Goal: Transaction & Acquisition: Purchase product/service

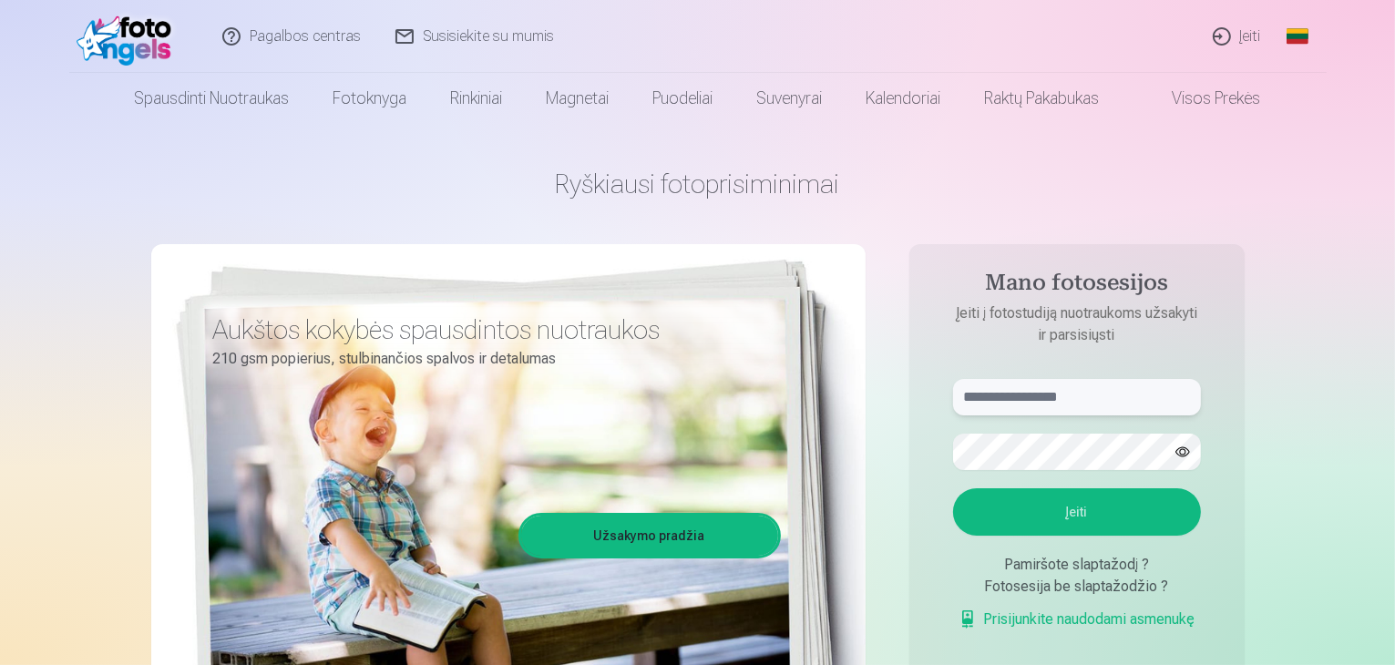
drag, startPoint x: 1064, startPoint y: 394, endPoint x: 1054, endPoint y: 395, distance: 10.1
click at [1061, 395] on input "text" at bounding box center [1077, 397] width 248 height 36
type input "**********"
click at [1193, 456] on button "button" at bounding box center [1182, 452] width 35 height 35
click at [1086, 508] on button "Įeiti" at bounding box center [1077, 511] width 248 height 47
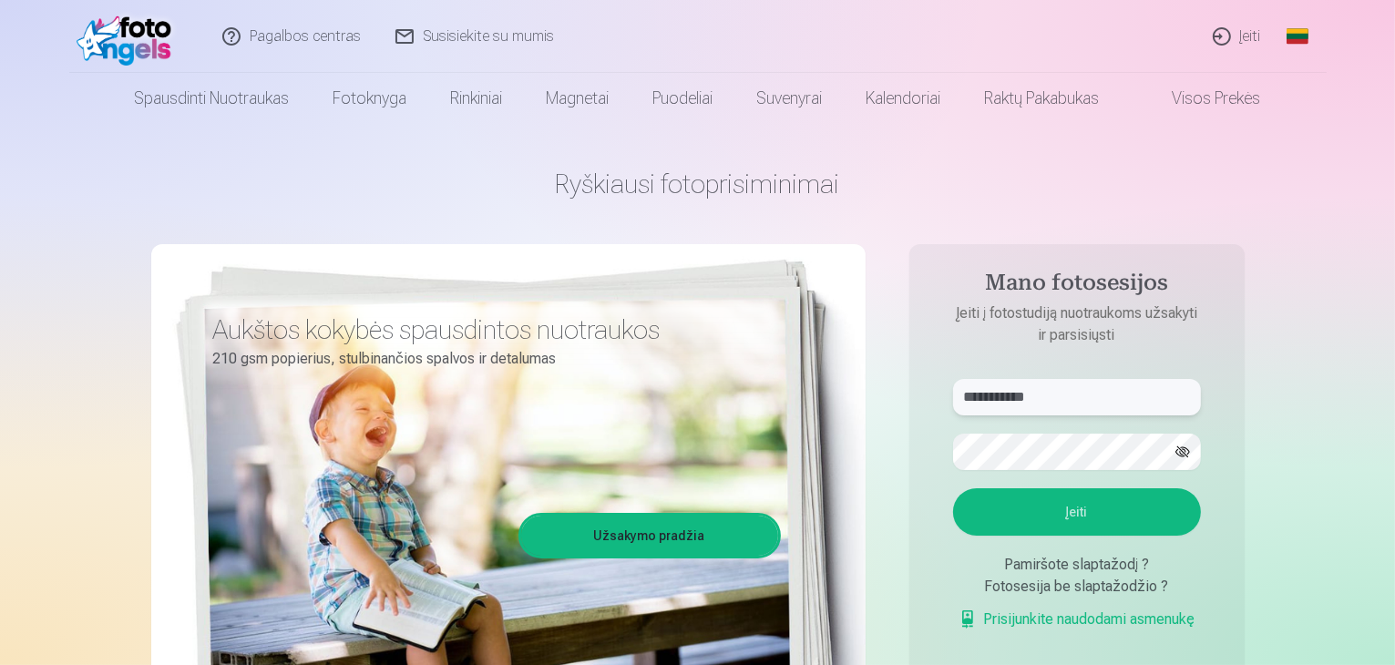
click at [971, 402] on input "**********" at bounding box center [1077, 397] width 248 height 36
click at [1111, 517] on button "Įeiti" at bounding box center [1077, 511] width 248 height 47
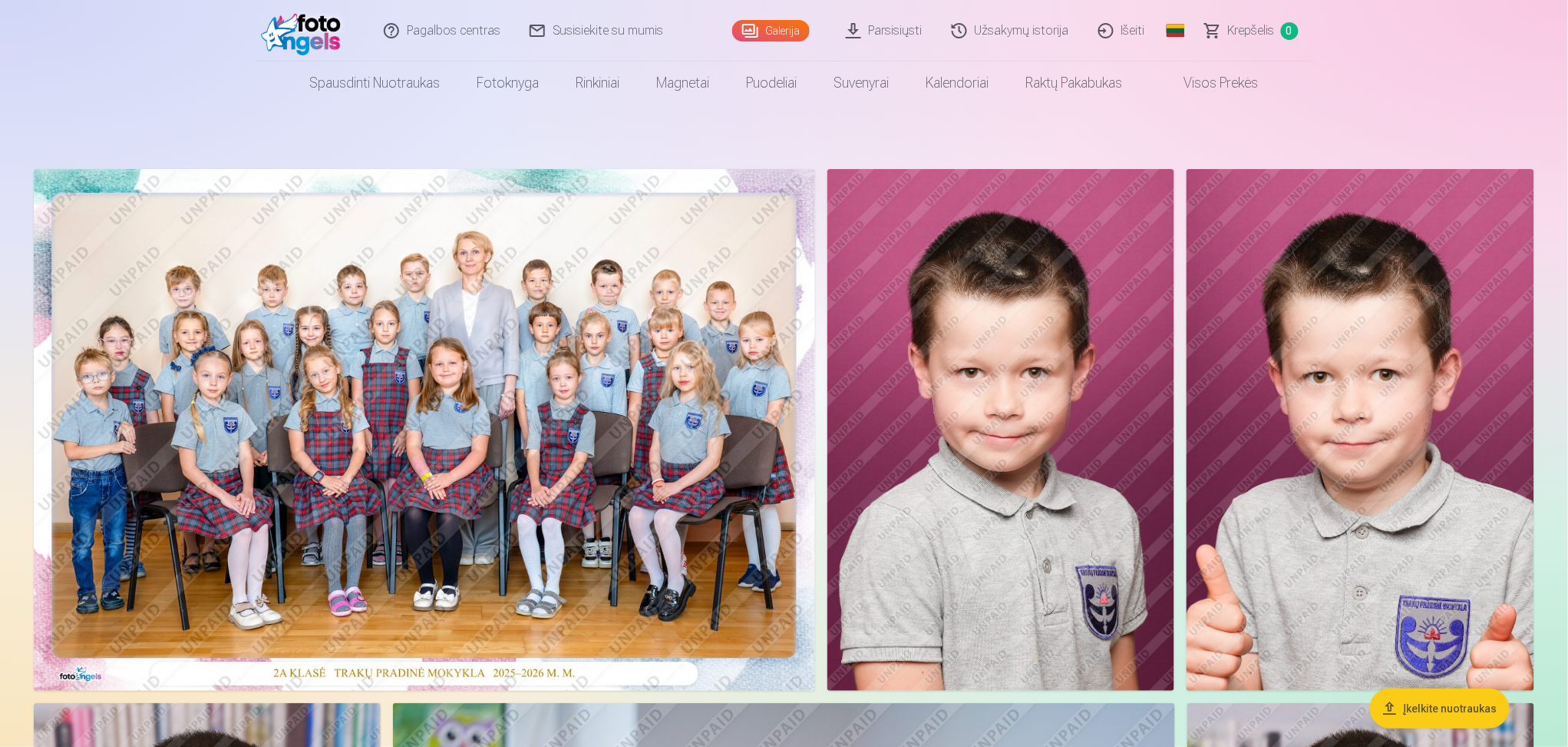
click at [506, 341] on img at bounding box center [424, 429] width 781 height 522
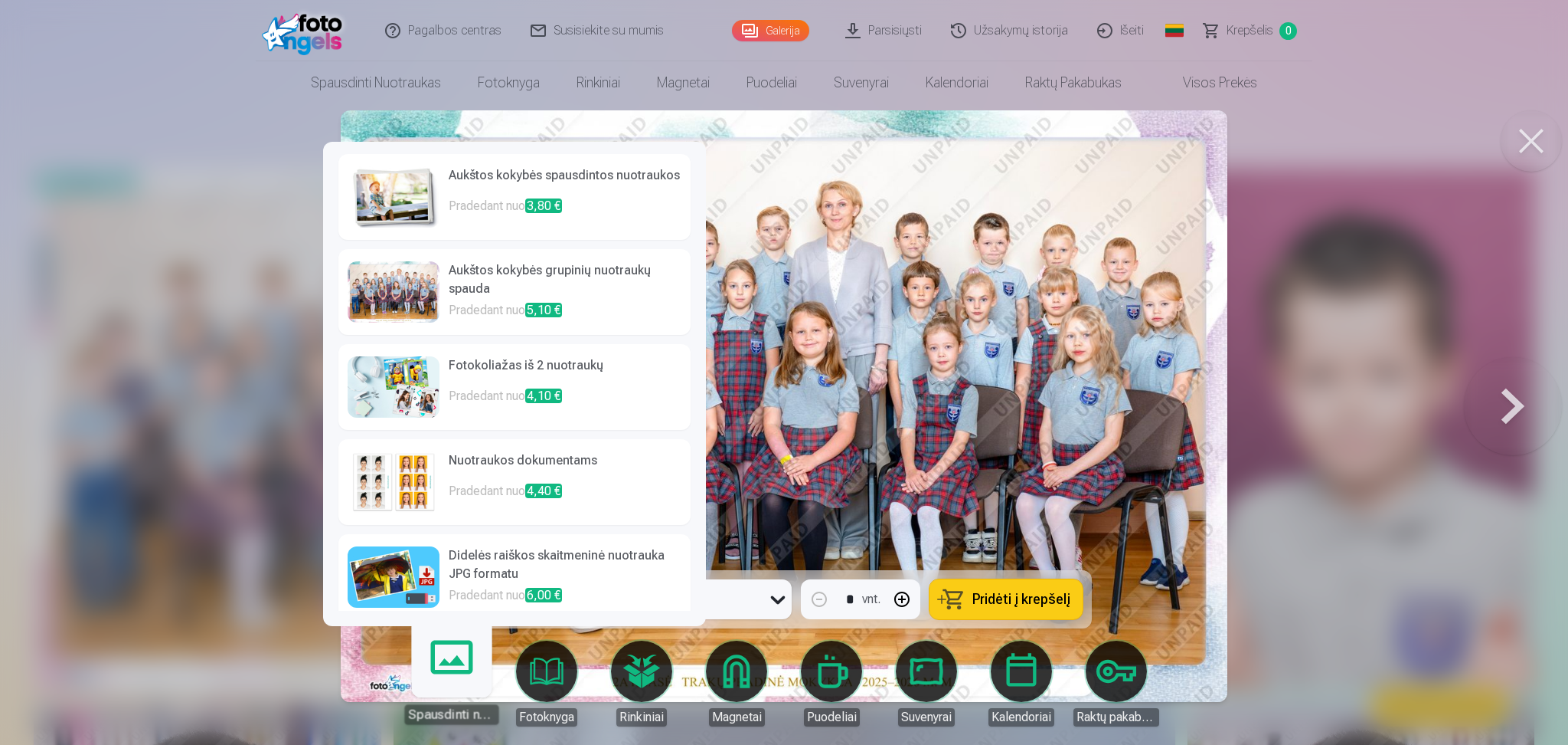
click at [584, 381] on h6 "Fotokoliažas iš 2 nuotraukų" at bounding box center [565, 372] width 233 height 30
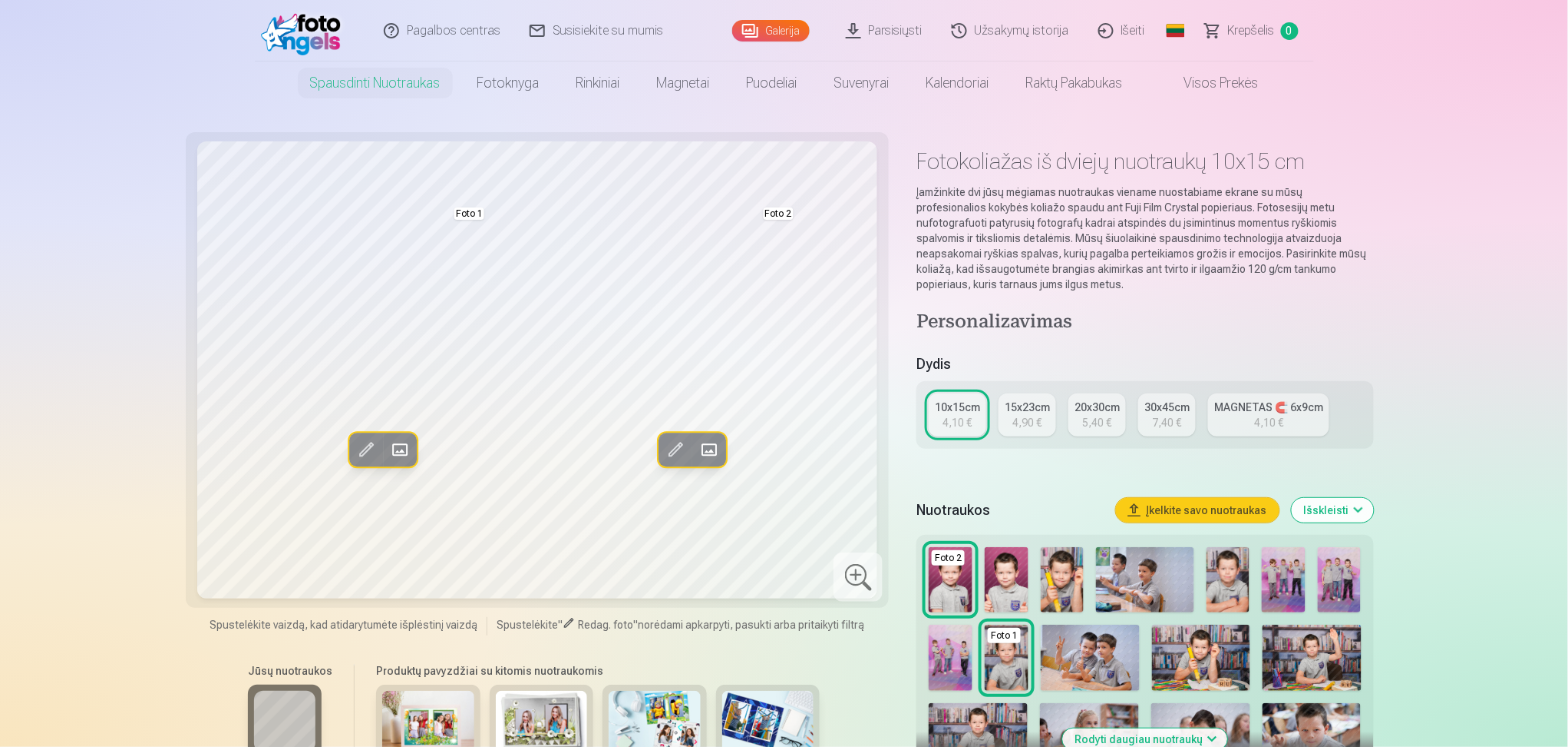
click at [1175, 413] on link "MAGNETAS 🧲 6x9cm 4,10 €" at bounding box center [1269, 414] width 121 height 43
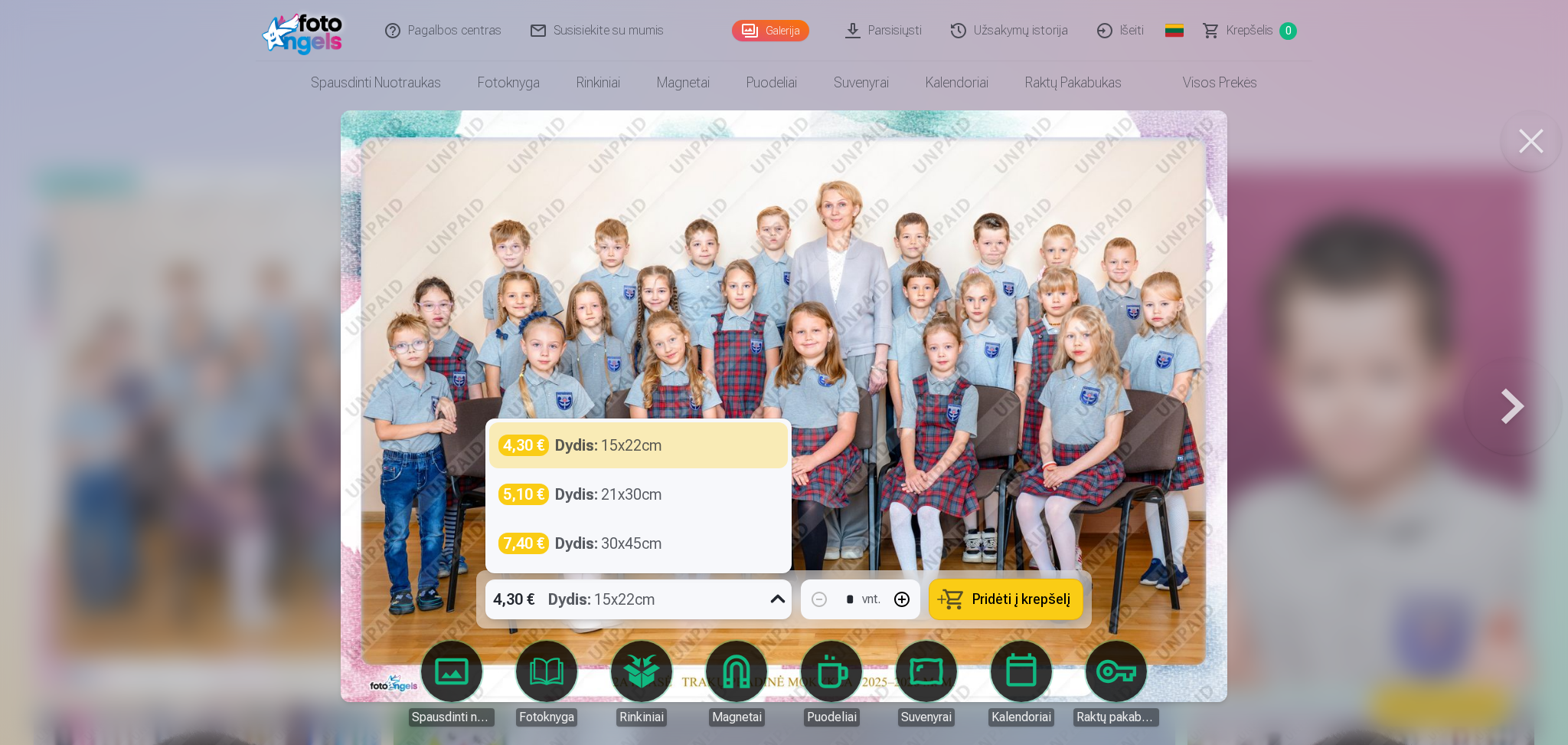
click at [587, 558] on strong "Dydis :" at bounding box center [569, 600] width 43 height 22
click at [655, 442] on div "Dydis : 15x22cm" at bounding box center [609, 446] width 108 height 22
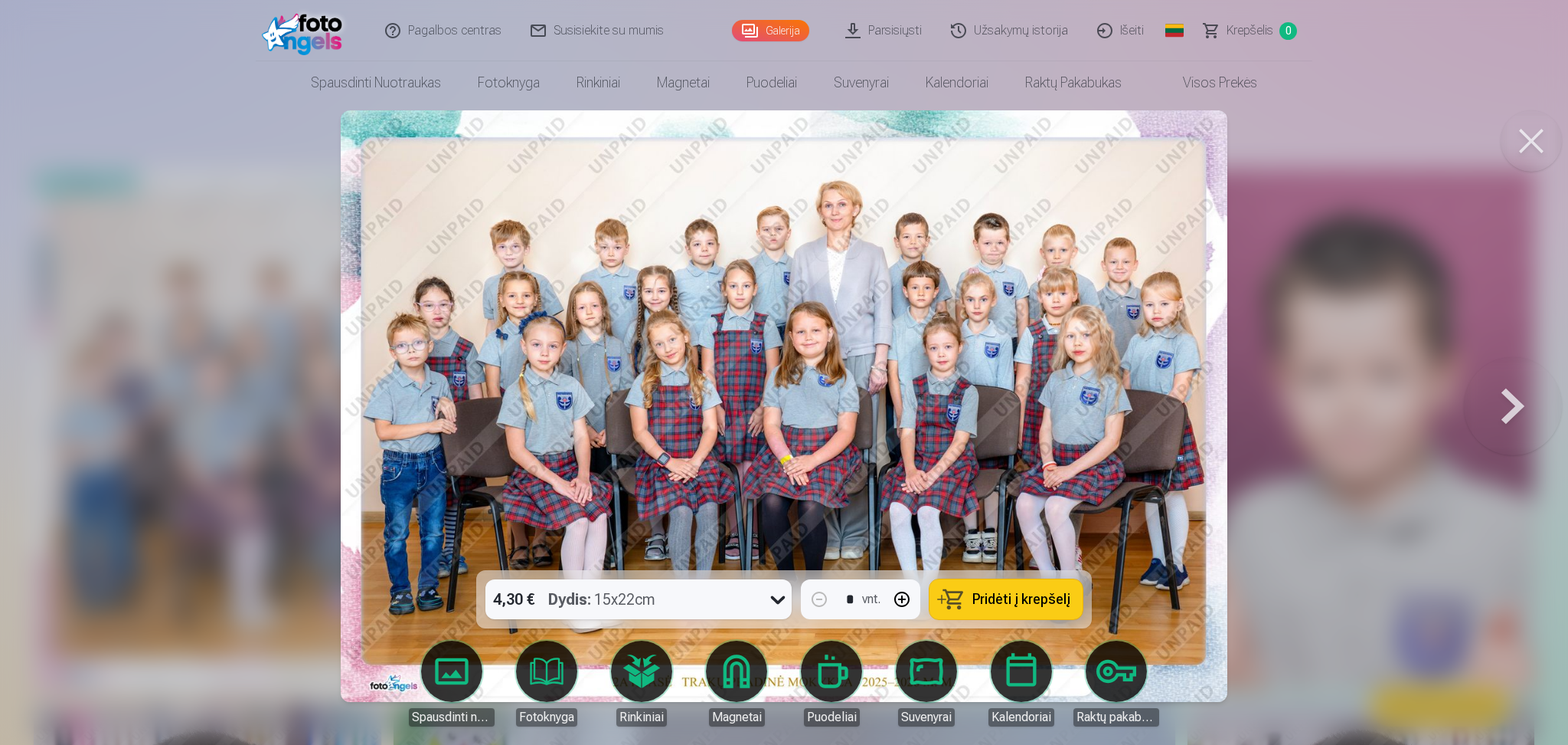
click at [1060, 558] on span "Pridėti į krepšelį" at bounding box center [1021, 599] width 98 height 13
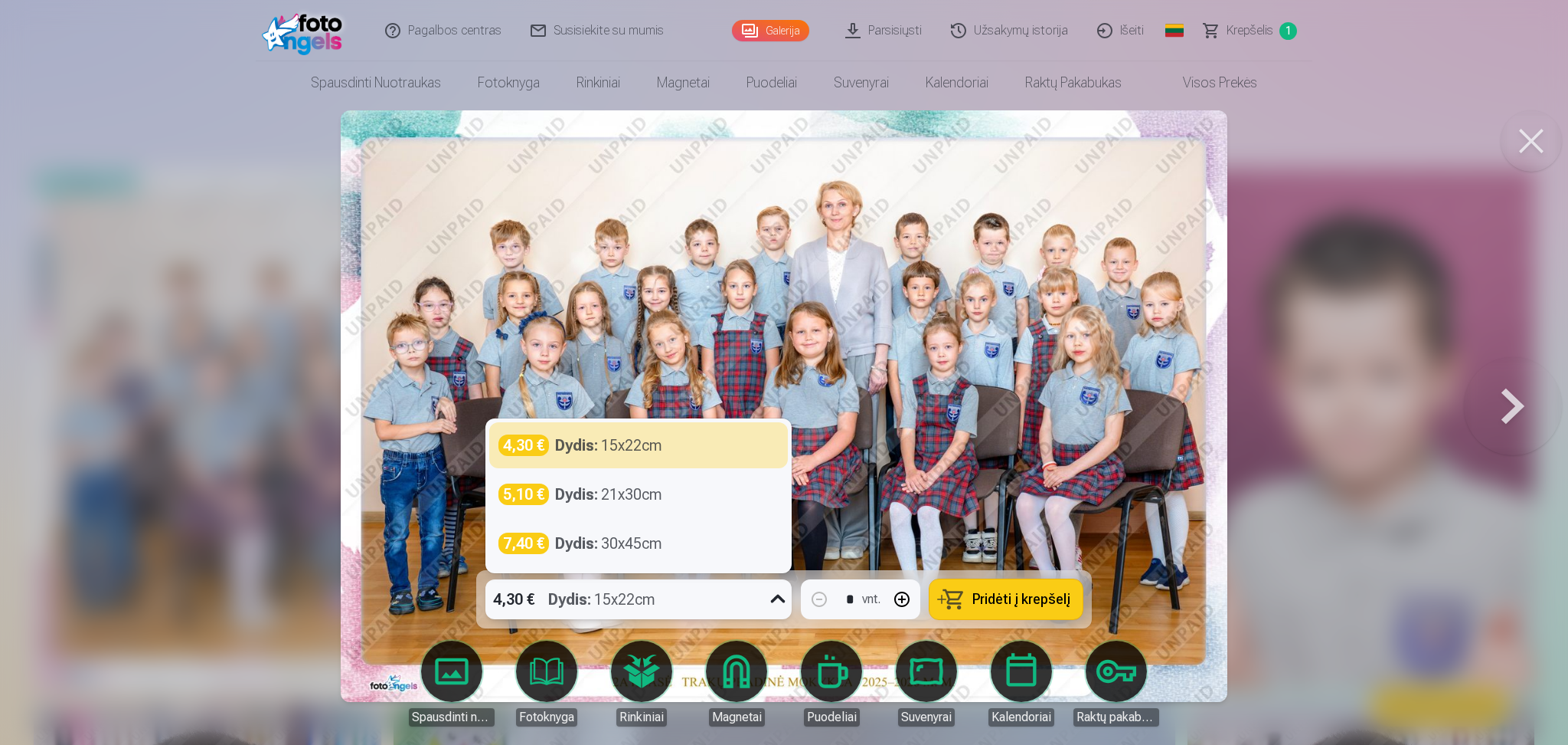
click at [747, 558] on div "4,30 € Dydis : 15x22cm" at bounding box center [624, 599] width 277 height 40
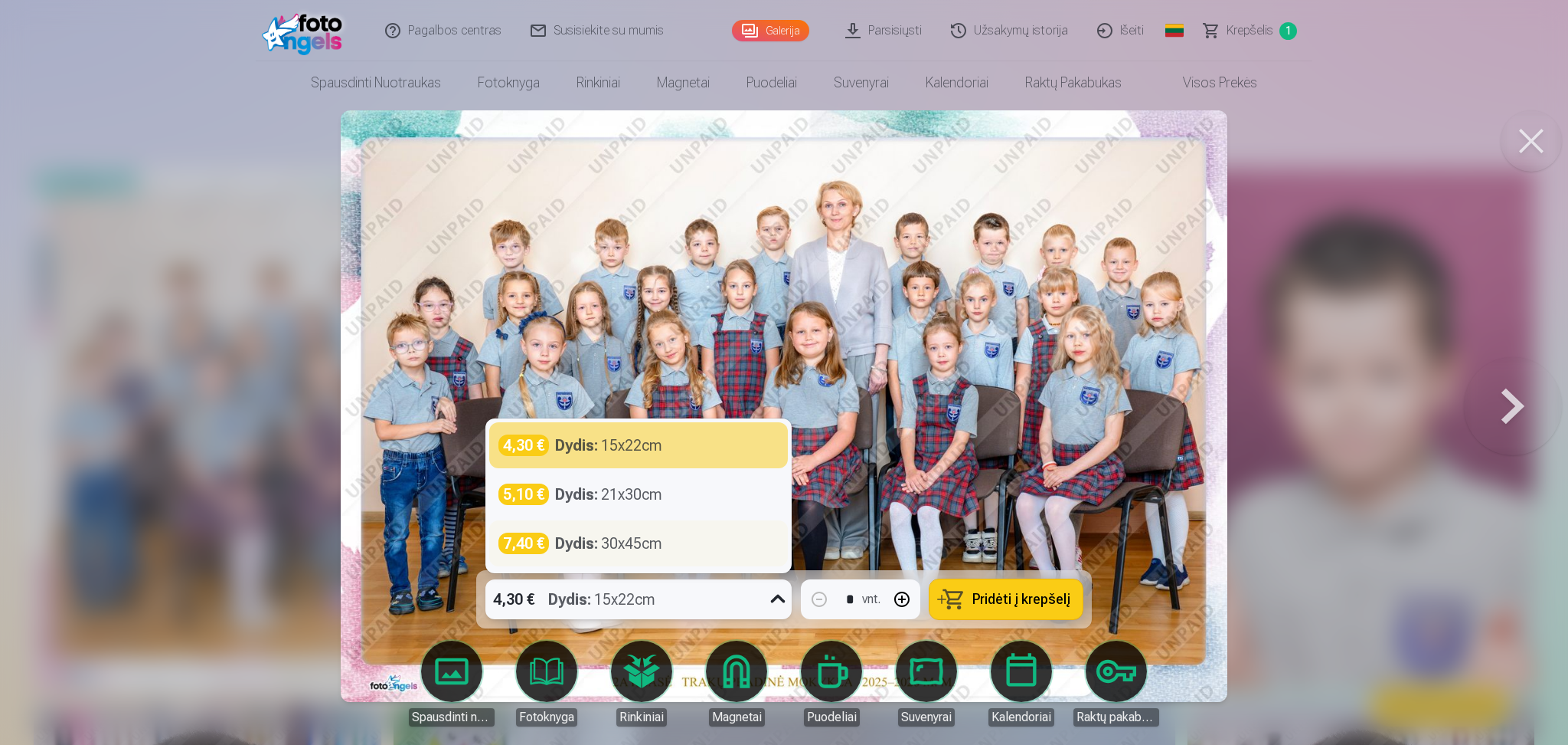
click at [608, 546] on div "Dydis : 30x45cm" at bounding box center [609, 543] width 108 height 22
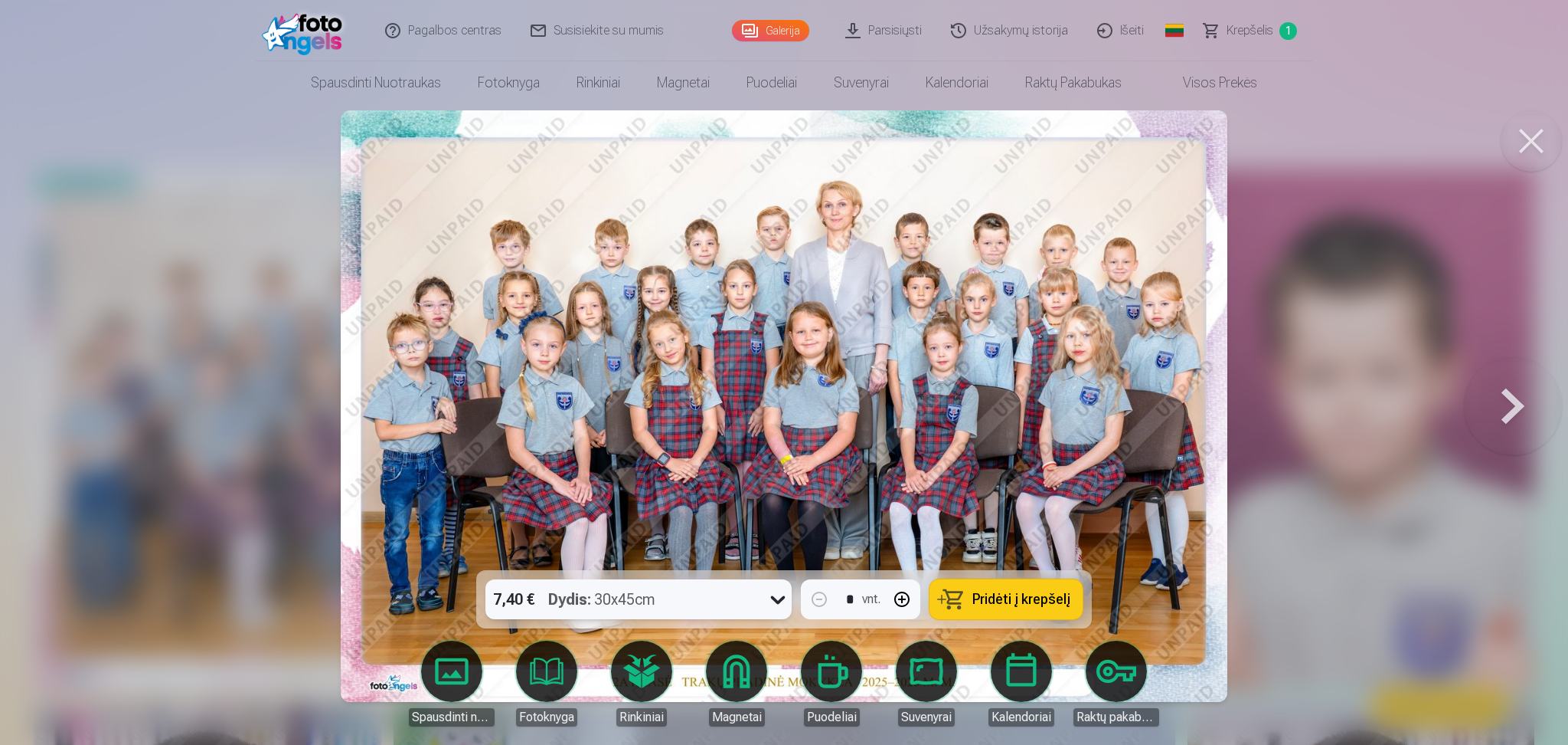
click at [1027, 558] on span "Pridėti į krepšelį" at bounding box center [1021, 599] width 98 height 13
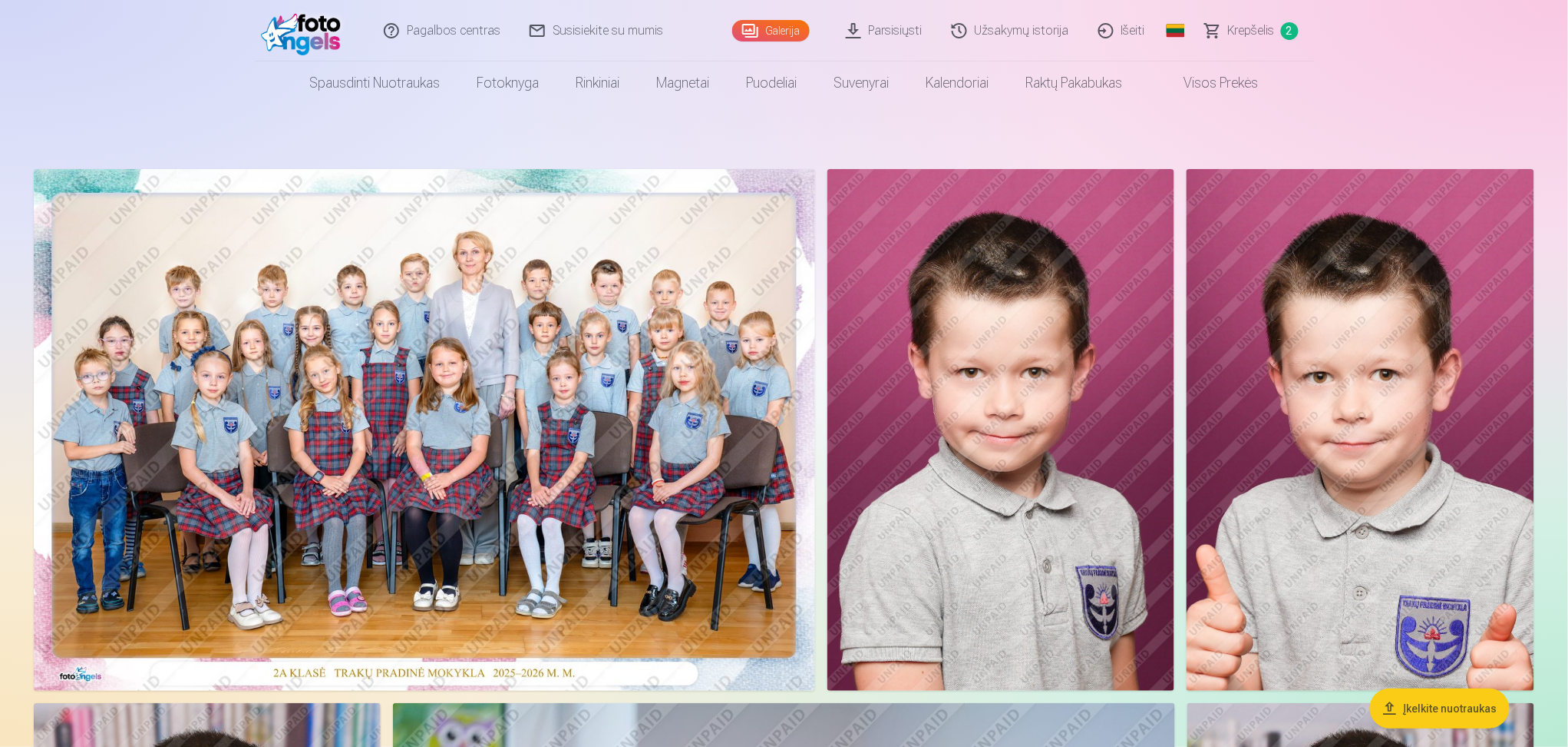
click at [999, 477] on img at bounding box center [1001, 429] width 348 height 522
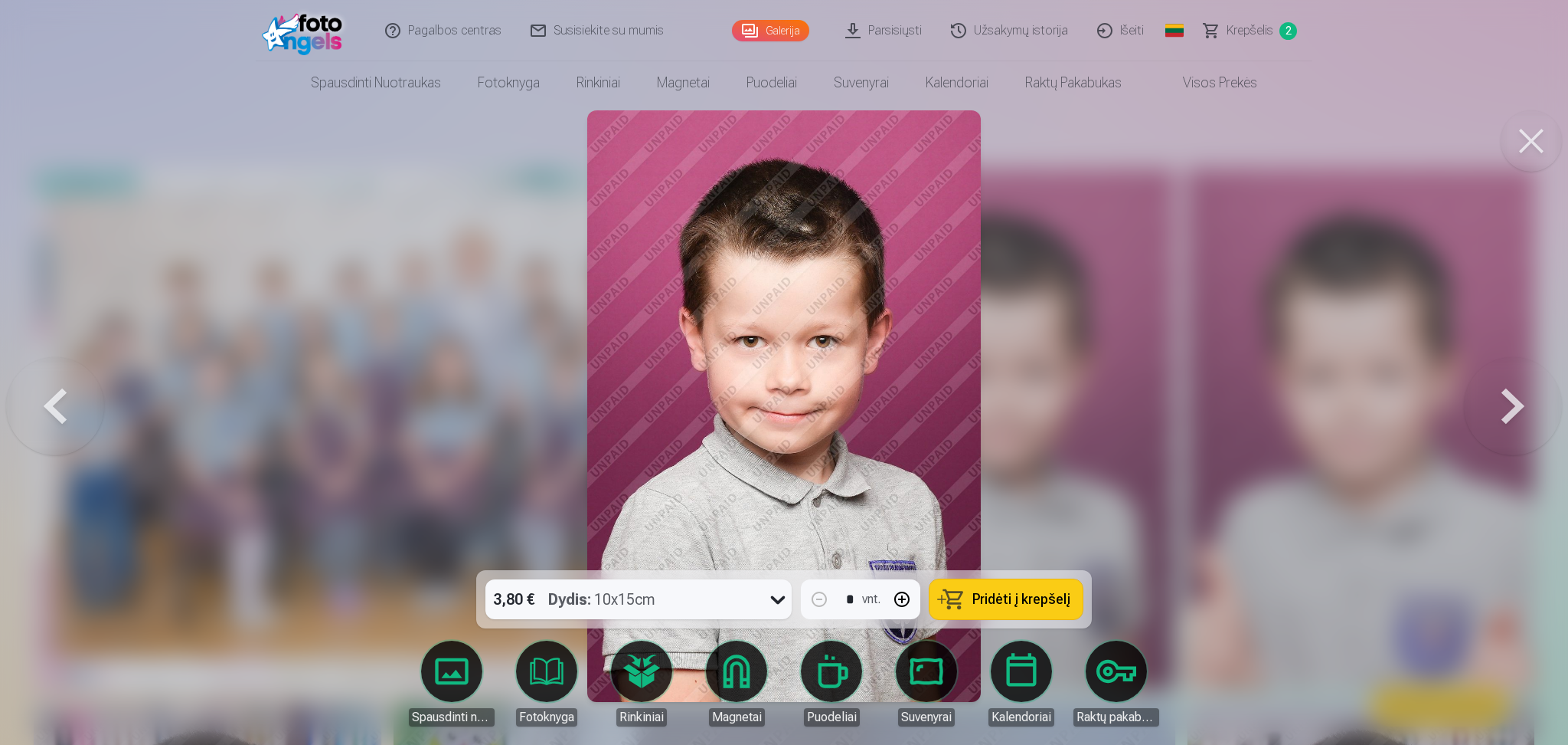
click at [693, 558] on div "3,80 € Dydis : 10x15cm" at bounding box center [624, 599] width 277 height 40
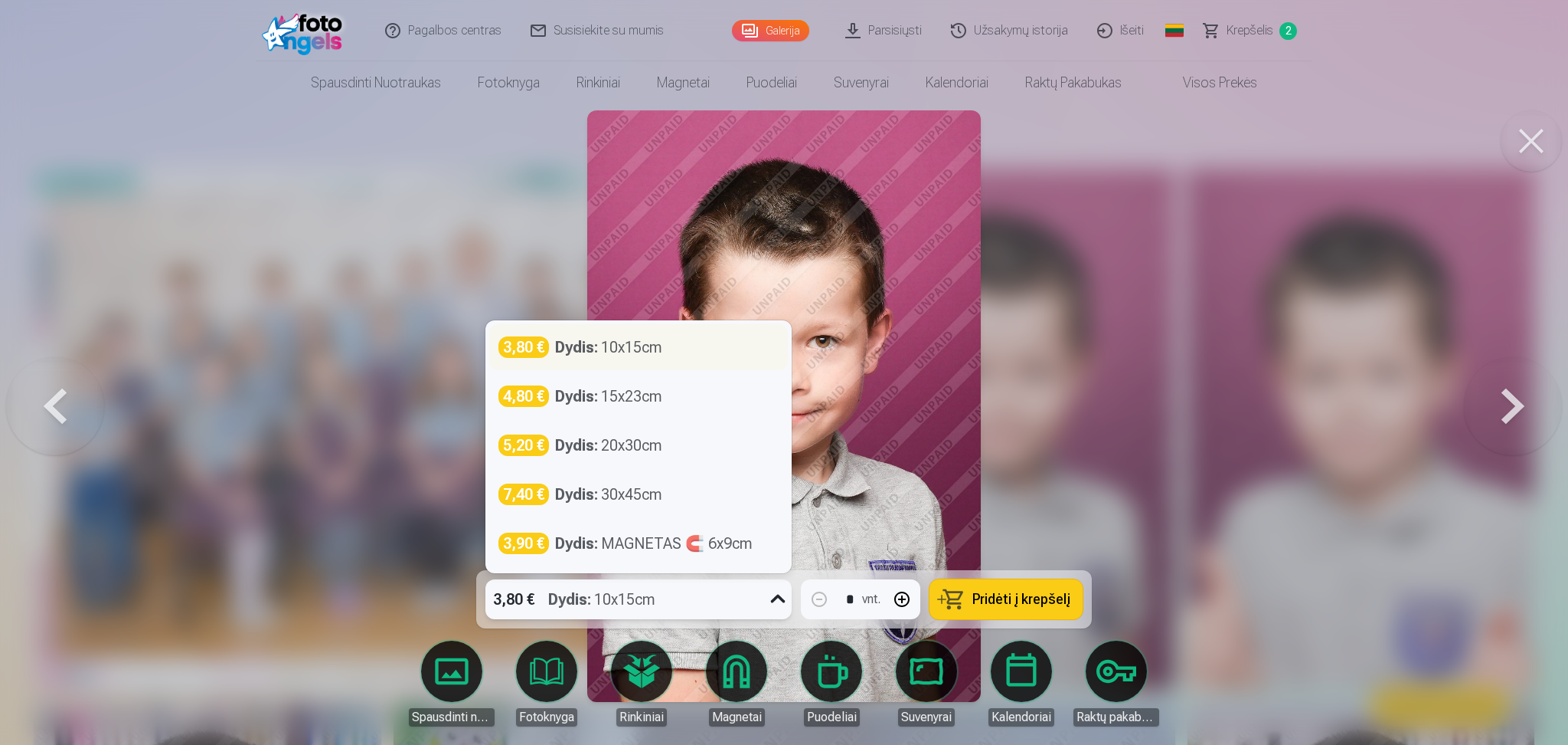
click at [650, 352] on div "Dydis : 10x15cm" at bounding box center [609, 347] width 108 height 22
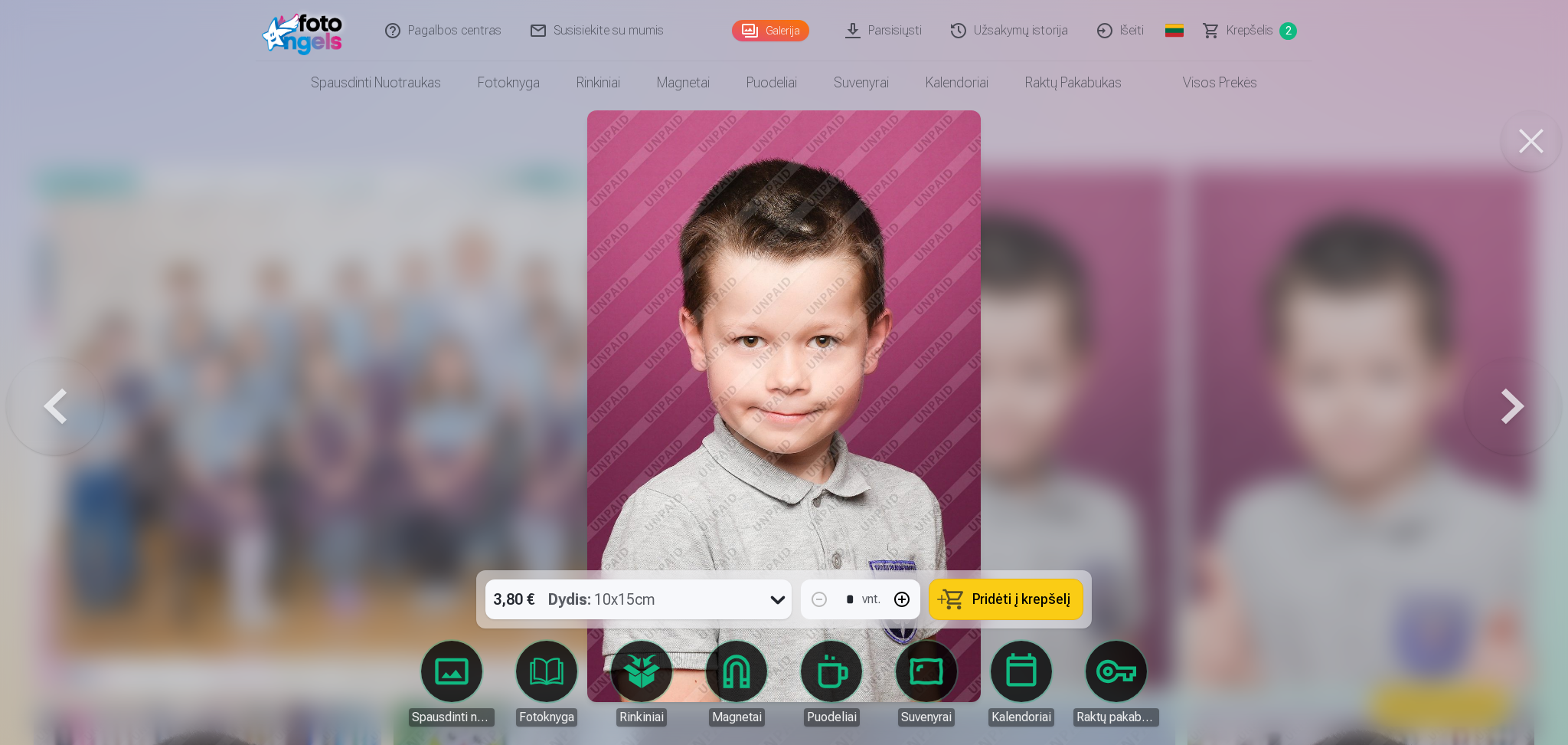
click at [900, 558] on button "button" at bounding box center [902, 600] width 37 height 37
click at [1043, 558] on span "Pridėti į krepšelį" at bounding box center [1021, 599] width 98 height 13
click at [1171, 394] on button at bounding box center [1513, 405] width 98 height 297
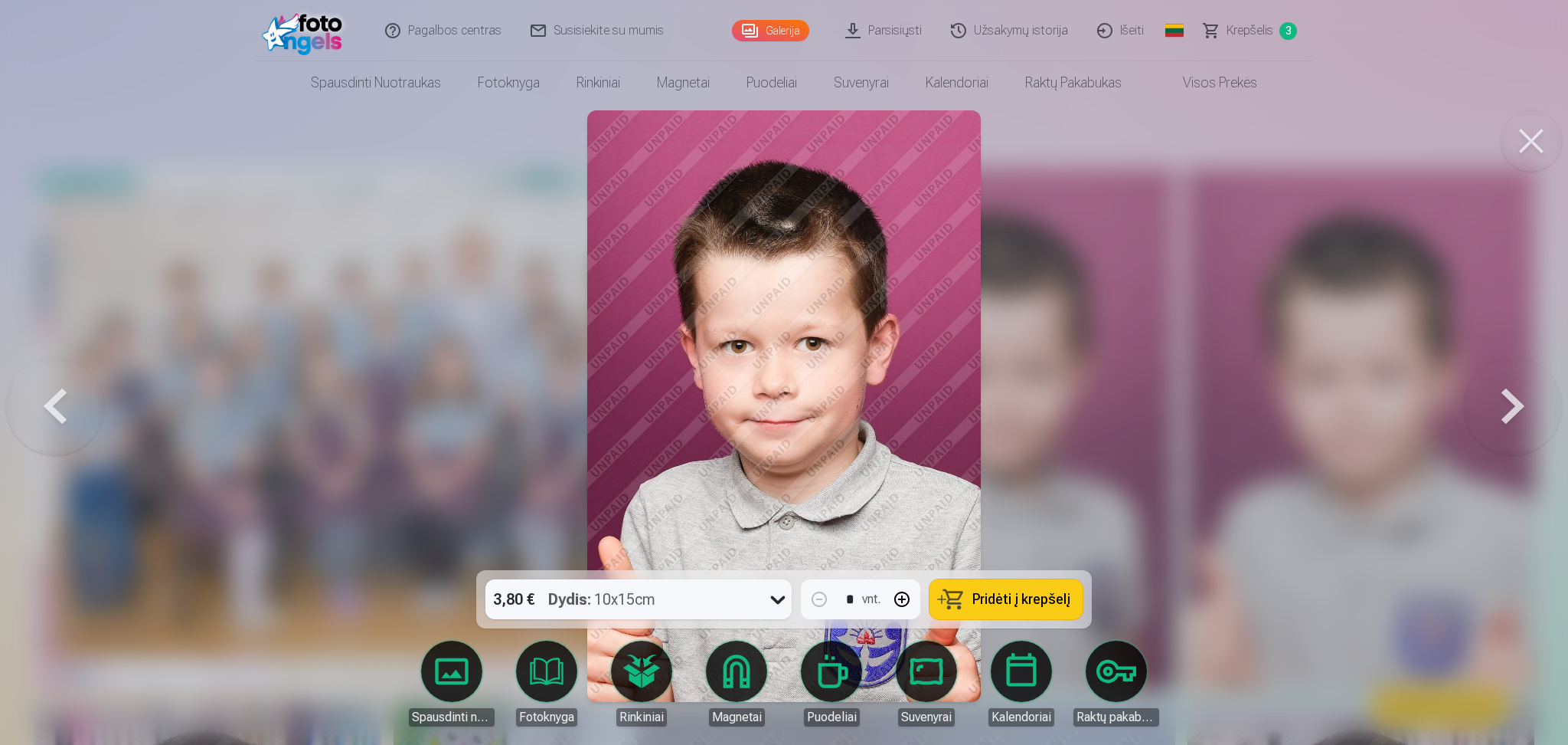
click at [1171, 409] on button at bounding box center [1513, 405] width 98 height 297
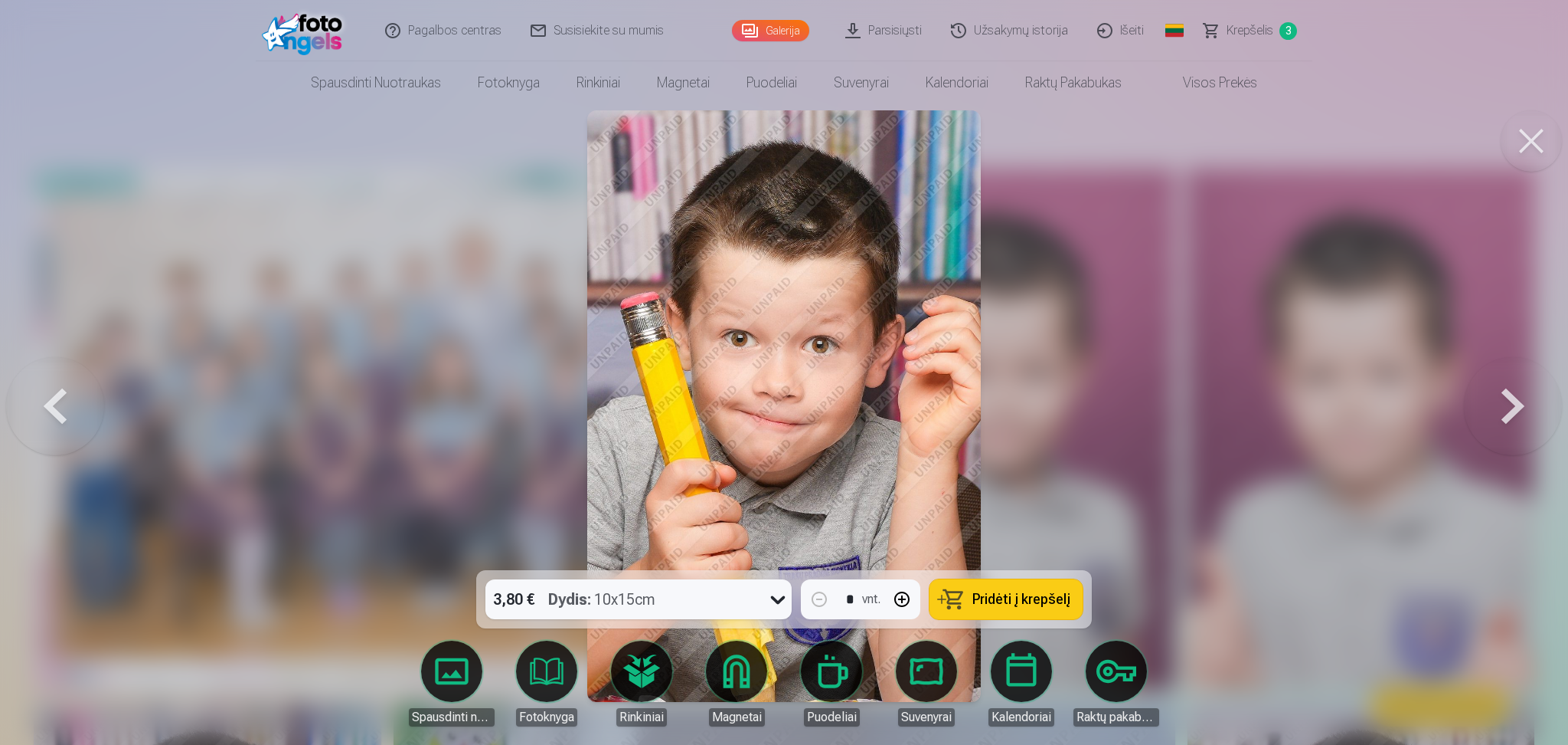
click at [1171, 407] on button at bounding box center [1513, 405] width 98 height 297
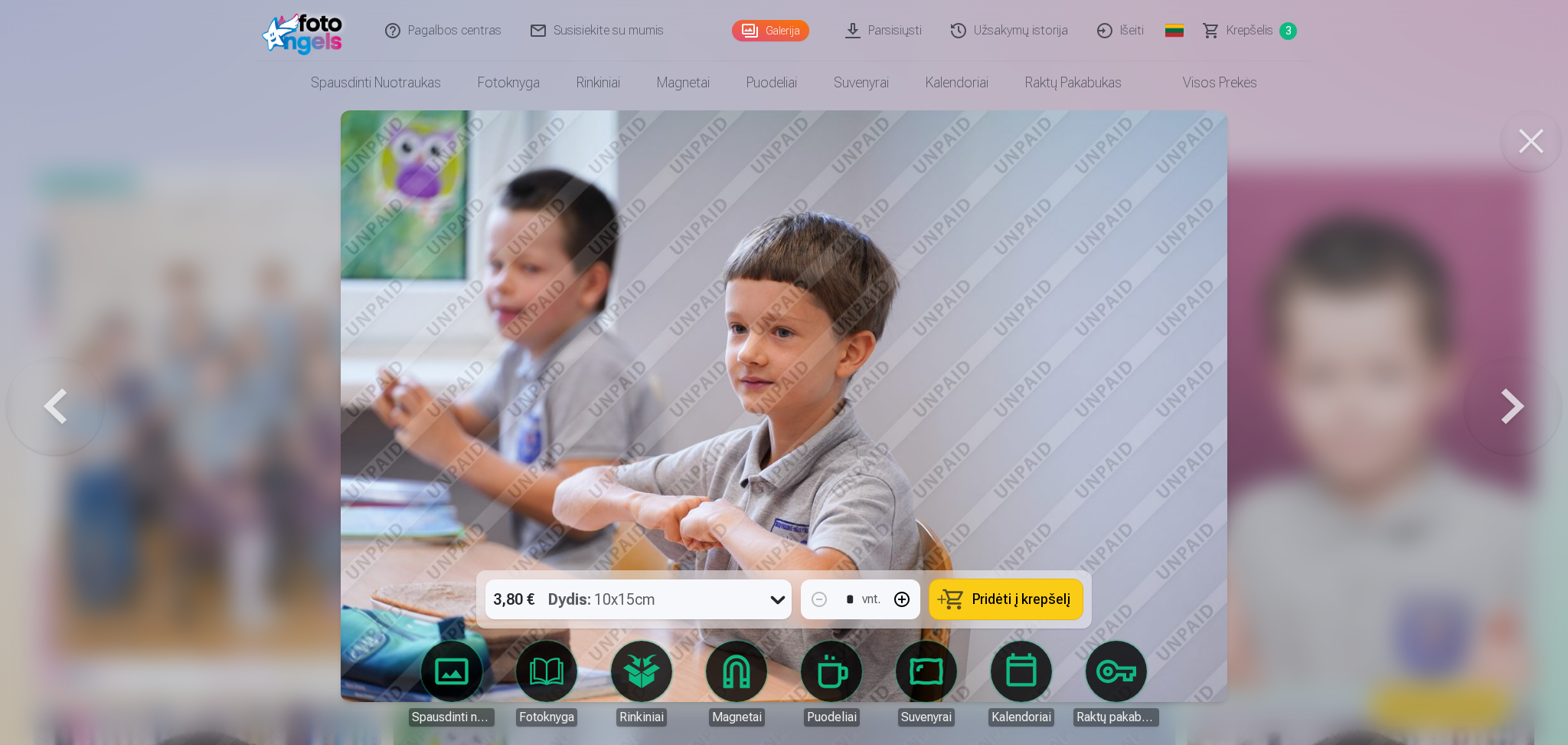
click at [1171, 407] on button at bounding box center [1513, 405] width 98 height 297
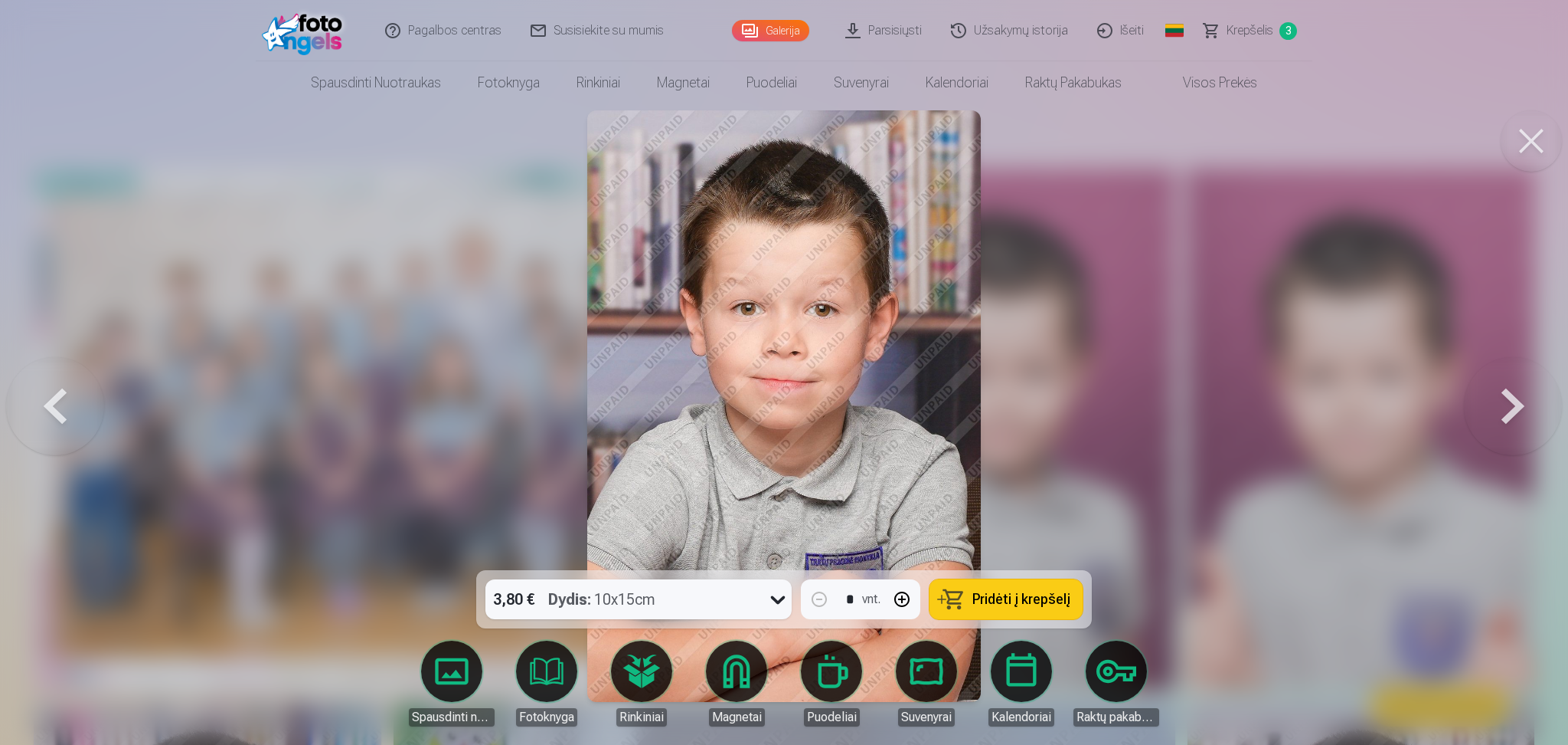
click at [1171, 407] on button at bounding box center [1513, 405] width 98 height 297
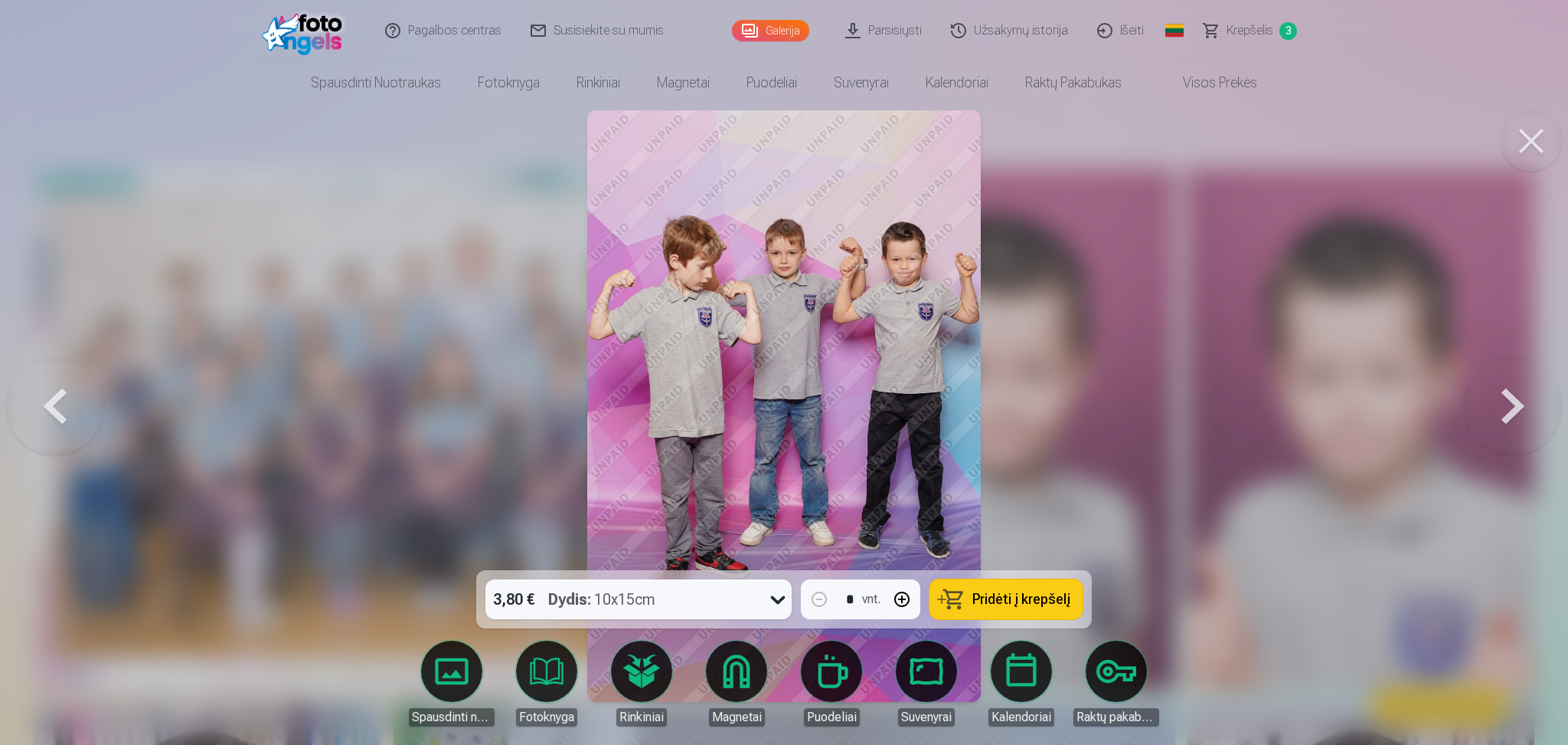
click at [1171, 407] on button at bounding box center [1513, 405] width 98 height 297
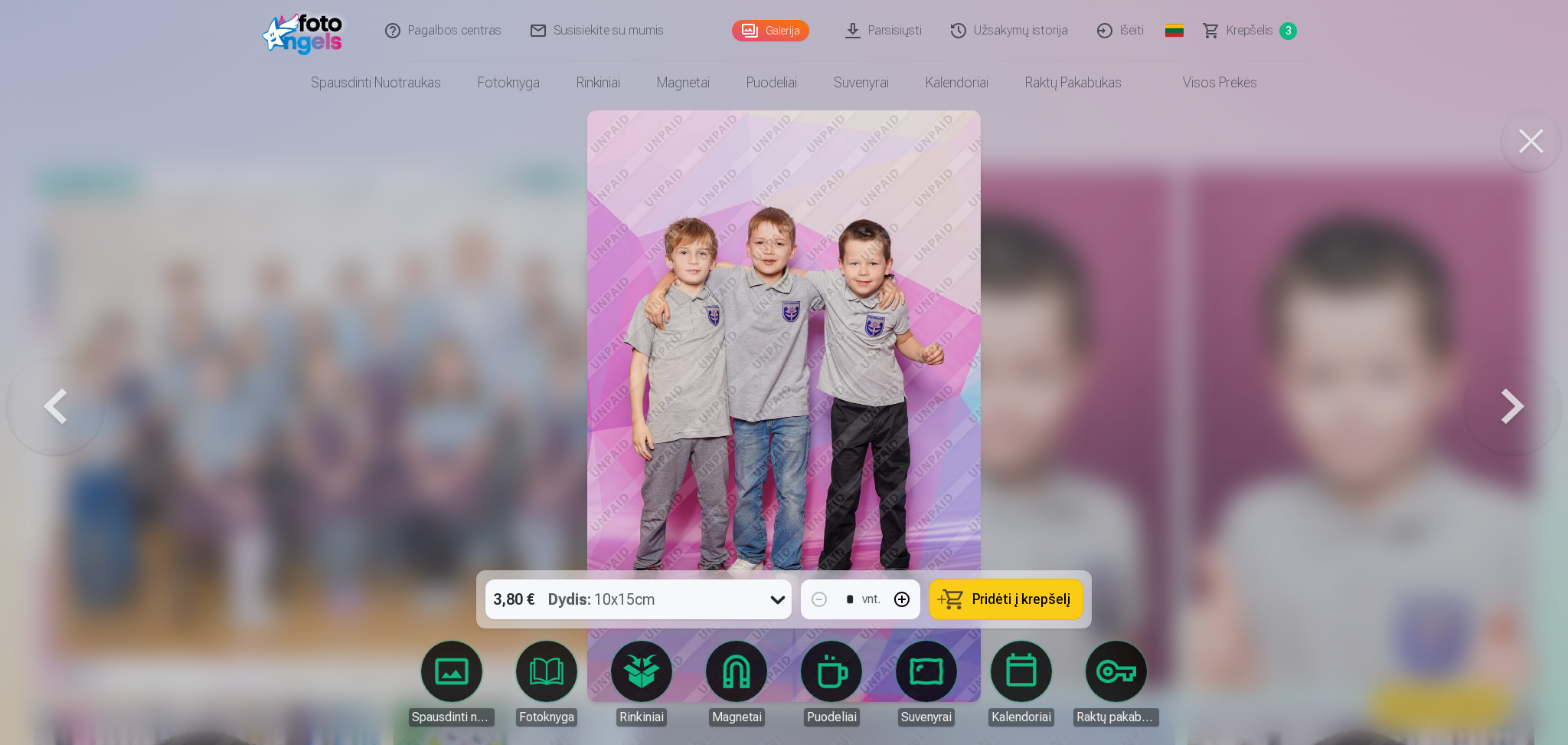
click at [1171, 407] on button at bounding box center [1513, 405] width 98 height 297
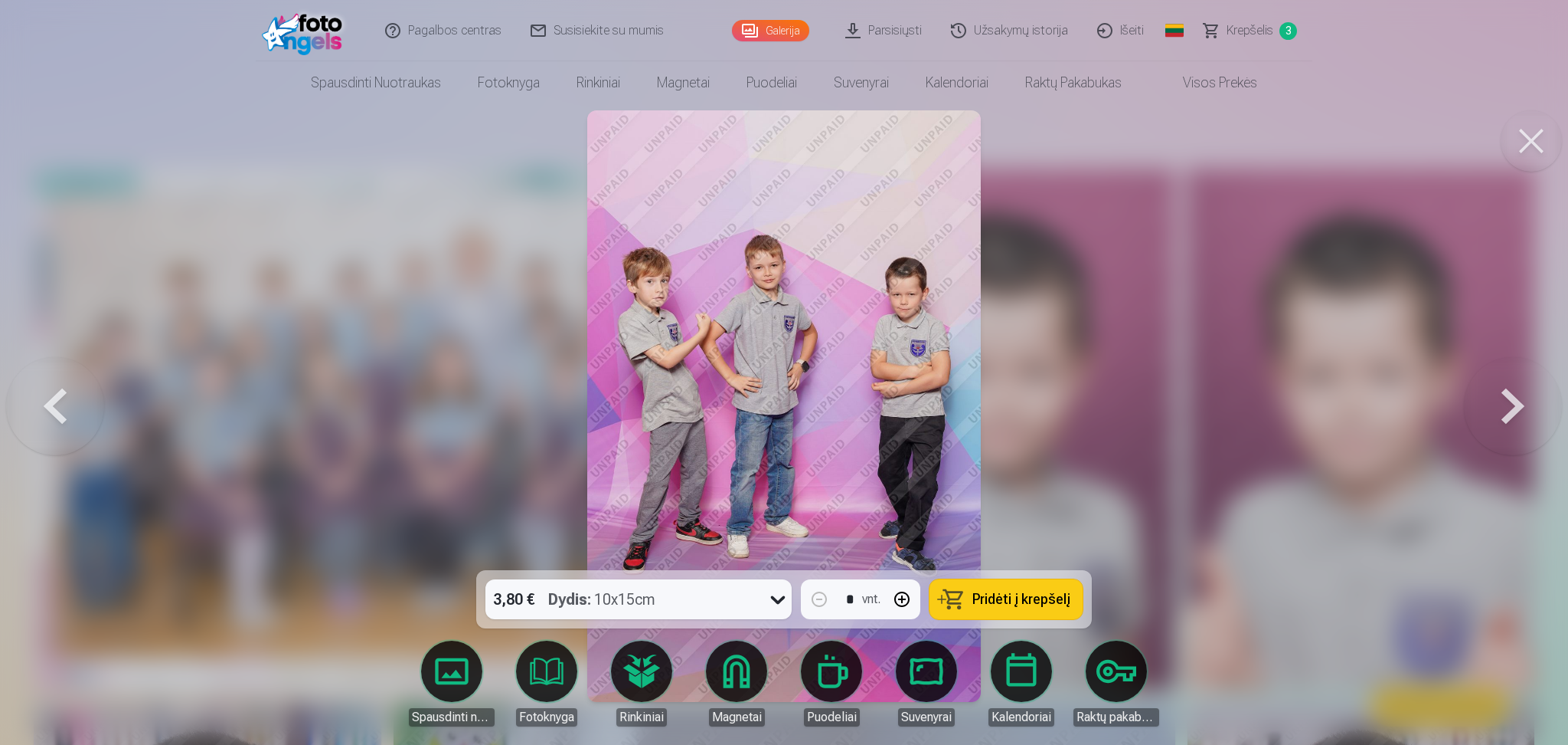
click at [61, 404] on button at bounding box center [55, 405] width 98 height 297
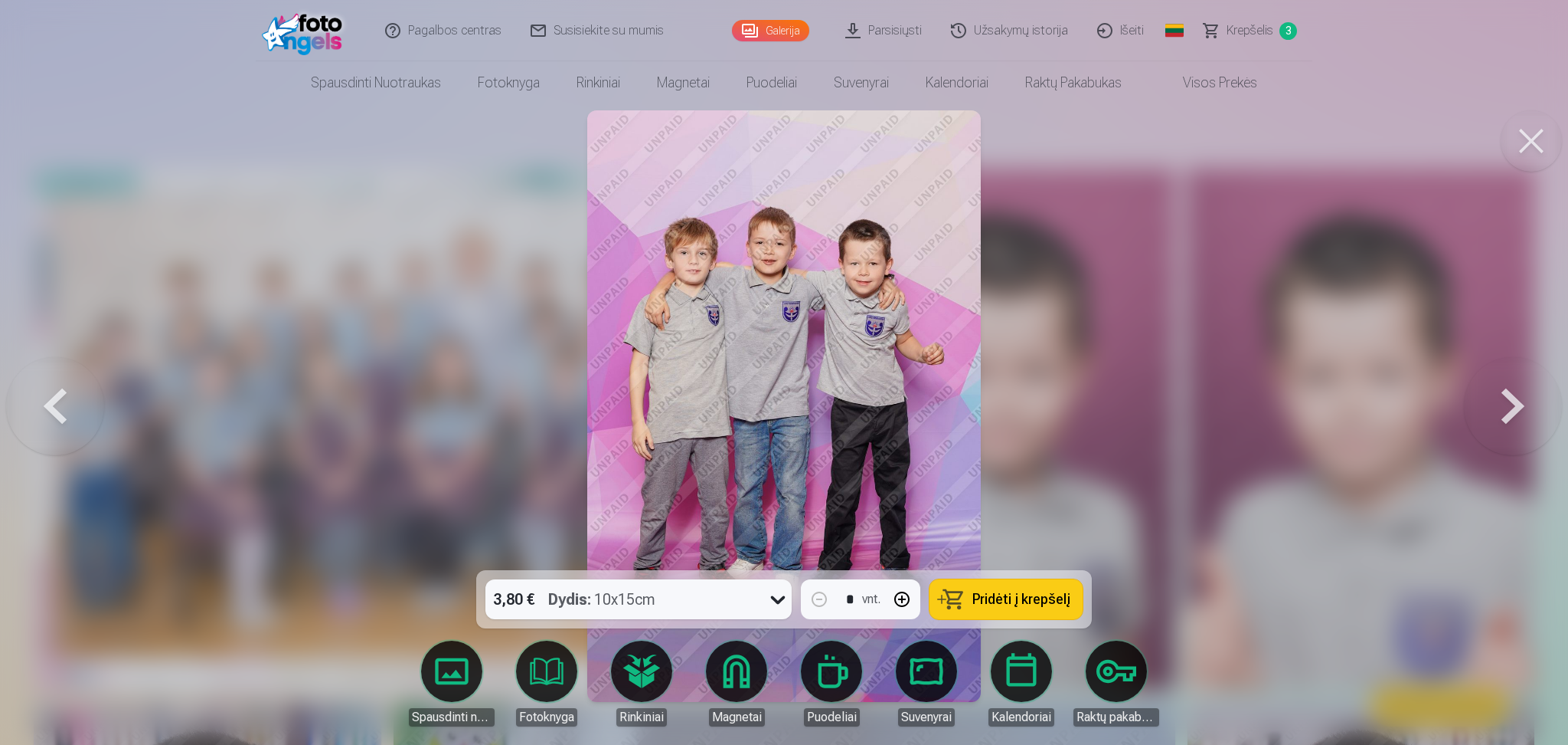
click at [1011, 558] on span "Pridėti į krepšelį" at bounding box center [1021, 599] width 98 height 13
click at [1171, 391] on button at bounding box center [1513, 405] width 98 height 297
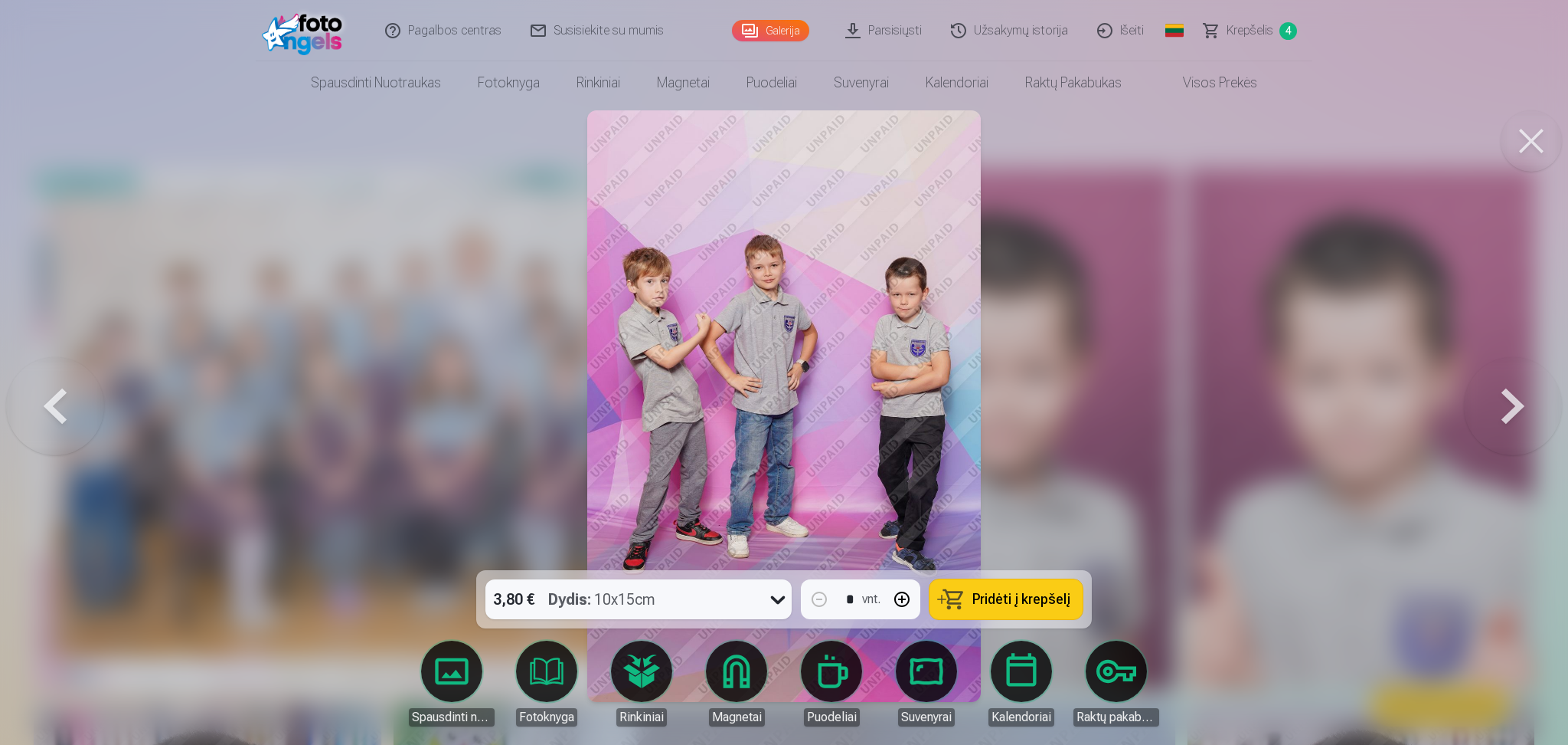
click at [1023, 558] on span "Pridėti į krepšelį" at bounding box center [1021, 599] width 98 height 13
click at [1171, 418] on button at bounding box center [1513, 405] width 98 height 297
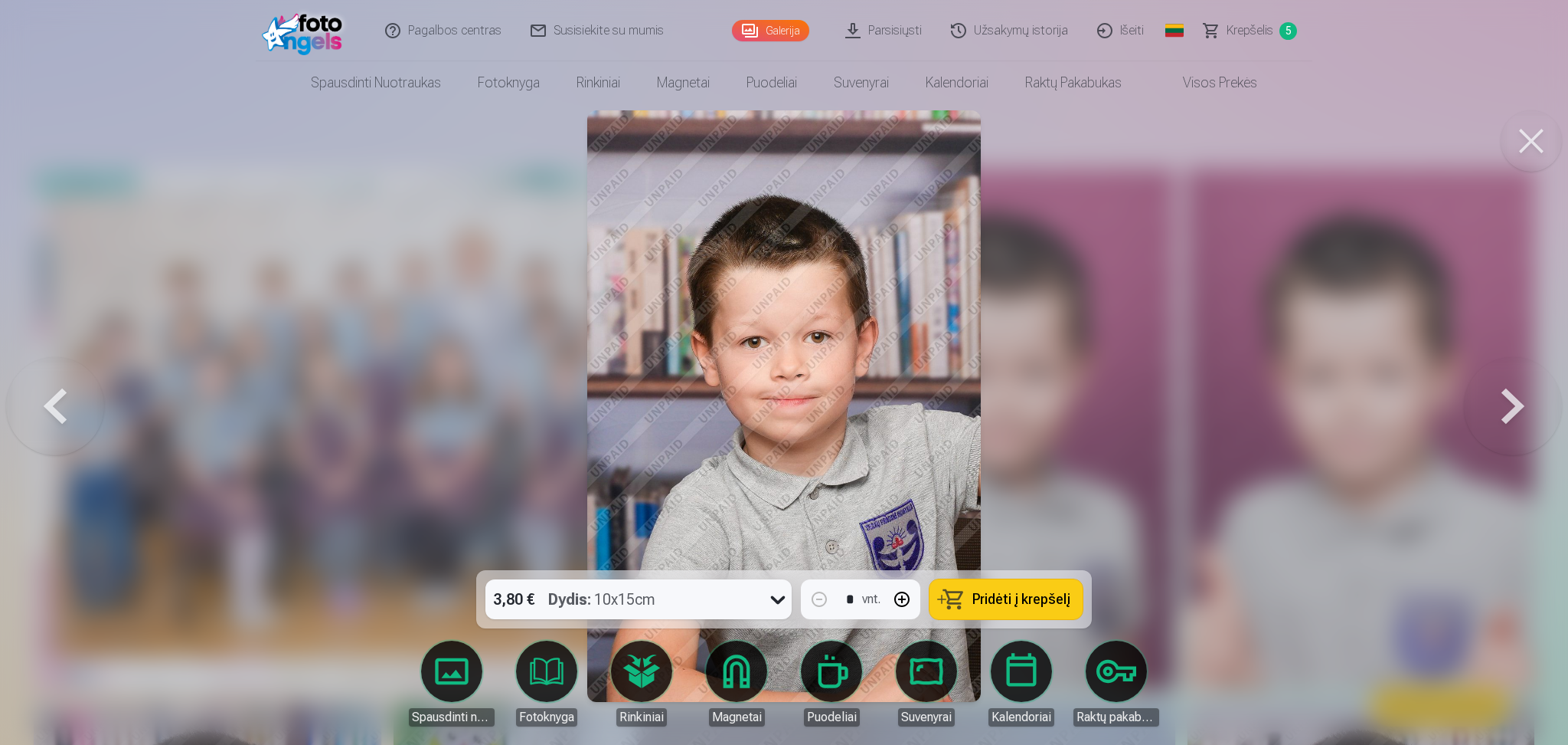
click at [904, 558] on button "button" at bounding box center [902, 600] width 37 height 37
click at [814, 558] on button "button" at bounding box center [819, 600] width 37 height 37
type input "*"
click at [1014, 558] on span "Pridėti į krepšelį" at bounding box center [1021, 599] width 98 height 13
click at [1171, 408] on button at bounding box center [1513, 405] width 98 height 297
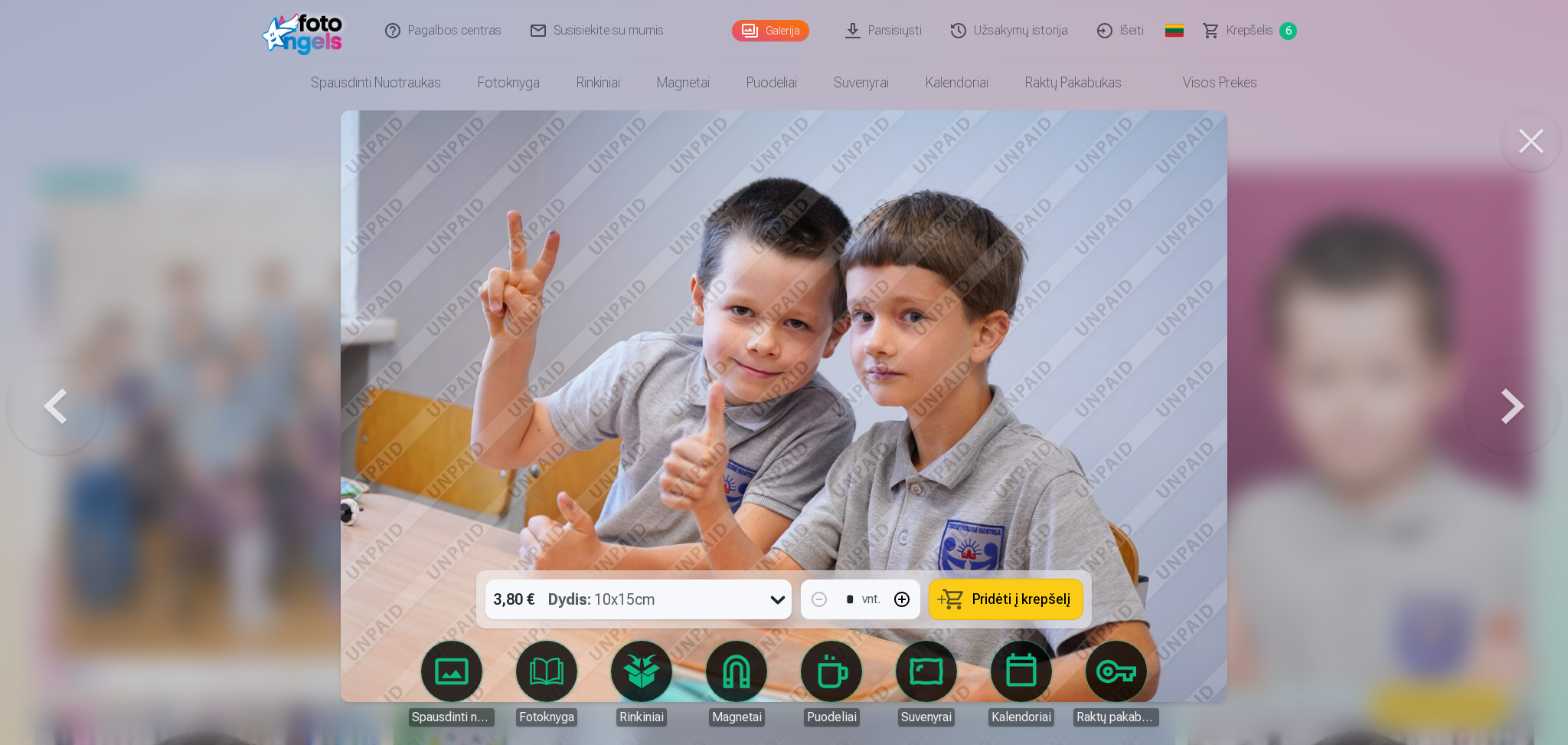
click at [1171, 408] on button at bounding box center [1513, 405] width 98 height 297
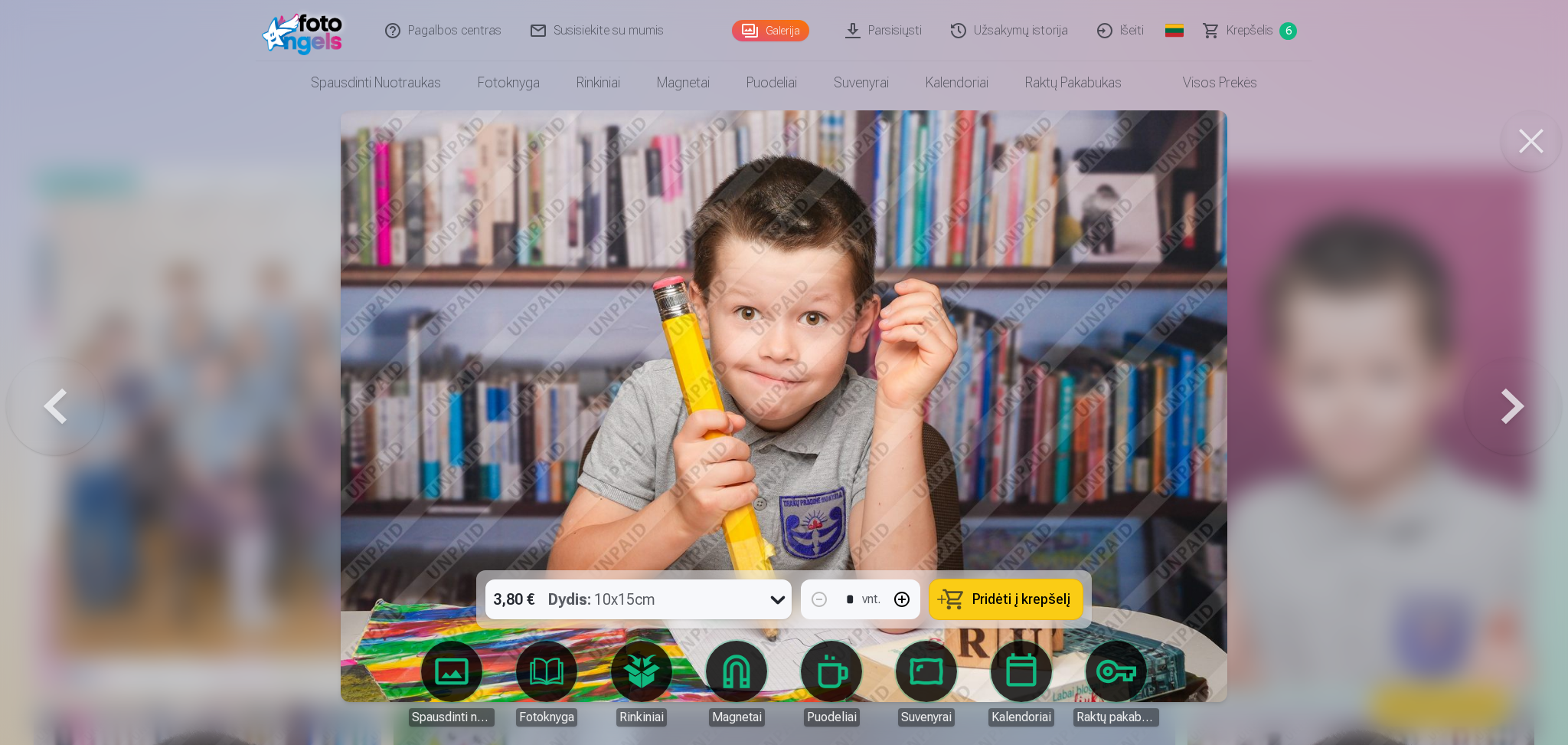
click at [1171, 408] on button at bounding box center [1513, 405] width 98 height 297
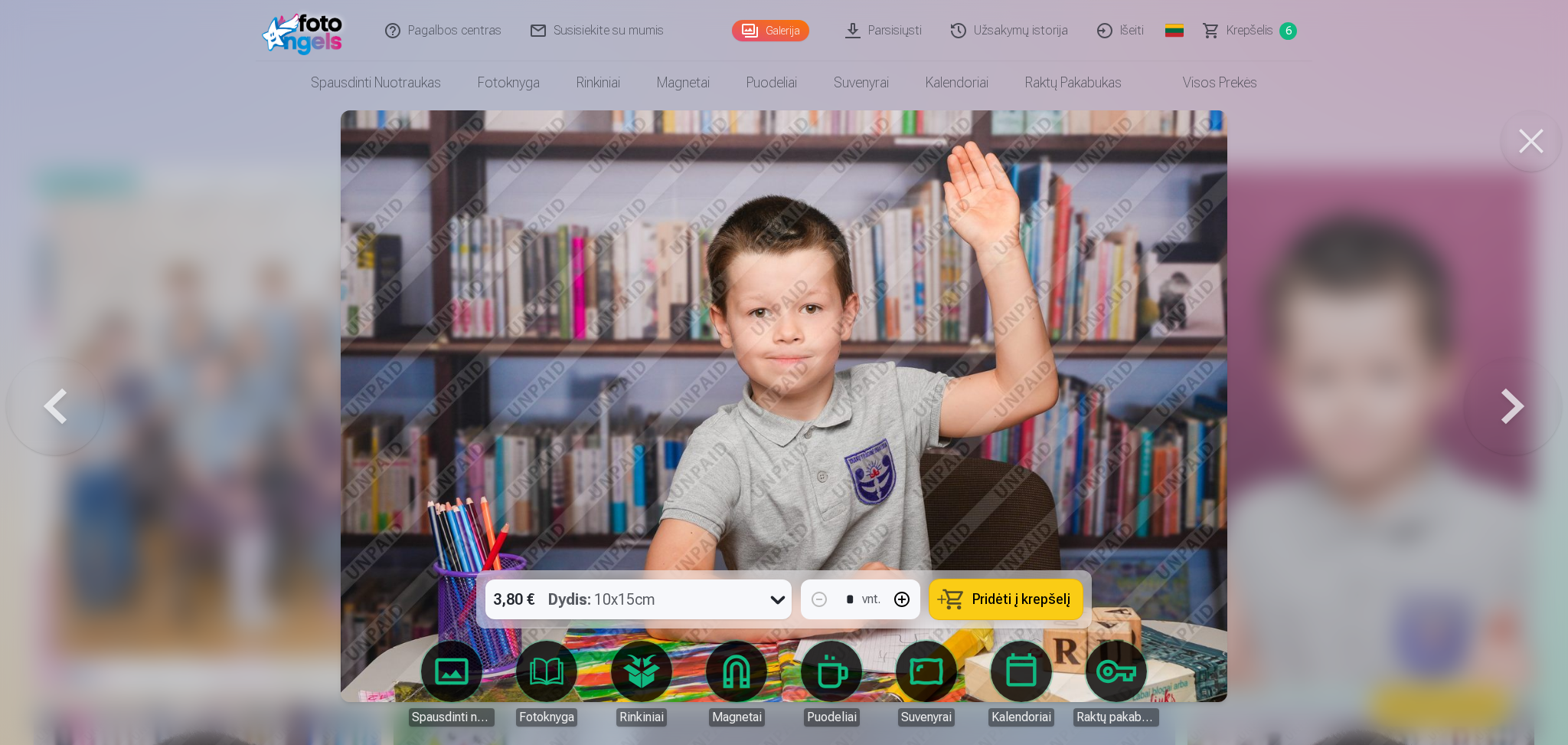
click at [974, 558] on button "Pridėti į krepšelį" at bounding box center [1006, 599] width 153 height 40
click at [1171, 415] on button at bounding box center [1513, 405] width 98 height 297
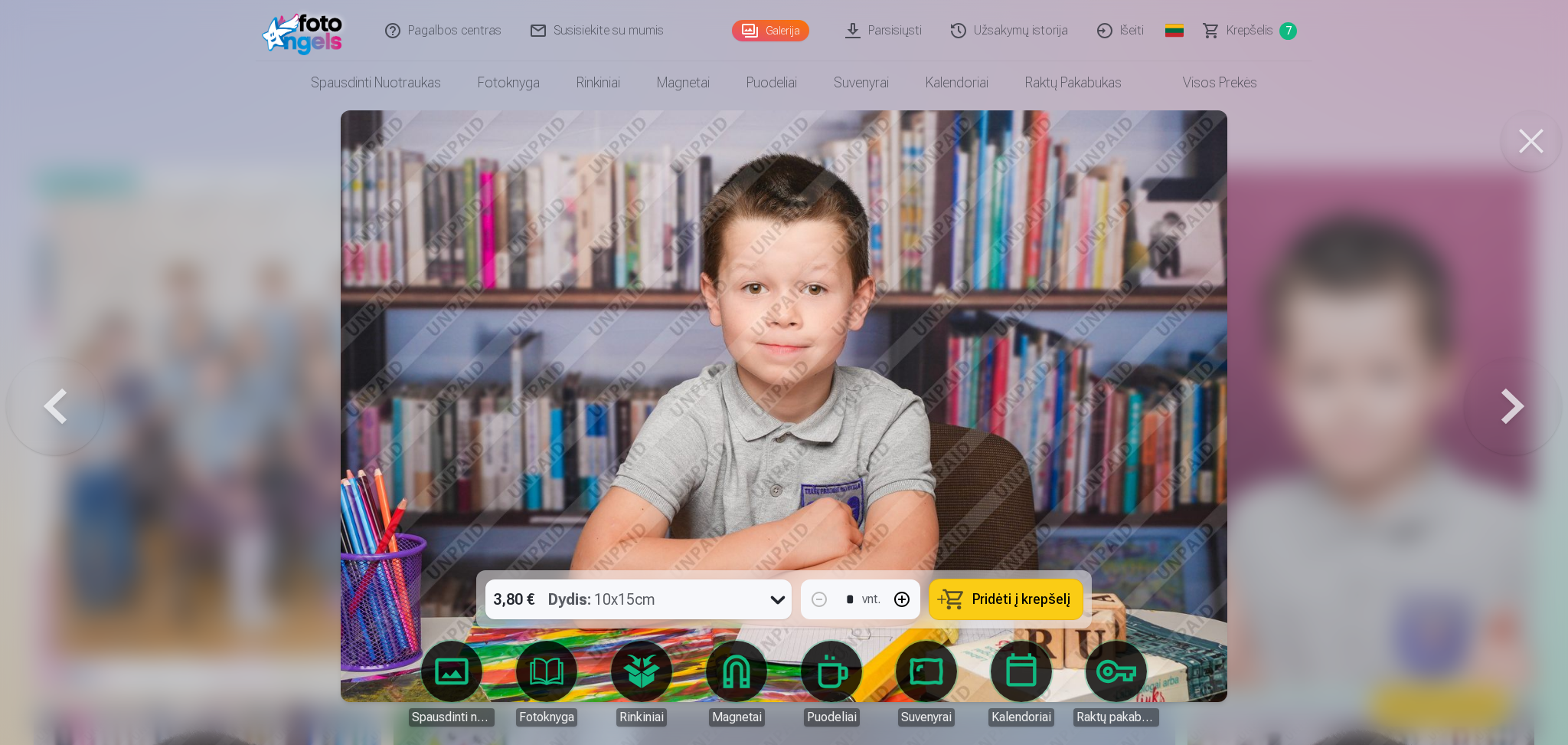
click at [1171, 415] on button at bounding box center [1513, 405] width 98 height 297
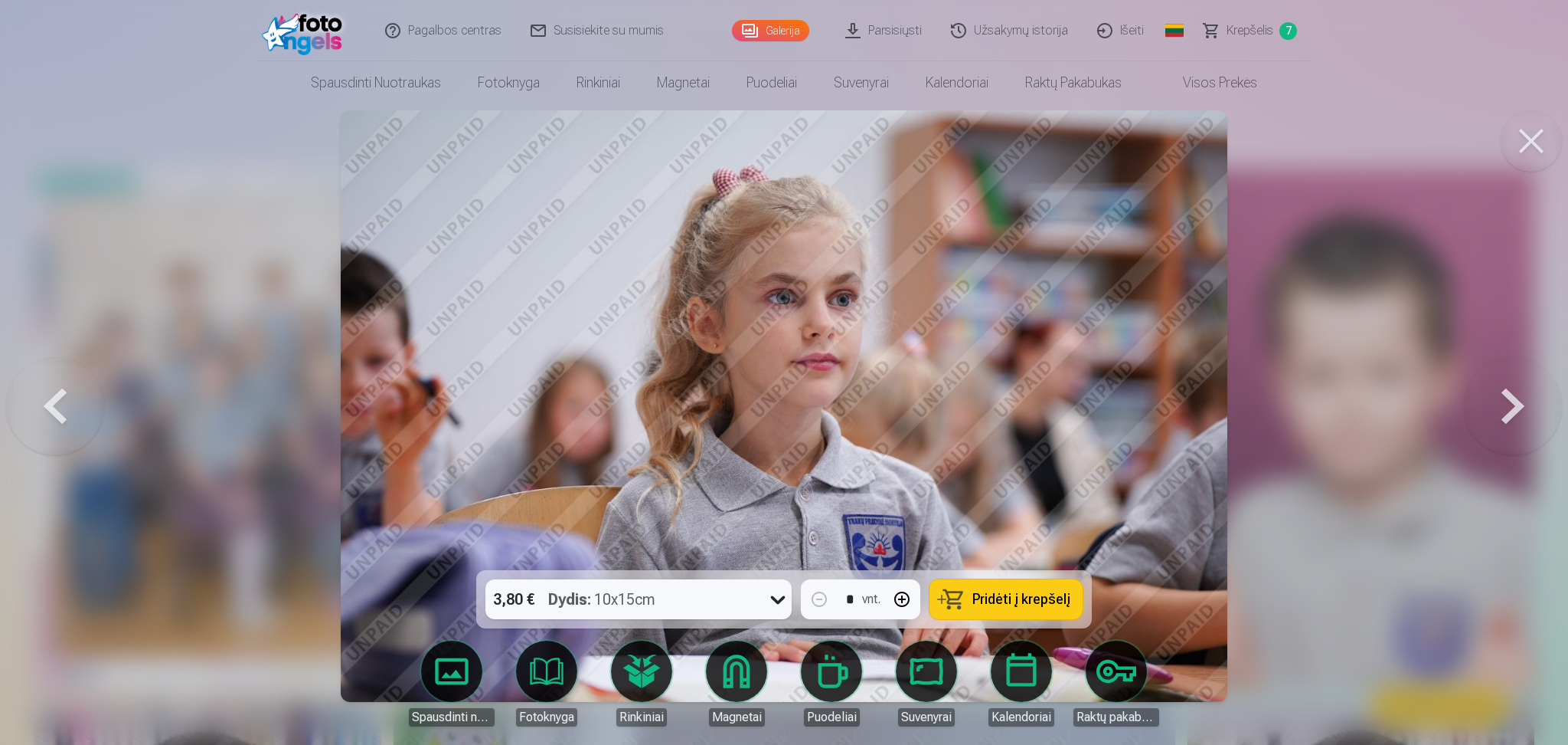
click at [1171, 415] on button at bounding box center [1513, 405] width 98 height 297
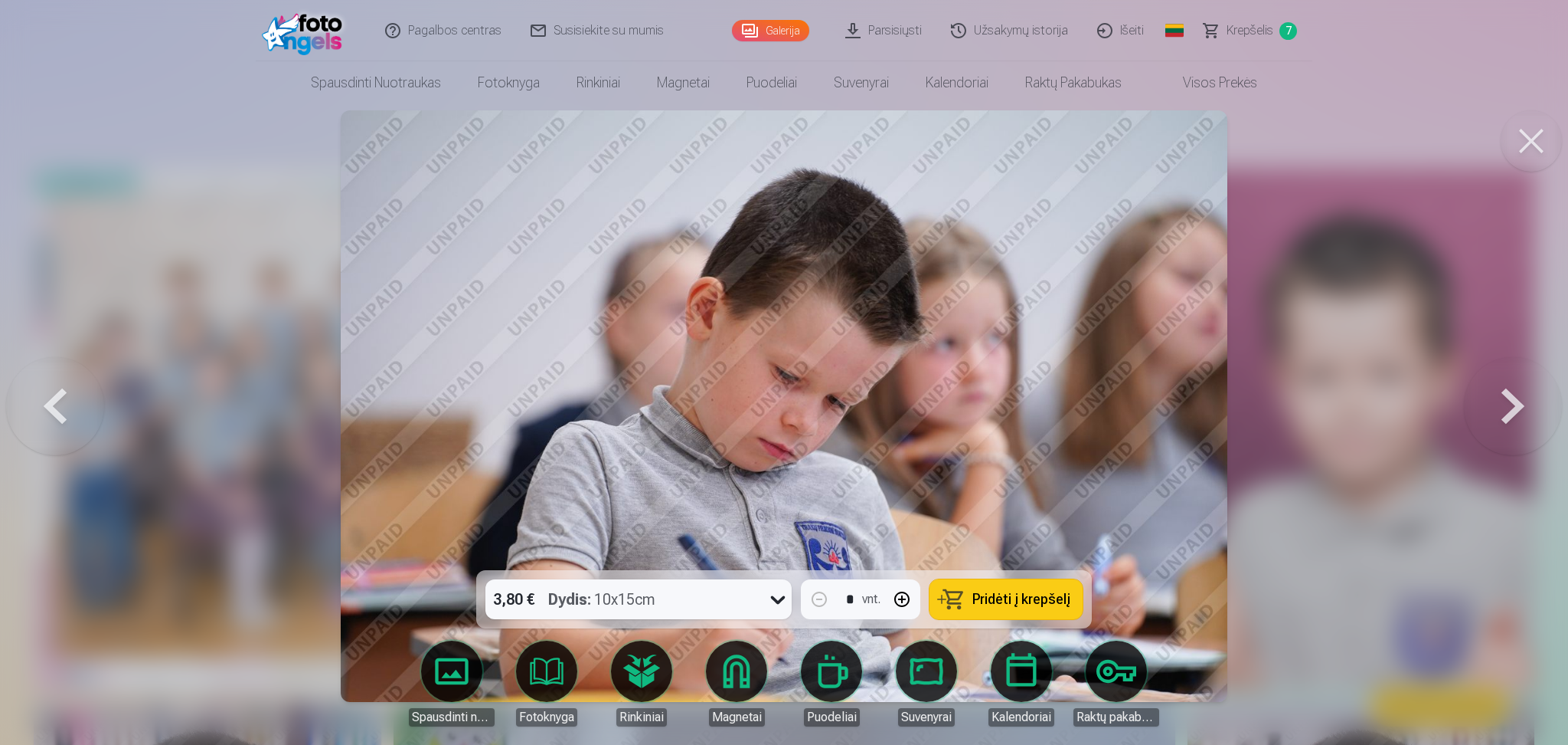
click at [1171, 415] on button at bounding box center [1513, 405] width 98 height 297
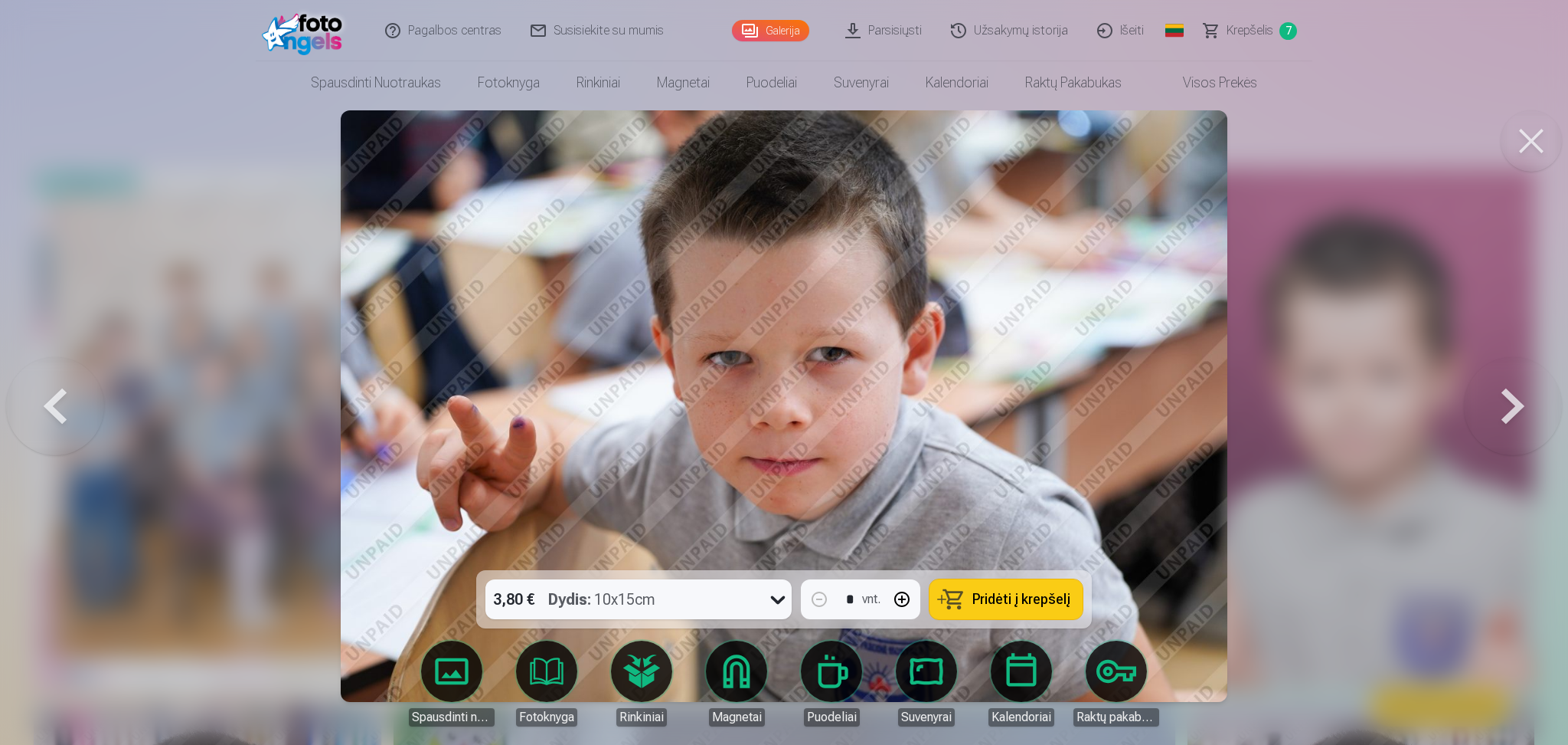
click at [51, 418] on button at bounding box center [55, 405] width 98 height 297
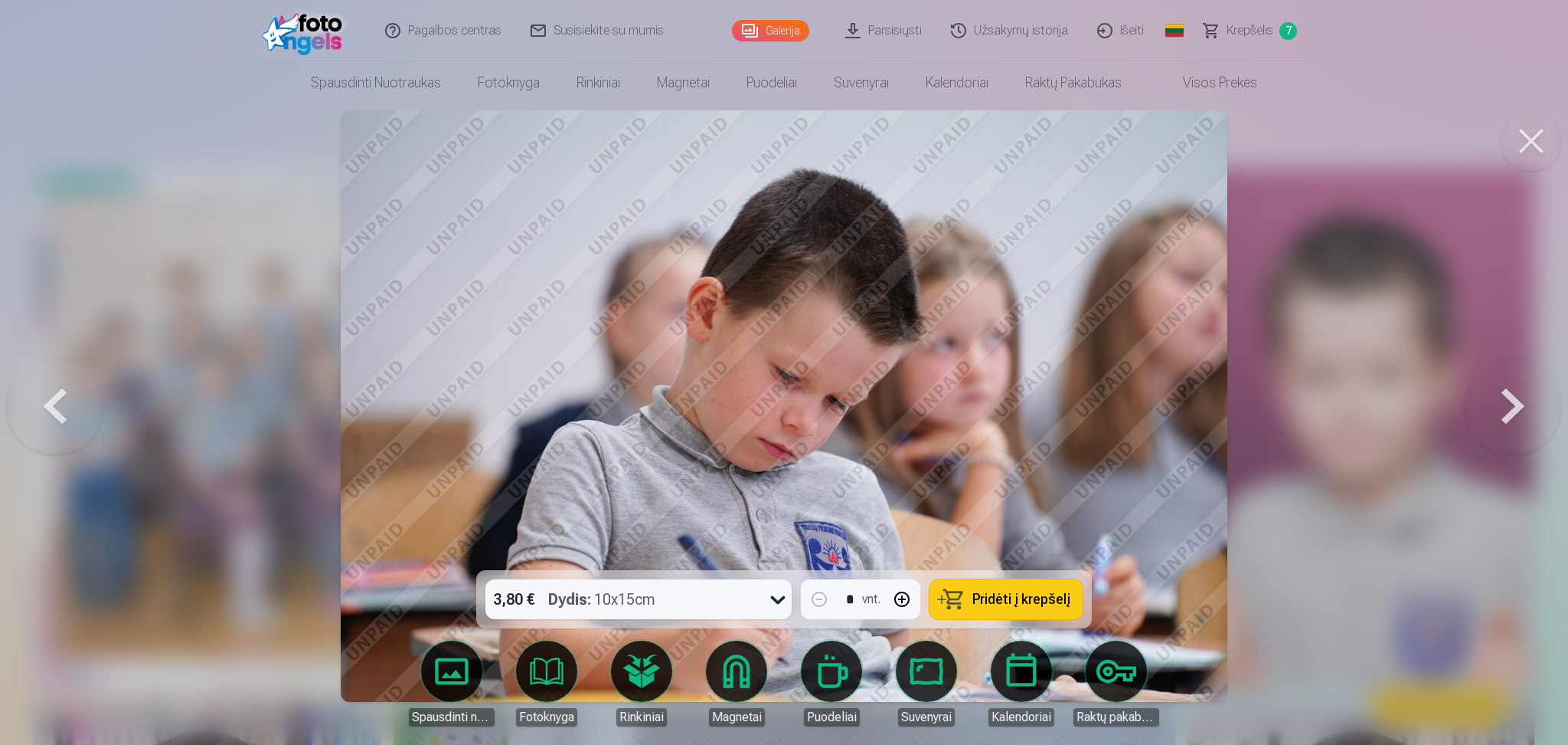
click at [1025, 558] on span "Pridėti į krepšelį" at bounding box center [1021, 599] width 98 height 13
click at [1171, 412] on button at bounding box center [1513, 405] width 98 height 297
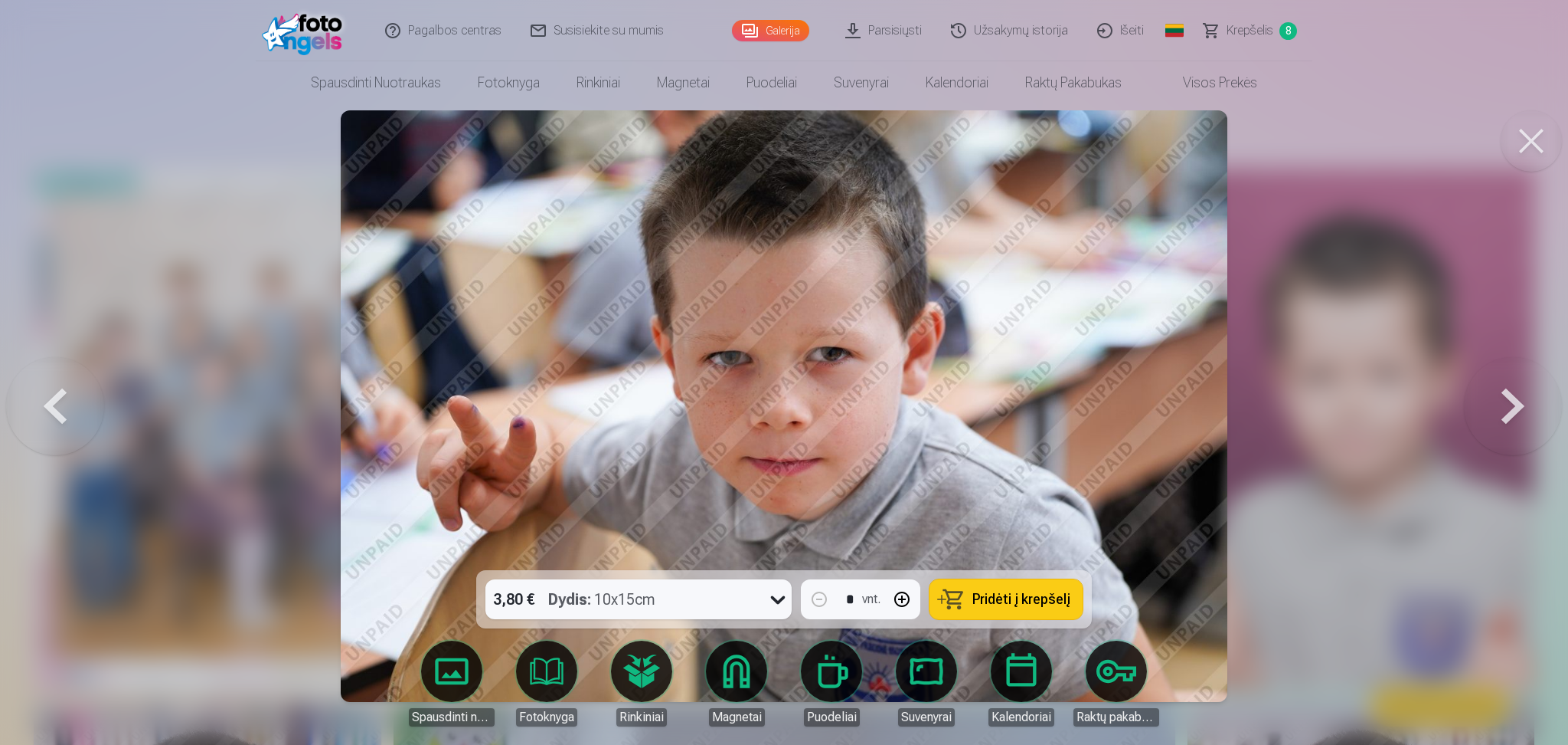
click at [1171, 412] on button at bounding box center [1513, 405] width 98 height 297
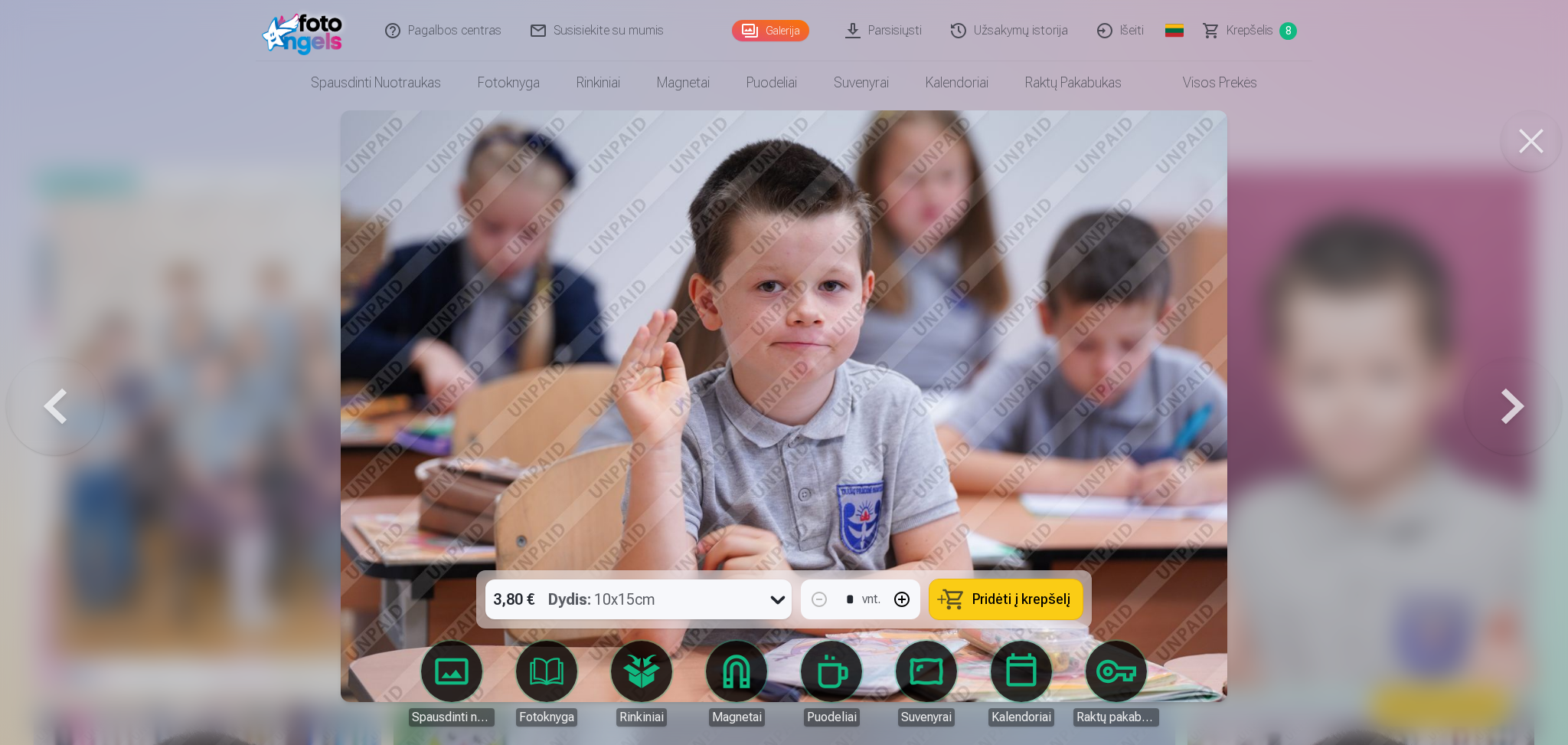
click at [1171, 412] on button at bounding box center [1513, 405] width 98 height 297
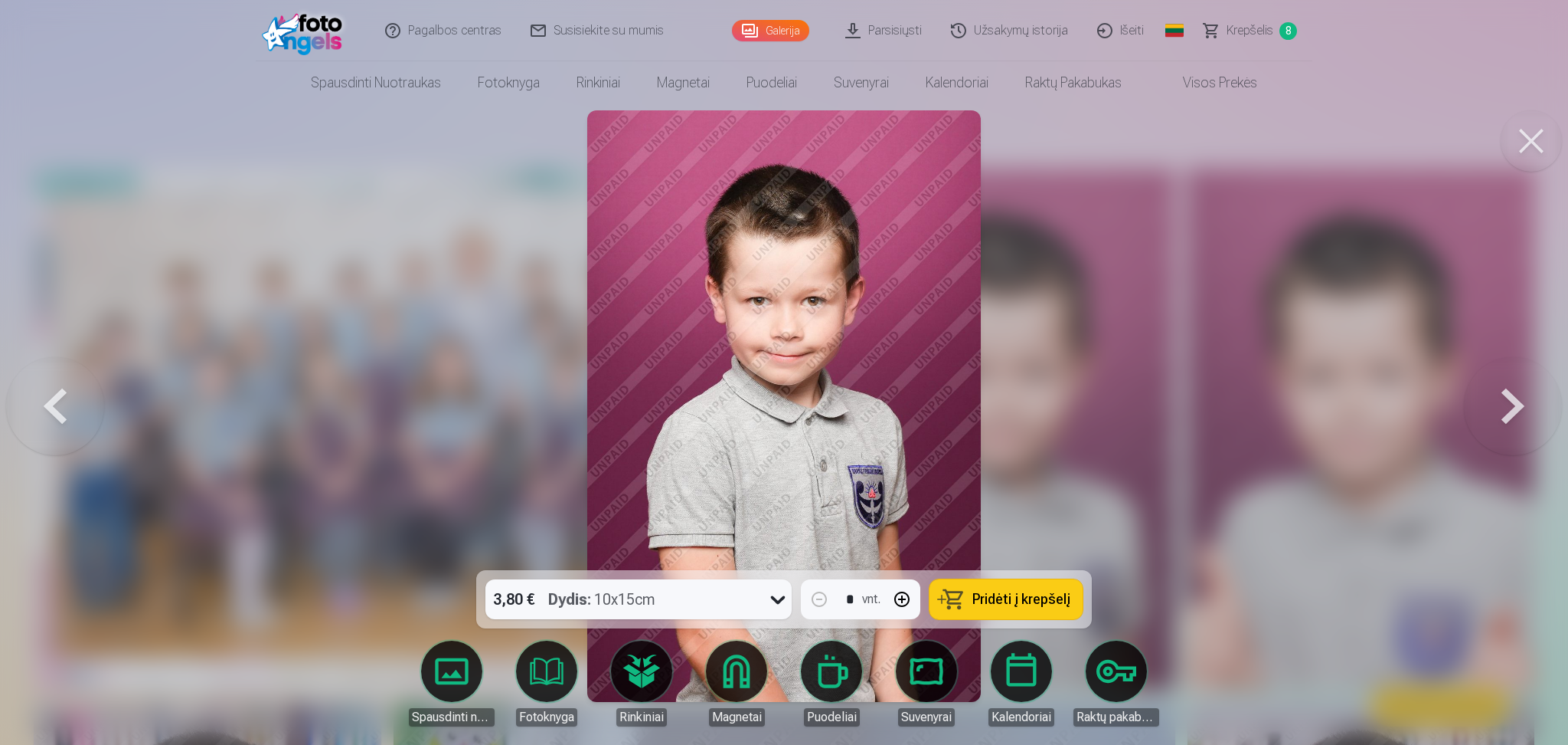
click at [774, 558] on icon at bounding box center [777, 600] width 14 height 8
click at [772, 558] on icon at bounding box center [777, 599] width 24 height 24
click at [727, 558] on link "Magnetai" at bounding box center [736, 684] width 86 height 86
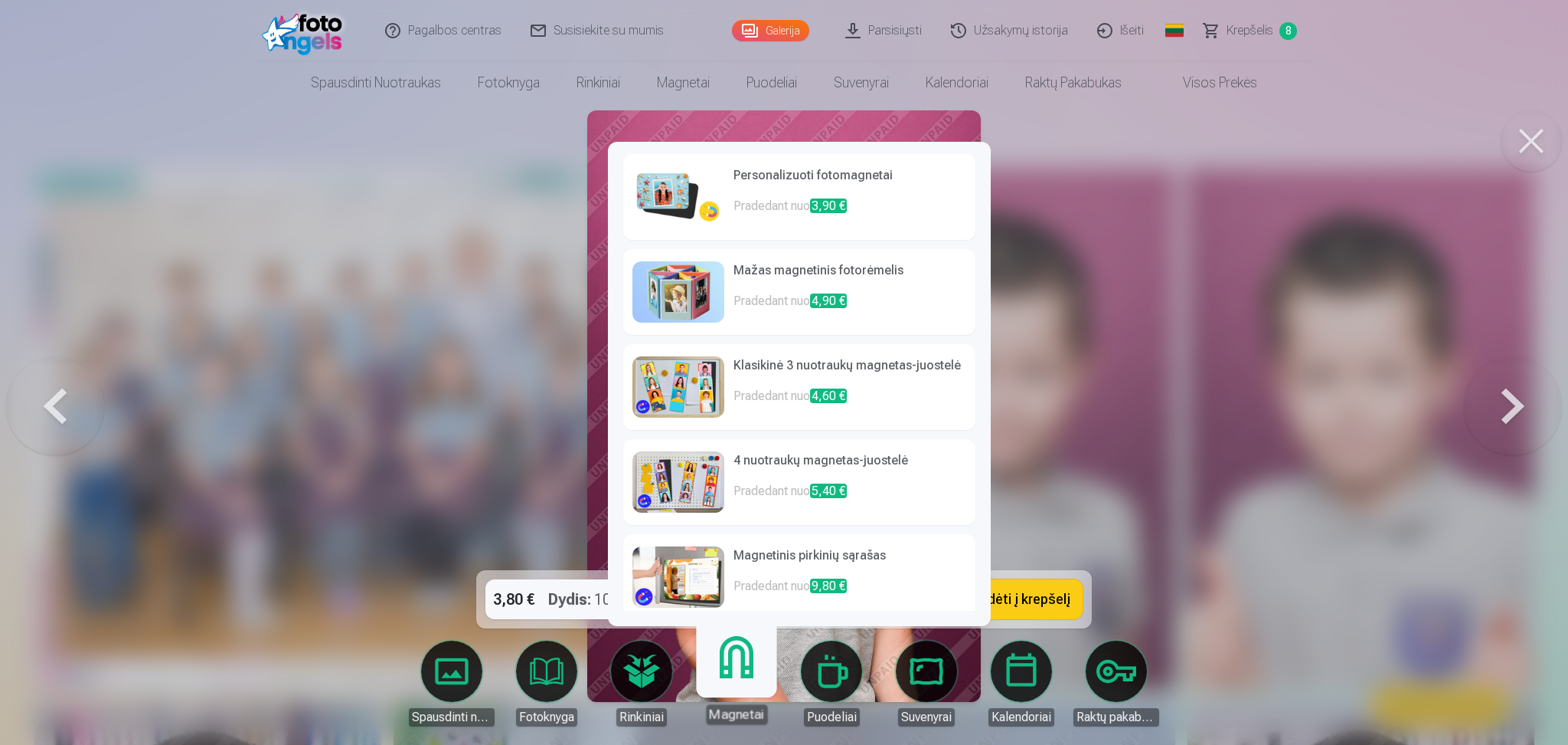
click at [787, 177] on h6 "Personalizuoti fotomagnetai" at bounding box center [850, 182] width 233 height 30
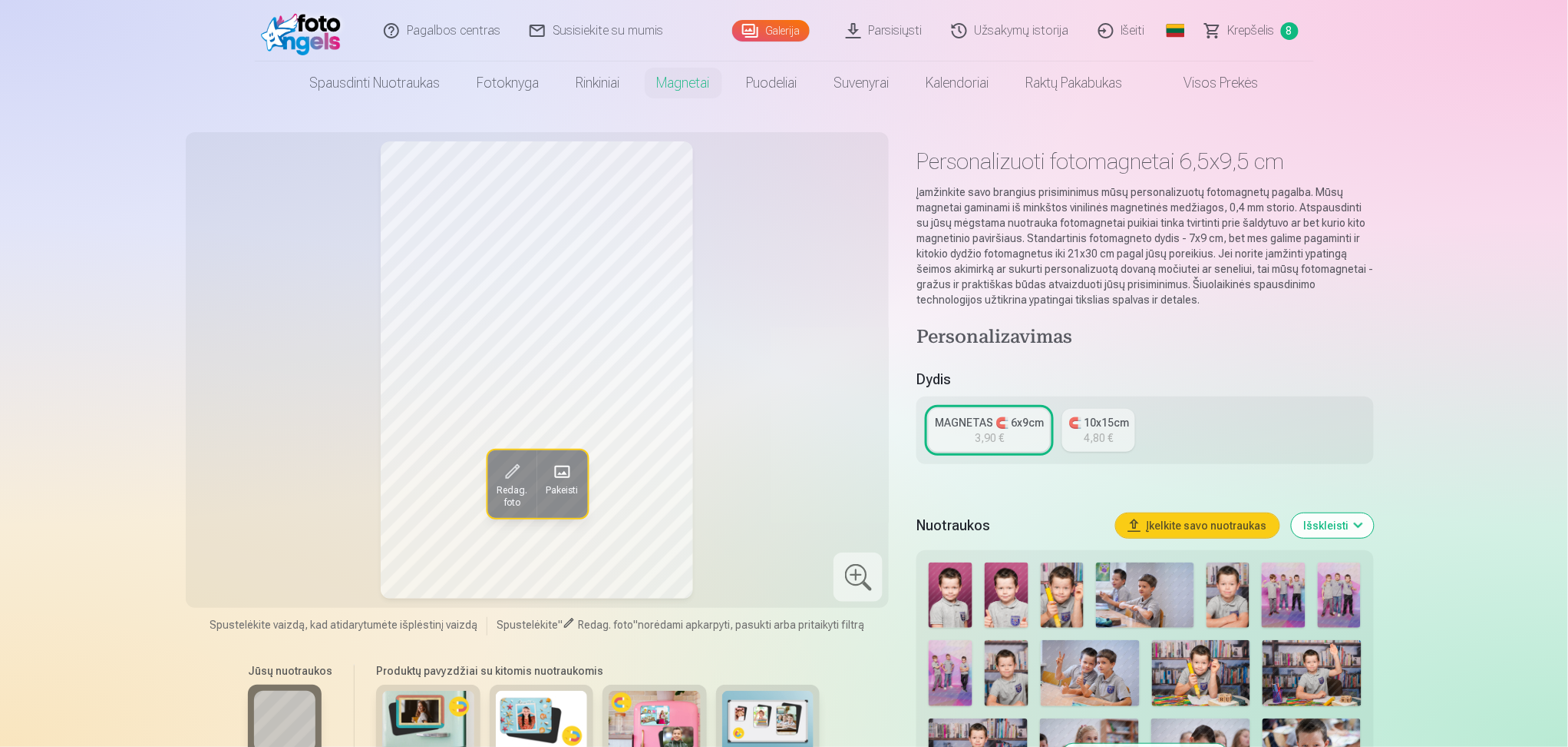
click at [1008, 433] on link "MAGNETAS 🧲 6x9cm 3,90 €" at bounding box center [989, 430] width 121 height 43
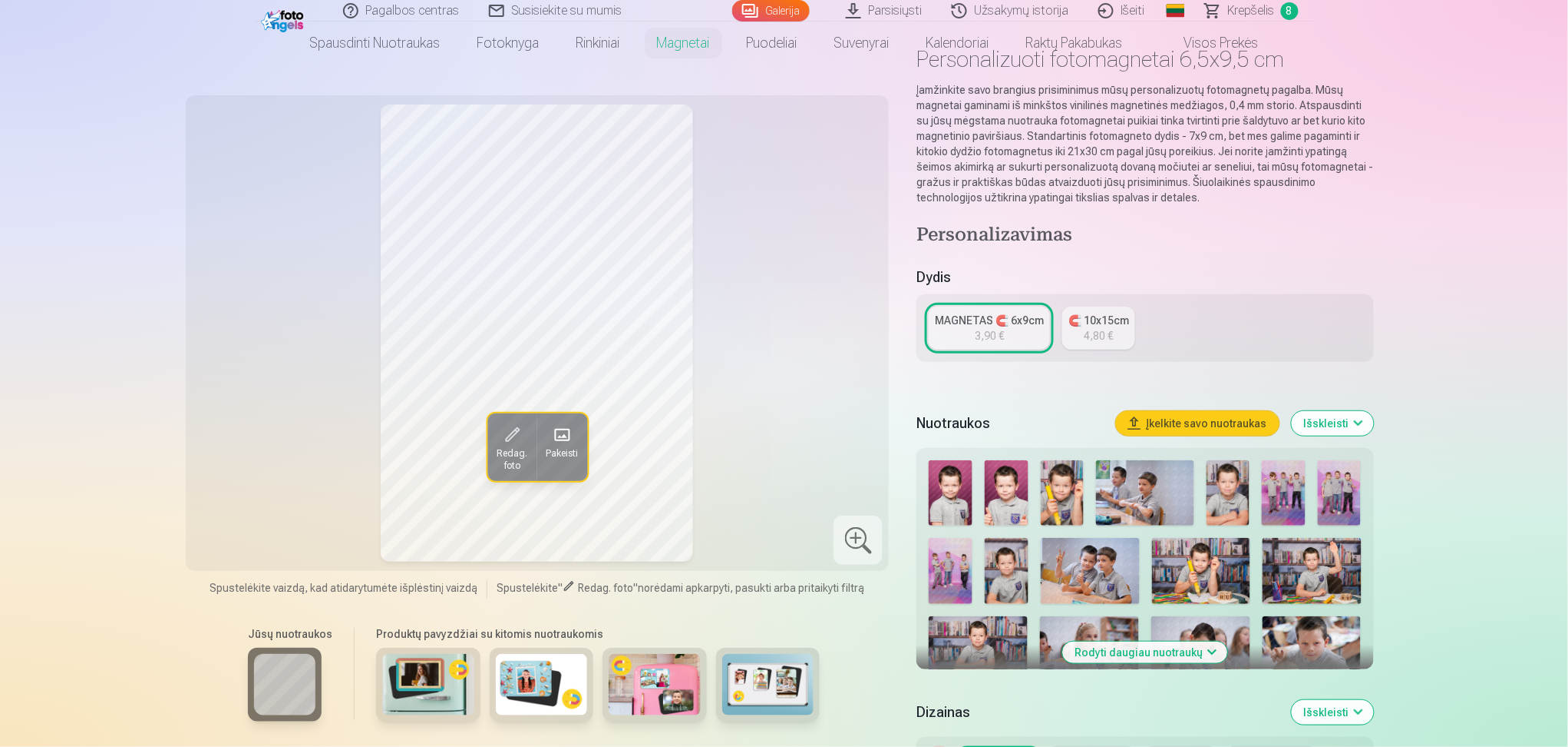
scroll to position [204, 0]
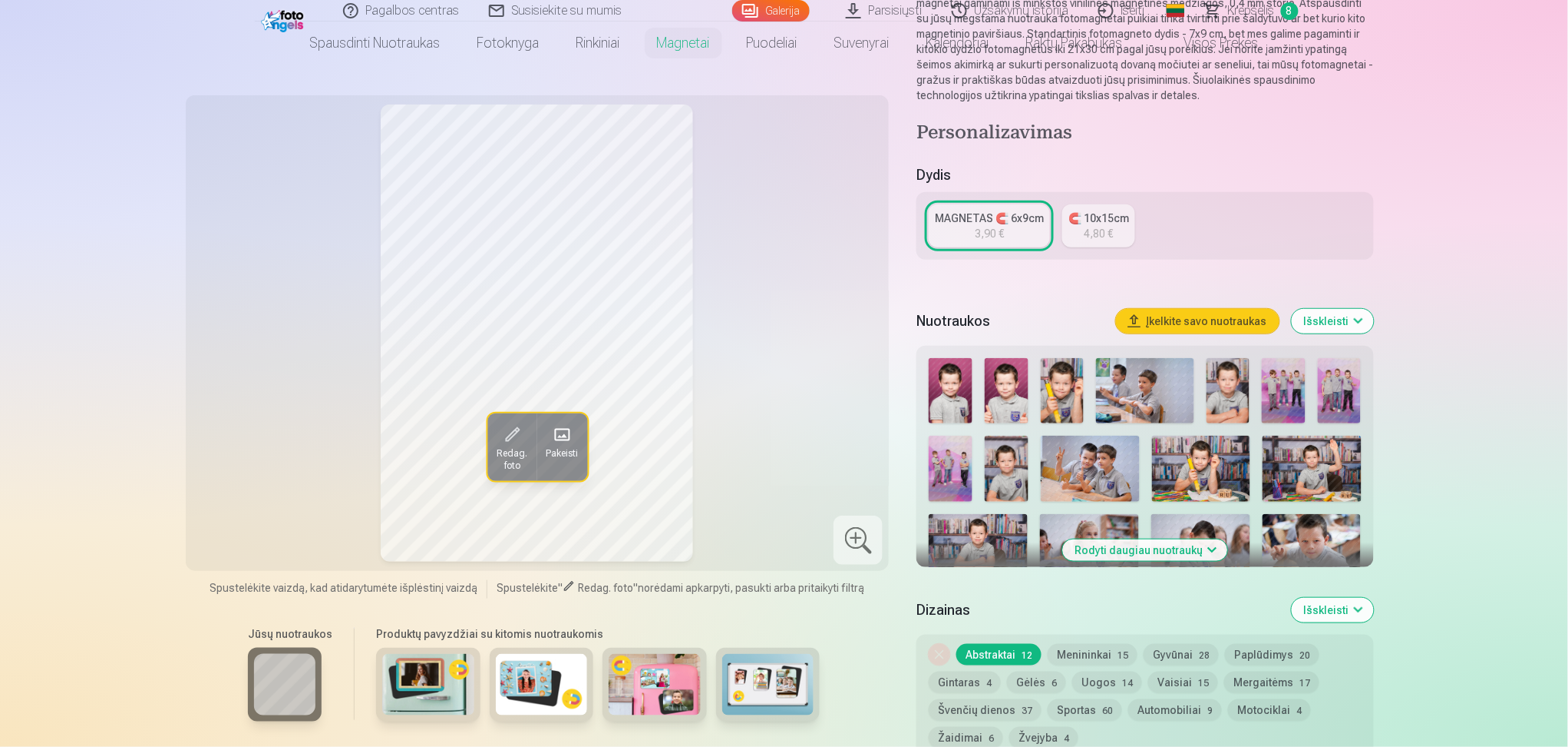
click at [1089, 560] on button "Menininkai 15" at bounding box center [1093, 654] width 90 height 22
click at [1031, 560] on button "Abstraktai 12" at bounding box center [998, 654] width 85 height 22
click at [1011, 250] on div "MAGNETAS 🧲 6x9cm 3,90 € 🧲 10x15cm 4,80 €" at bounding box center [1145, 226] width 457 height 67
click at [1000, 235] on div "3,90 €" at bounding box center [989, 234] width 29 height 15
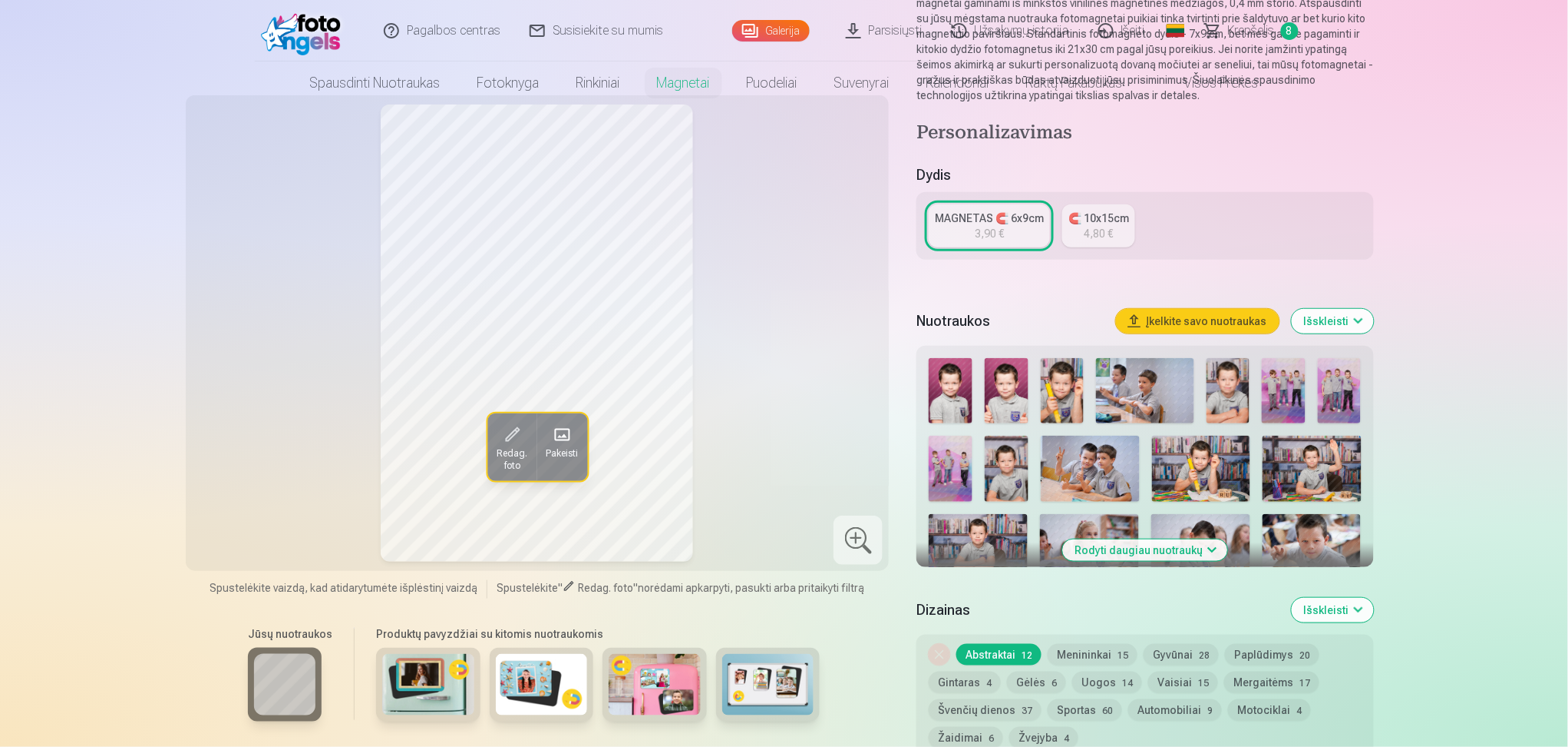
scroll to position [0, 0]
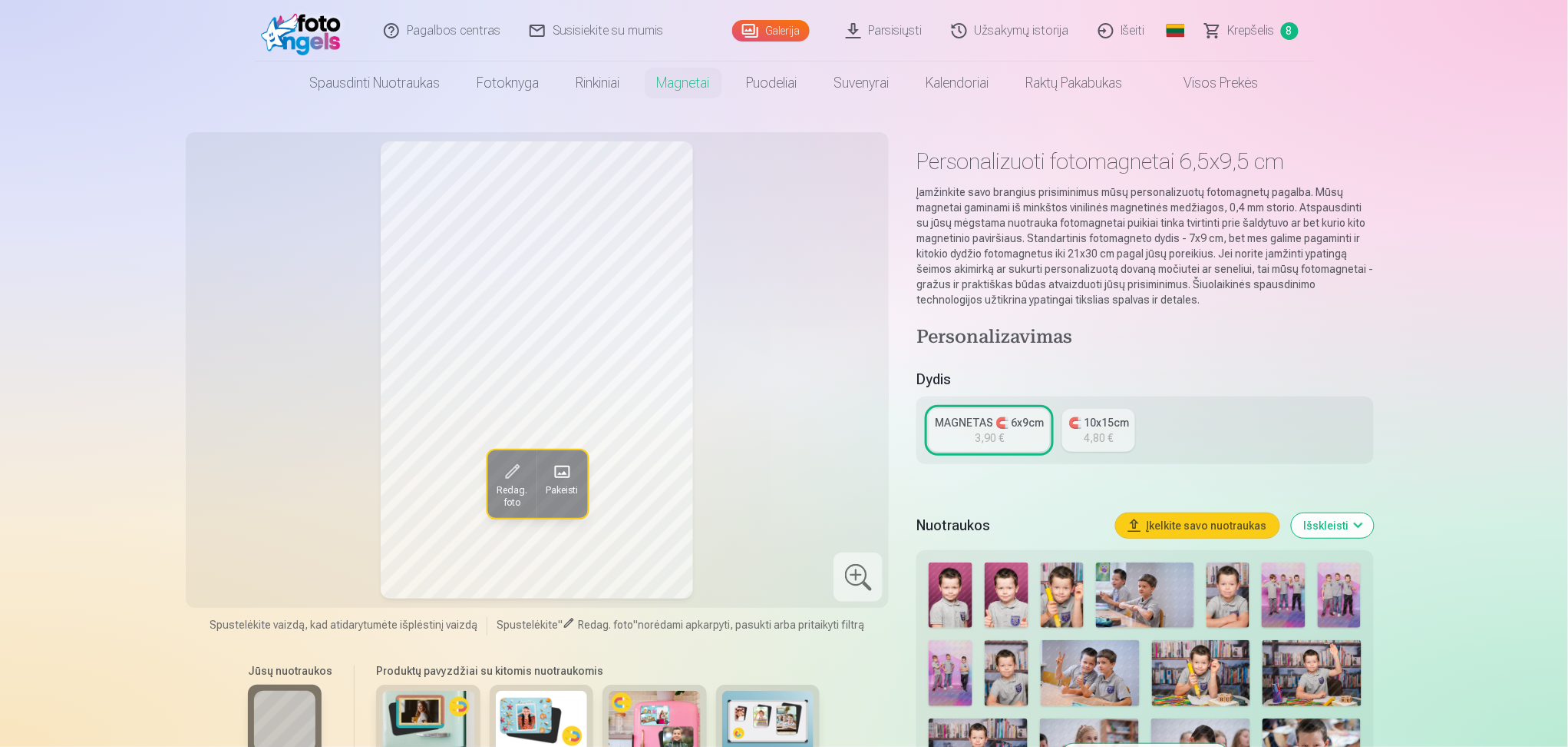
click at [1175, 540] on div "Nuotraukos Įkelkite savo nuotraukas Išskleisti" at bounding box center [1145, 525] width 457 height 49
click at [1175, 529] on button "Įkelkite savo nuotraukas" at bounding box center [1198, 525] width 163 height 24
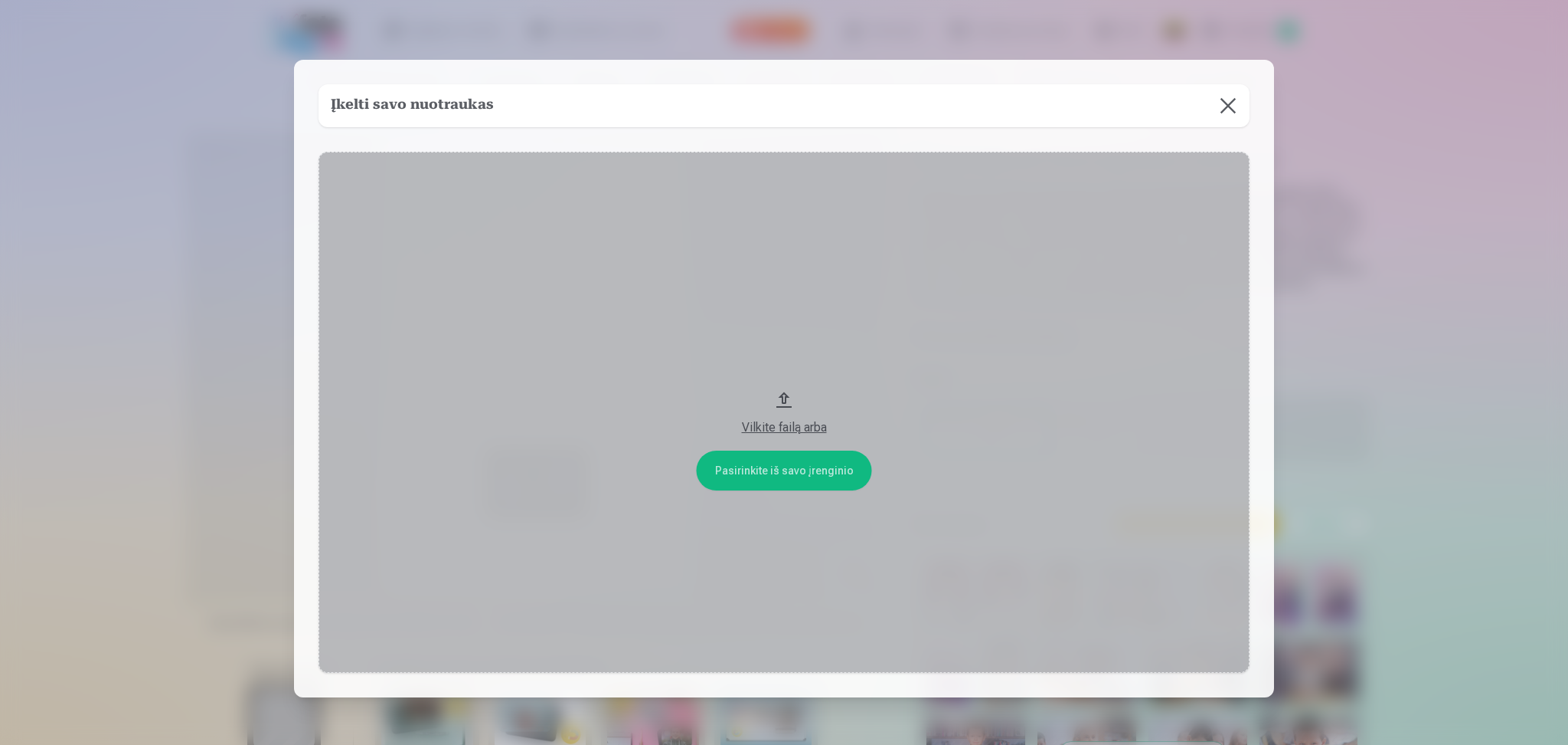
drag, startPoint x: 792, startPoint y: 73, endPoint x: 1015, endPoint y: 118, distance: 227.5
click at [1038, 118] on div "Įkelti savo nuotraukas Pasirinkite iš savo įrenginio Vilkite failą arba" at bounding box center [784, 378] width 980 height 637
drag, startPoint x: 666, startPoint y: 80, endPoint x: 602, endPoint y: 198, distance: 134.2
click at [602, 198] on div "Įkelti savo nuotraukas Pasirinkite iš savo įrenginio Vilkite failą arba" at bounding box center [784, 378] width 980 height 637
click at [1171, 102] on button at bounding box center [1228, 105] width 43 height 43
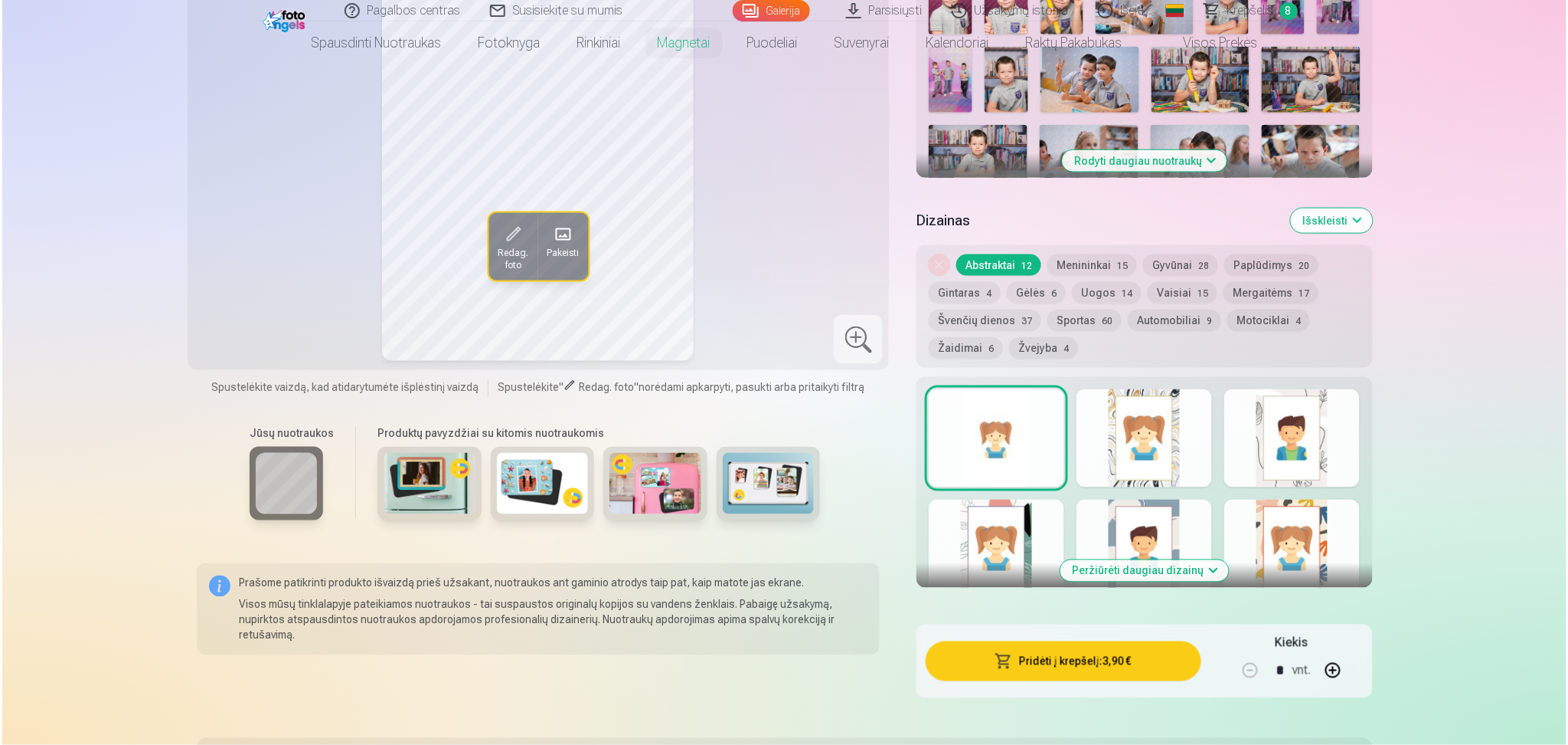
scroll to position [613, 0]
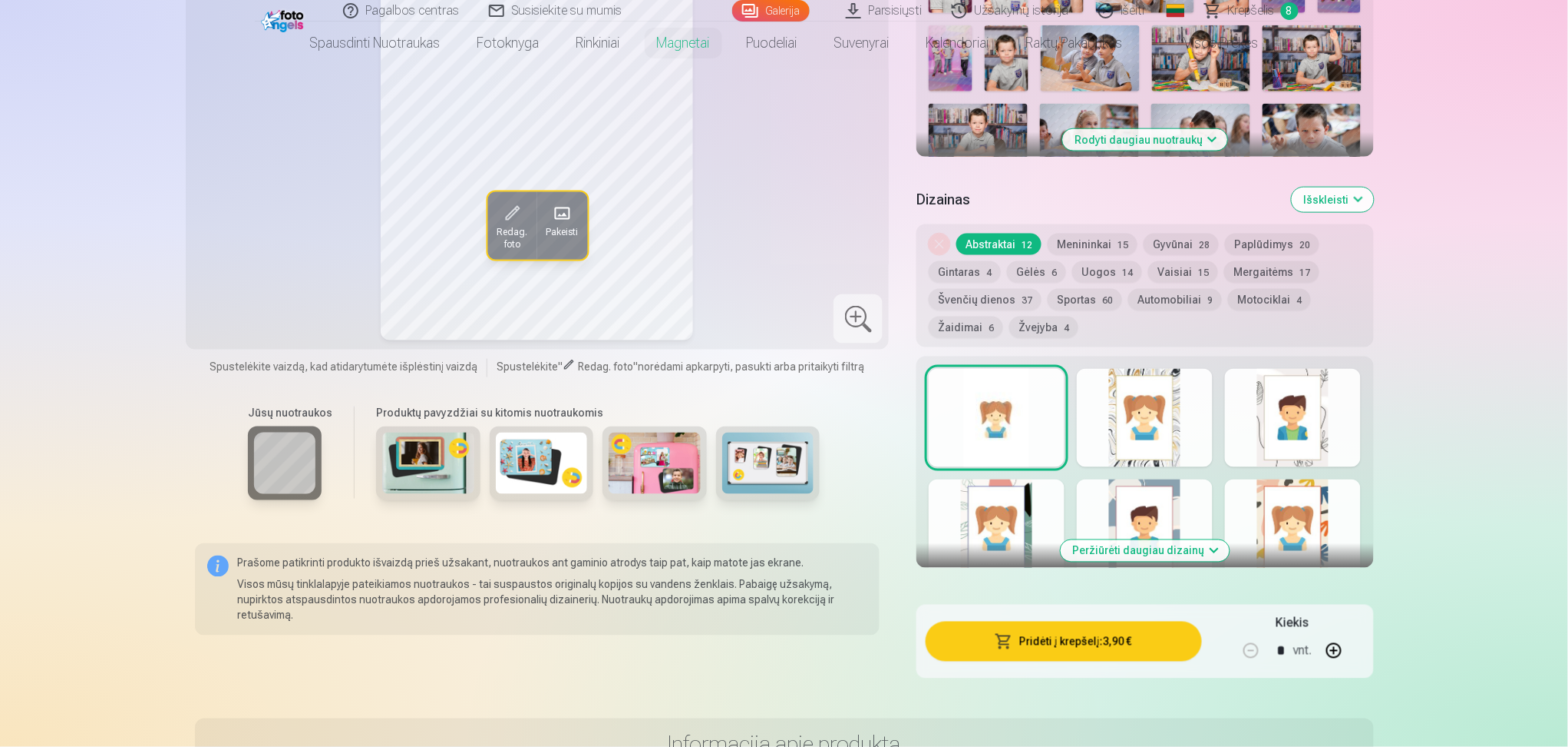
click at [1069, 560] on button "Pridėti į krepšelį : 3,90 €" at bounding box center [1063, 641] width 276 height 40
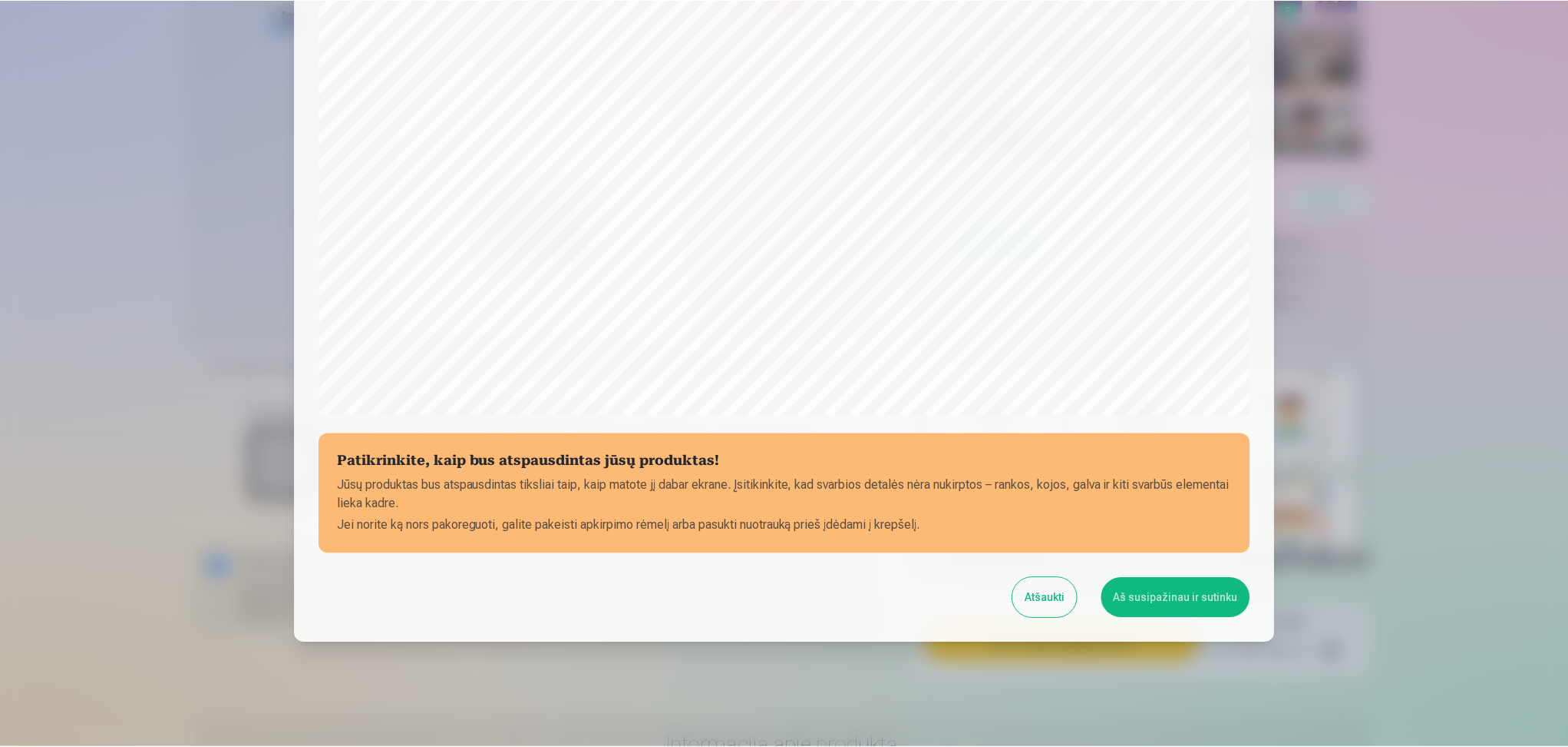
scroll to position [358, 0]
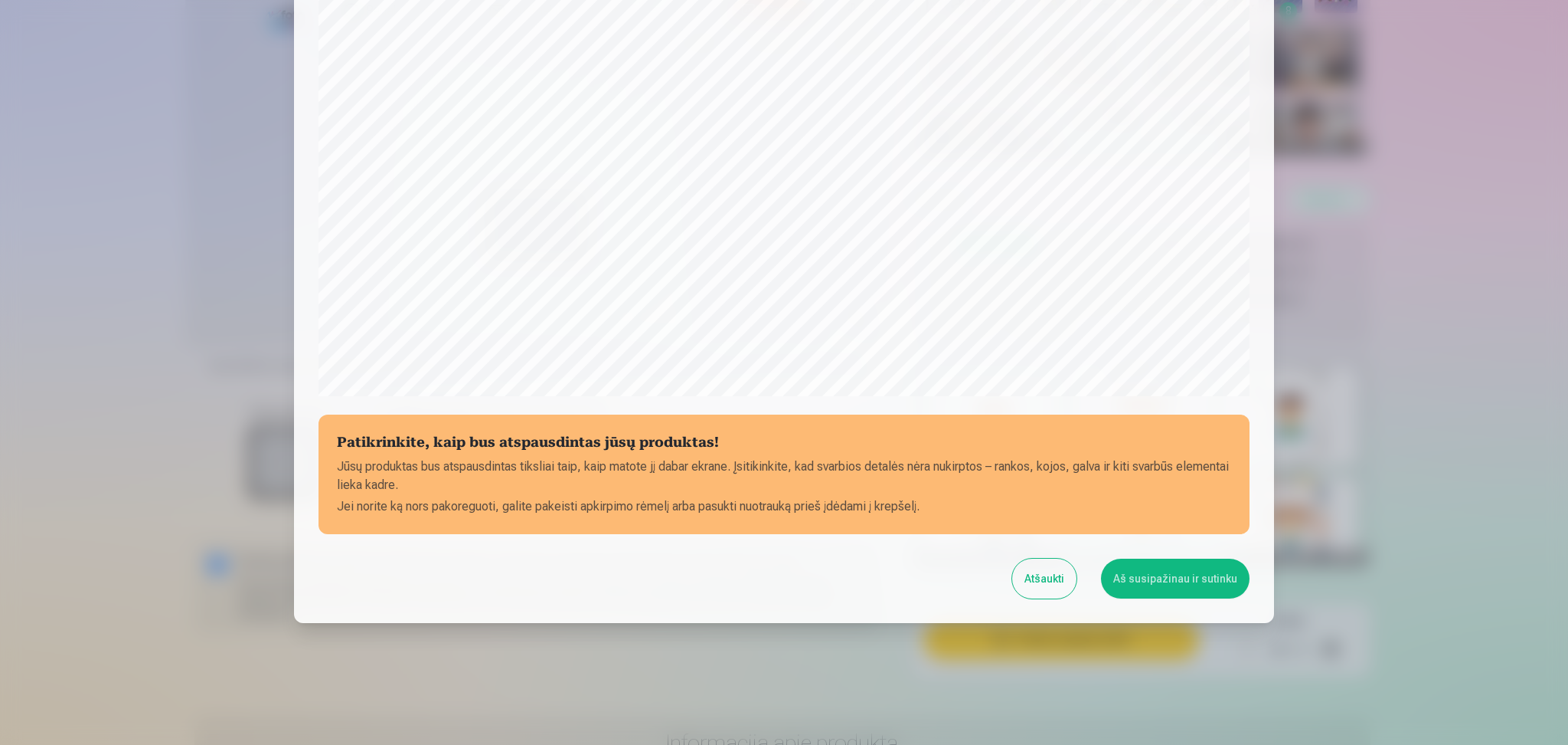
click at [1048, 558] on button "Atšaukti" at bounding box center [1044, 578] width 65 height 40
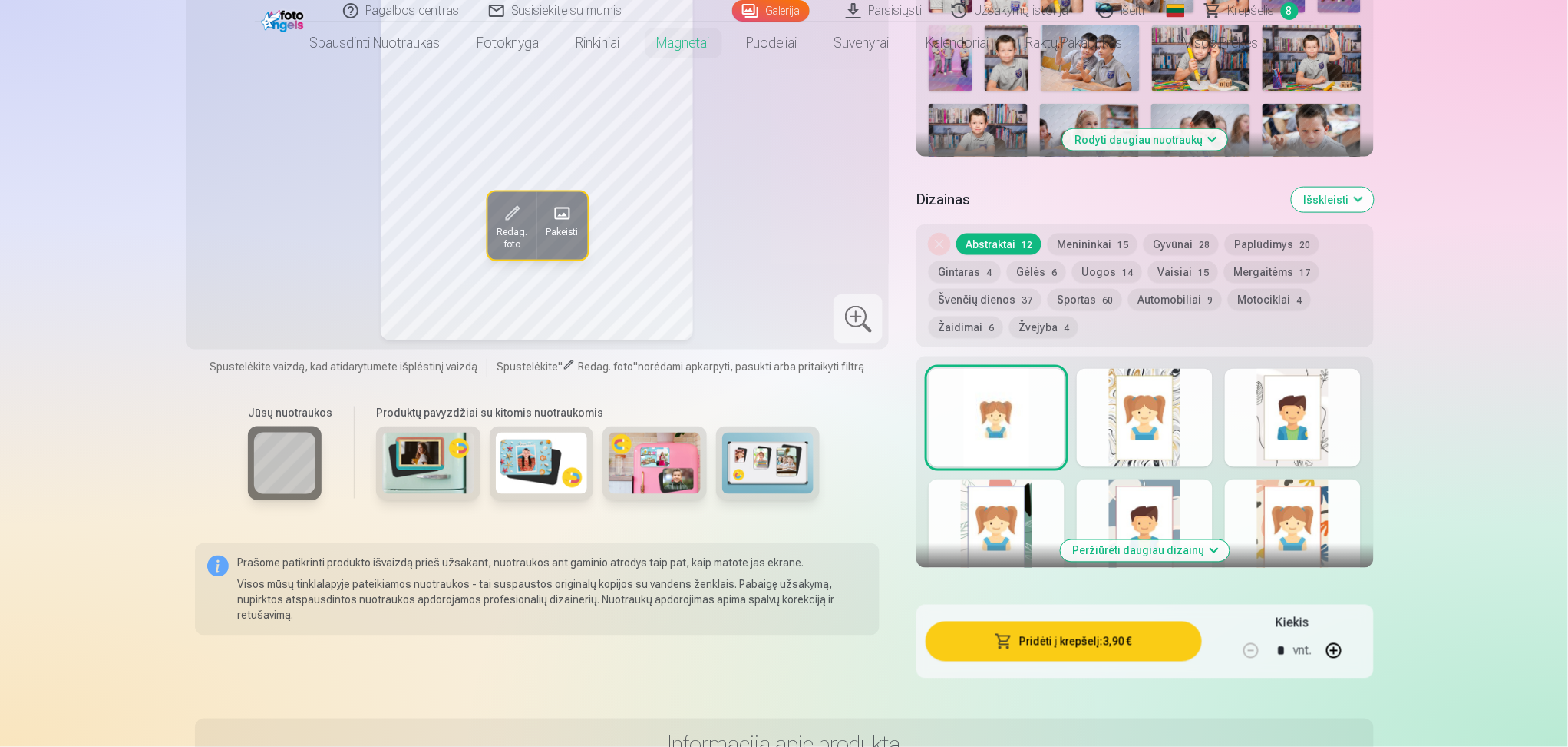
click at [1130, 437] on div at bounding box center [1144, 417] width 136 height 99
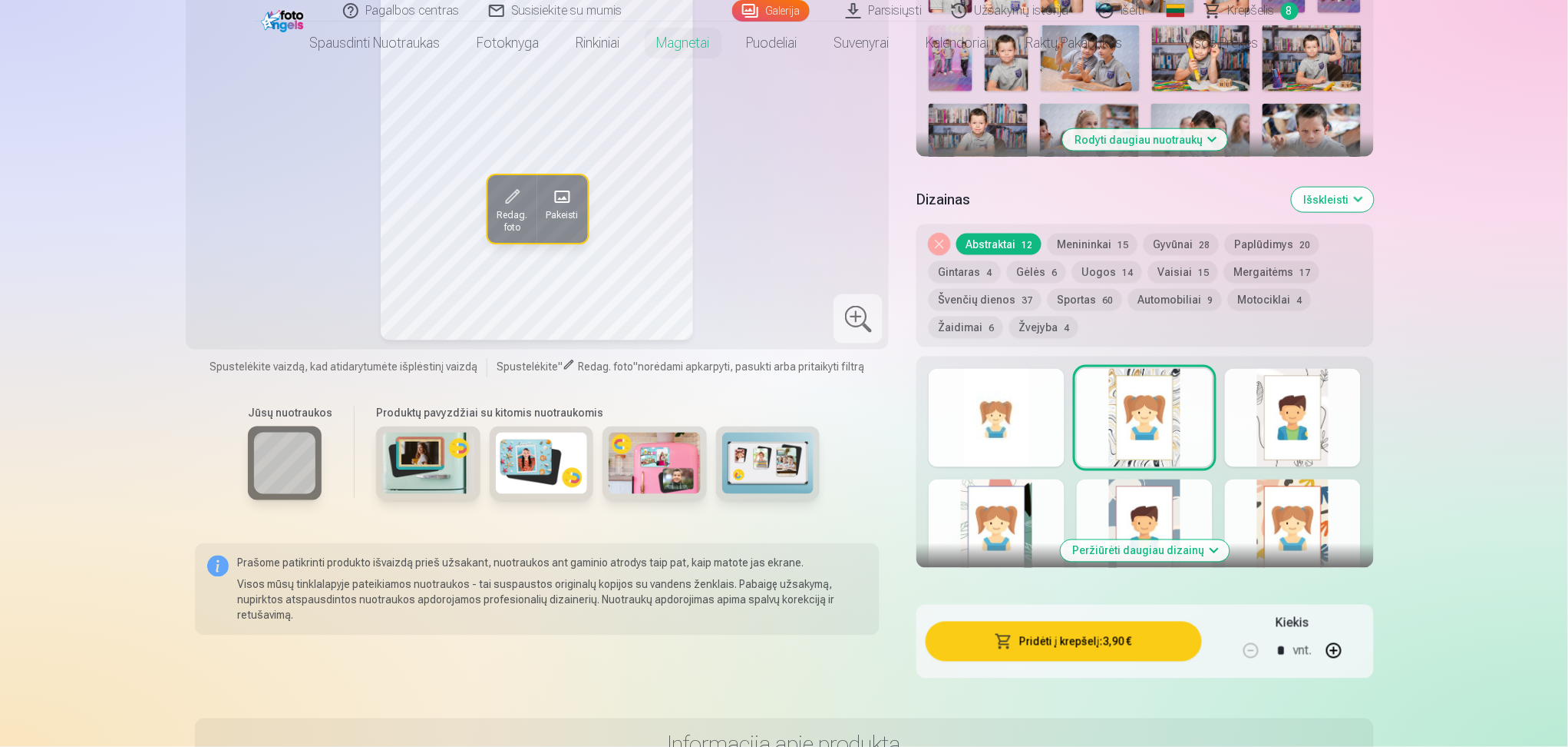
click at [1175, 517] on div at bounding box center [1292, 528] width 136 height 99
click at [1175, 467] on div "Peržiūrėti daugiau dizainų" at bounding box center [1145, 462] width 457 height 212
click at [1163, 540] on button "Peržiūrėti daugiau dizainų" at bounding box center [1145, 551] width 169 height 22
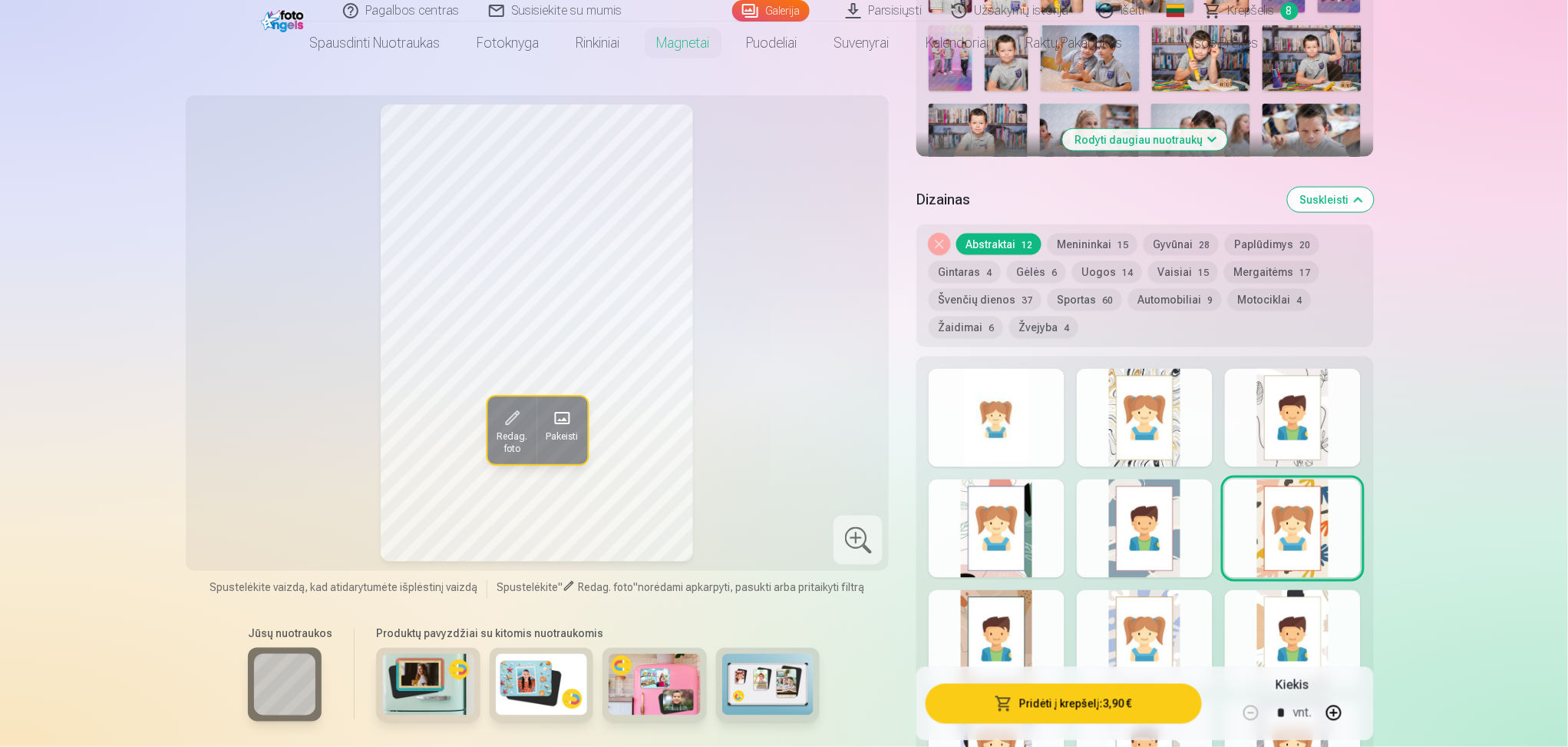
click at [1023, 523] on div at bounding box center [996, 528] width 136 height 99
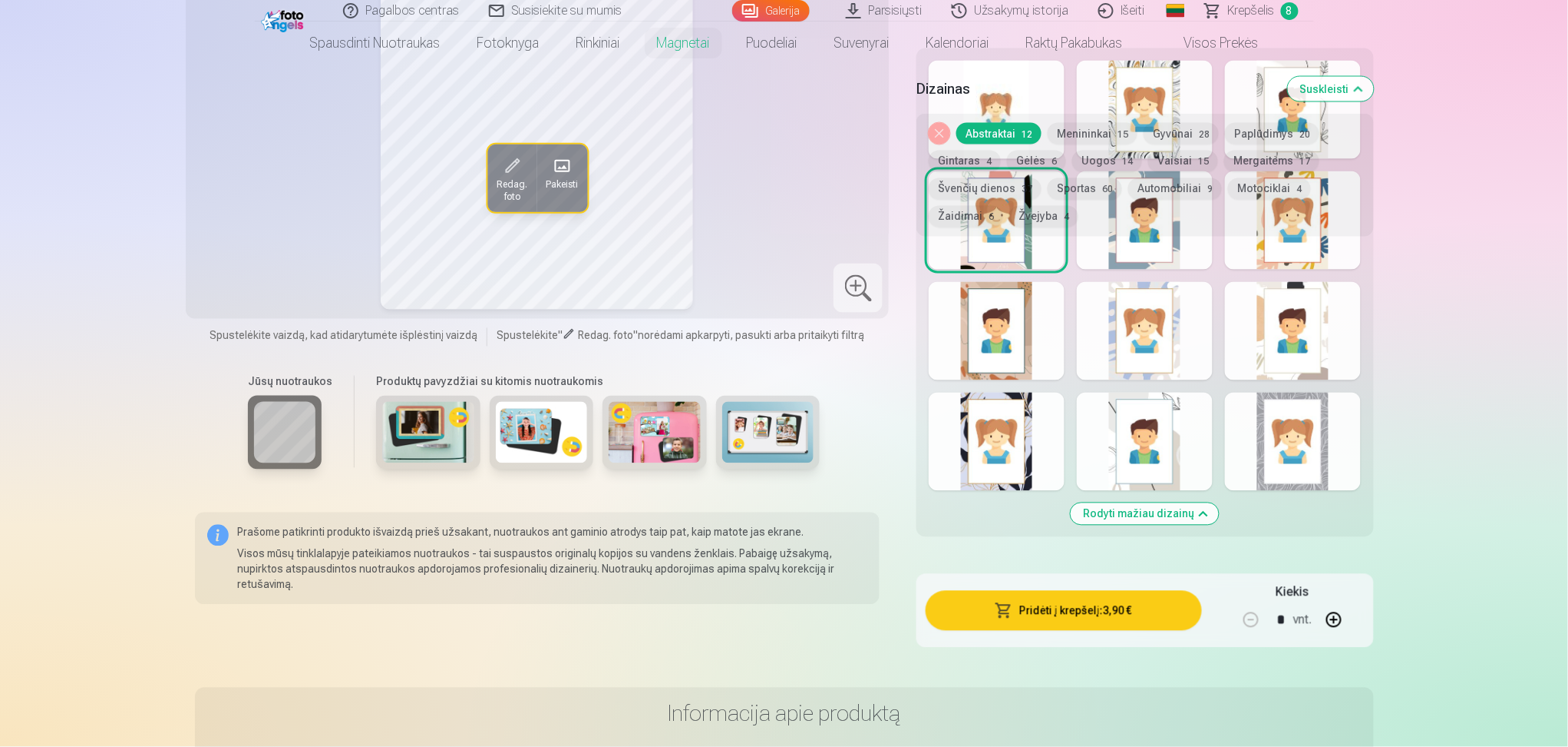
scroll to position [922, 0]
click at [1175, 391] on div "Rodyti mažiau dizainų" at bounding box center [1145, 293] width 457 height 488
click at [1175, 433] on div at bounding box center [1292, 442] width 136 height 99
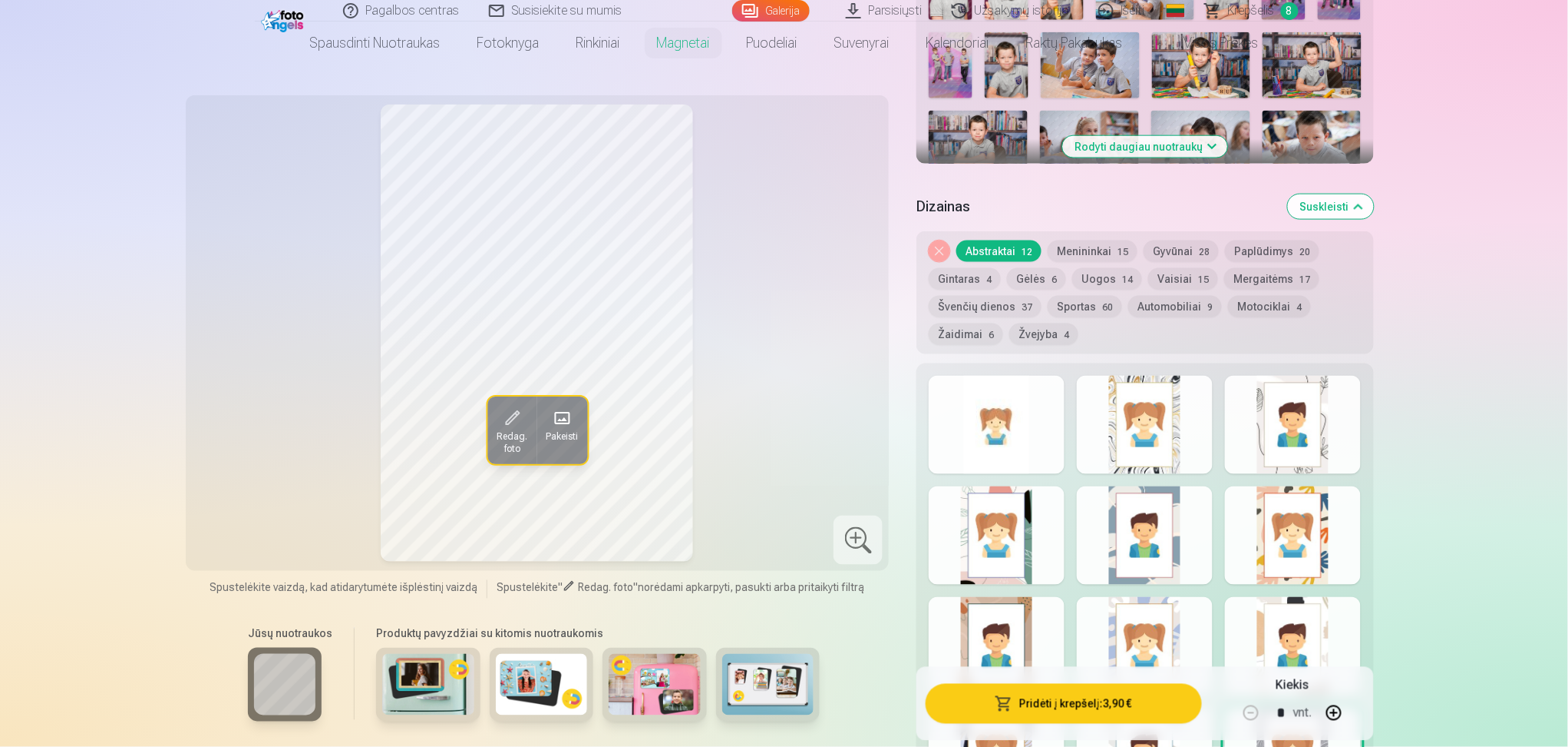
scroll to position [512, 0]
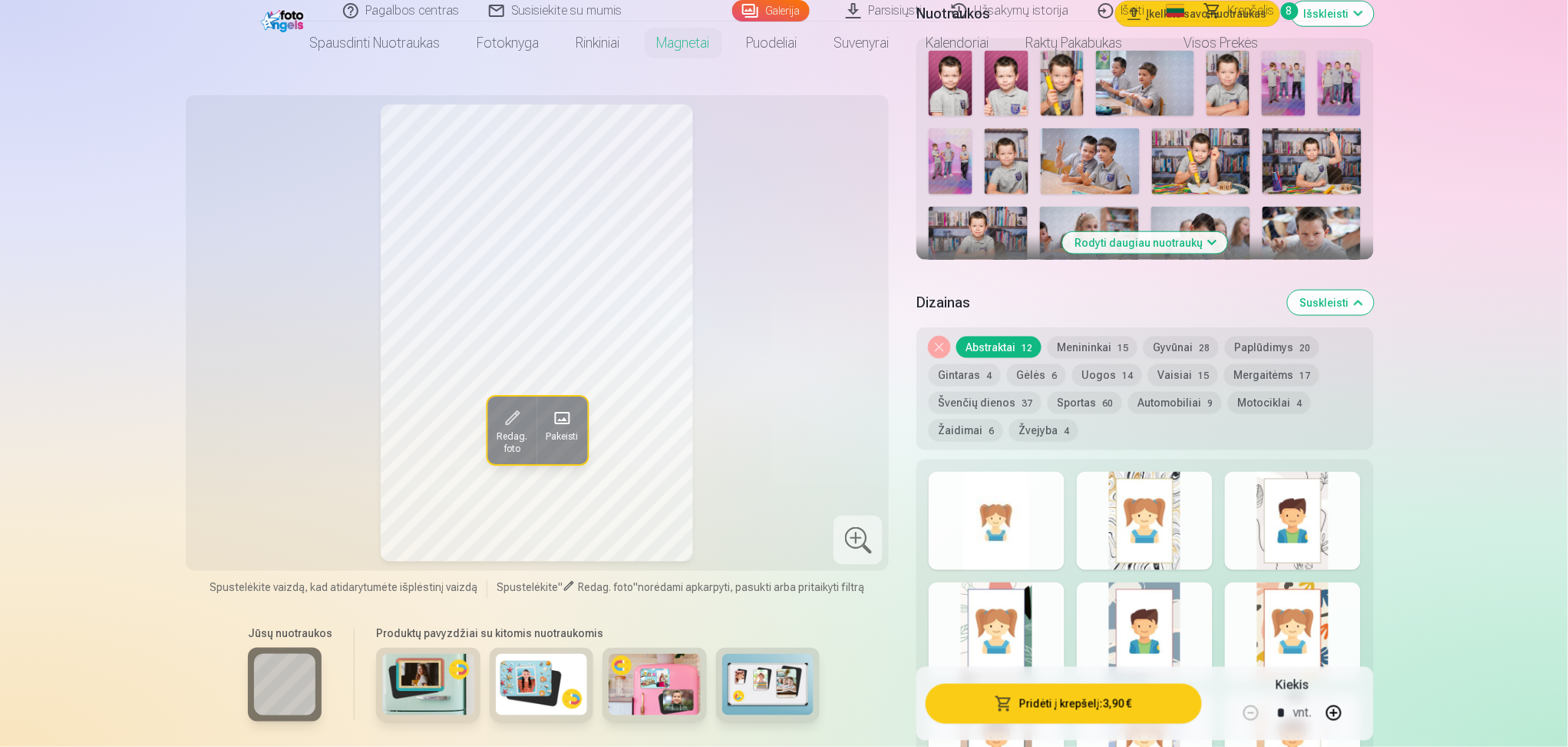
click at [1032, 545] on div at bounding box center [996, 520] width 136 height 99
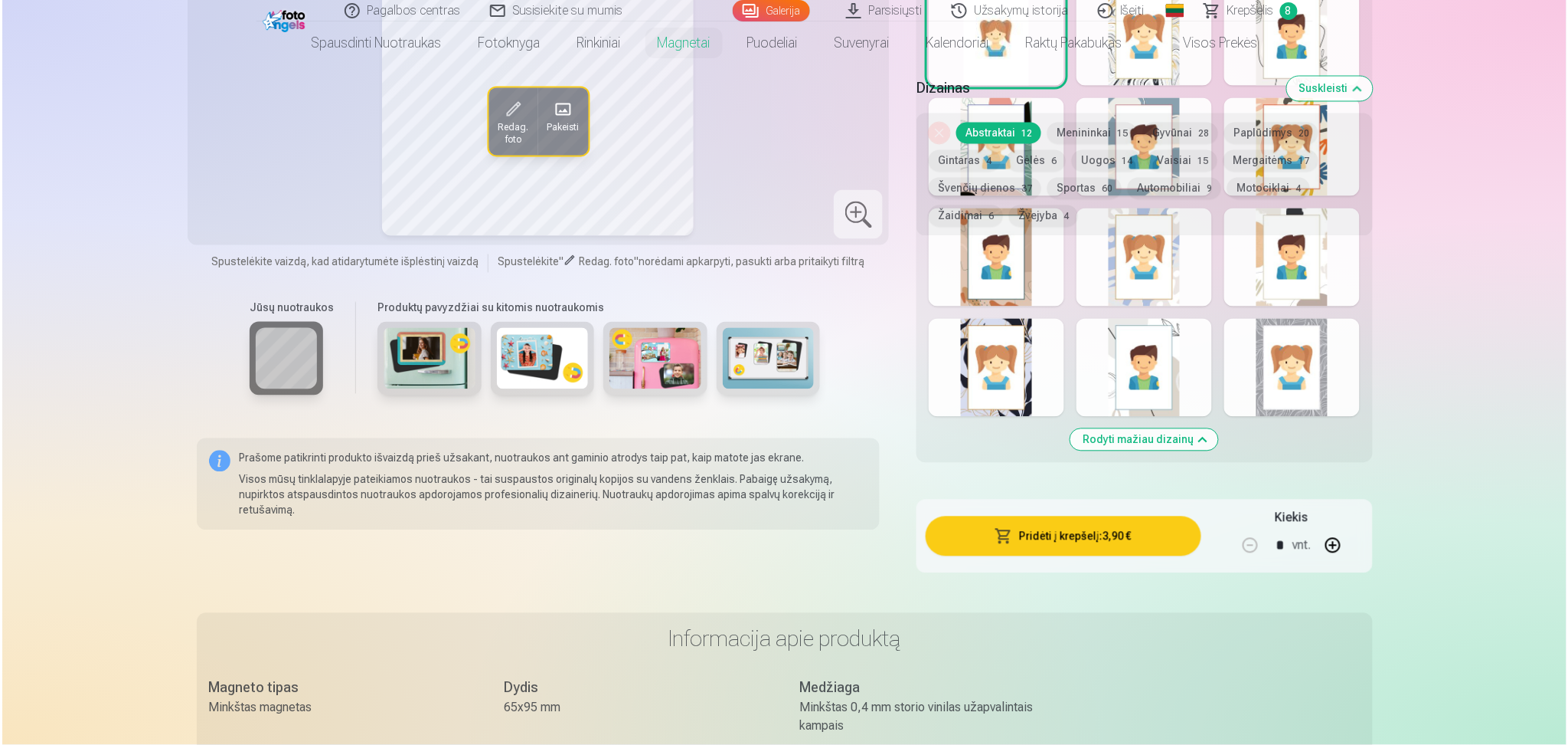
scroll to position [1021, 0]
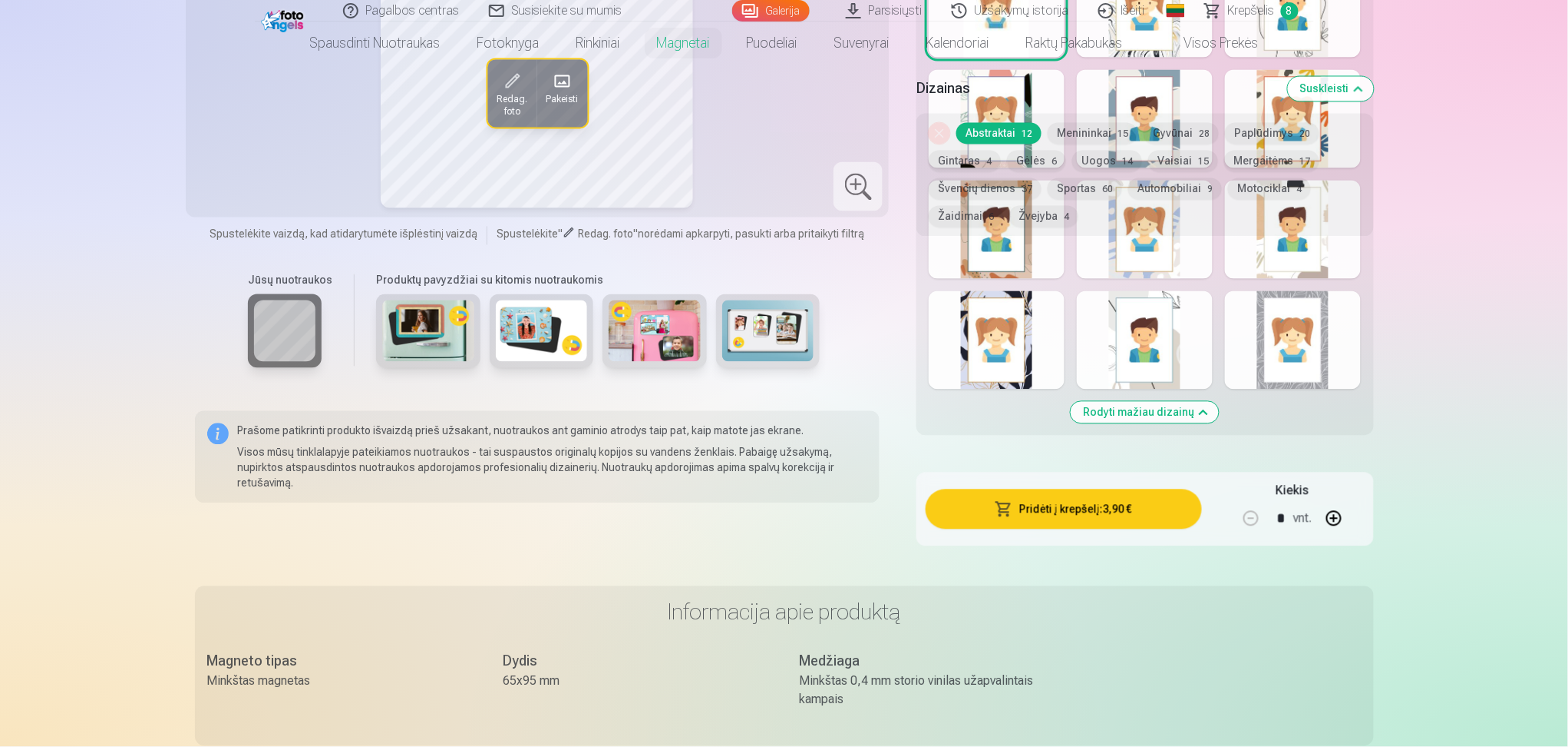
click at [1175, 518] on button "button" at bounding box center [1335, 519] width 37 height 37
type input "*"
click at [1115, 518] on button "Pridėti į krepšelį : 11,70 €" at bounding box center [1063, 508] width 276 height 40
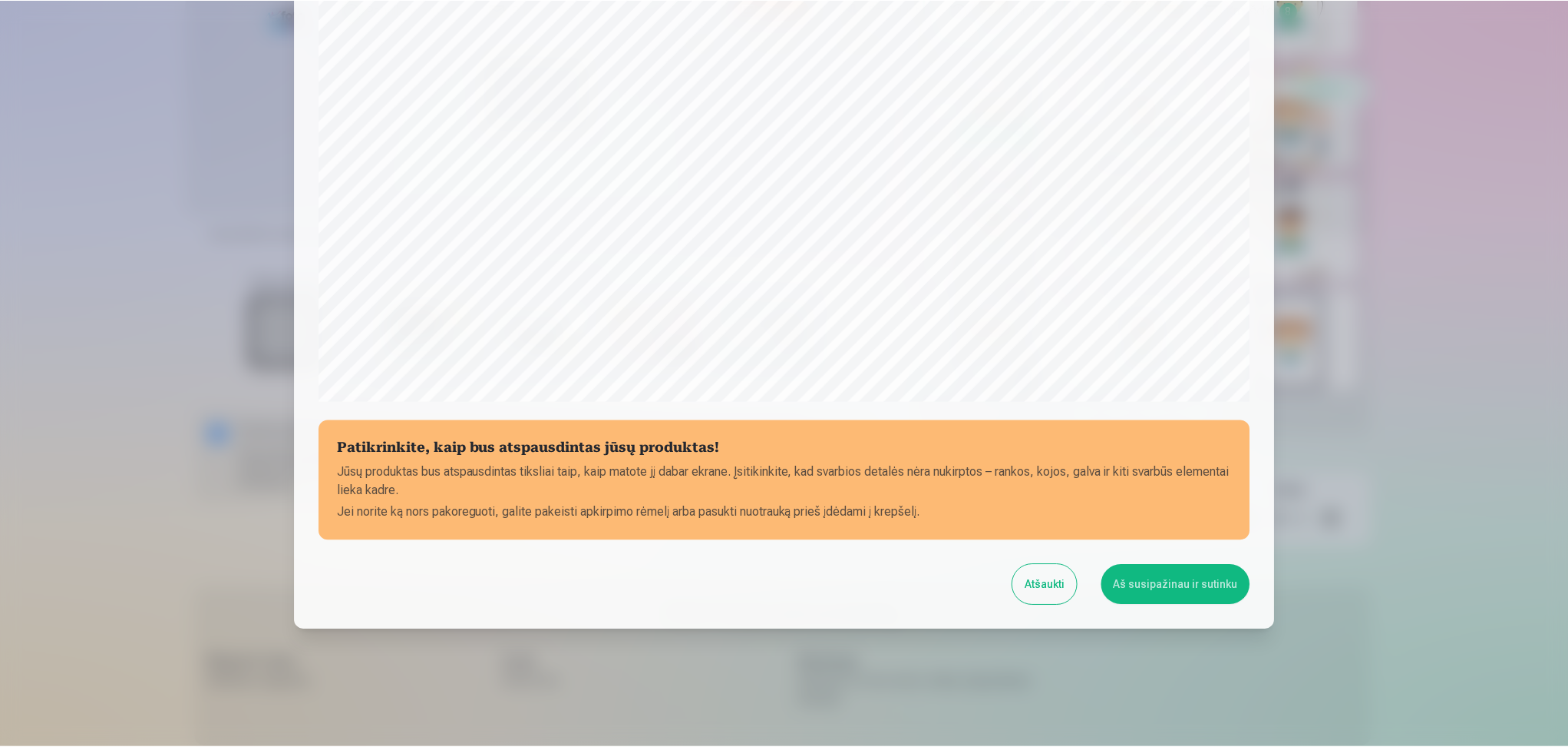
scroll to position [358, 0]
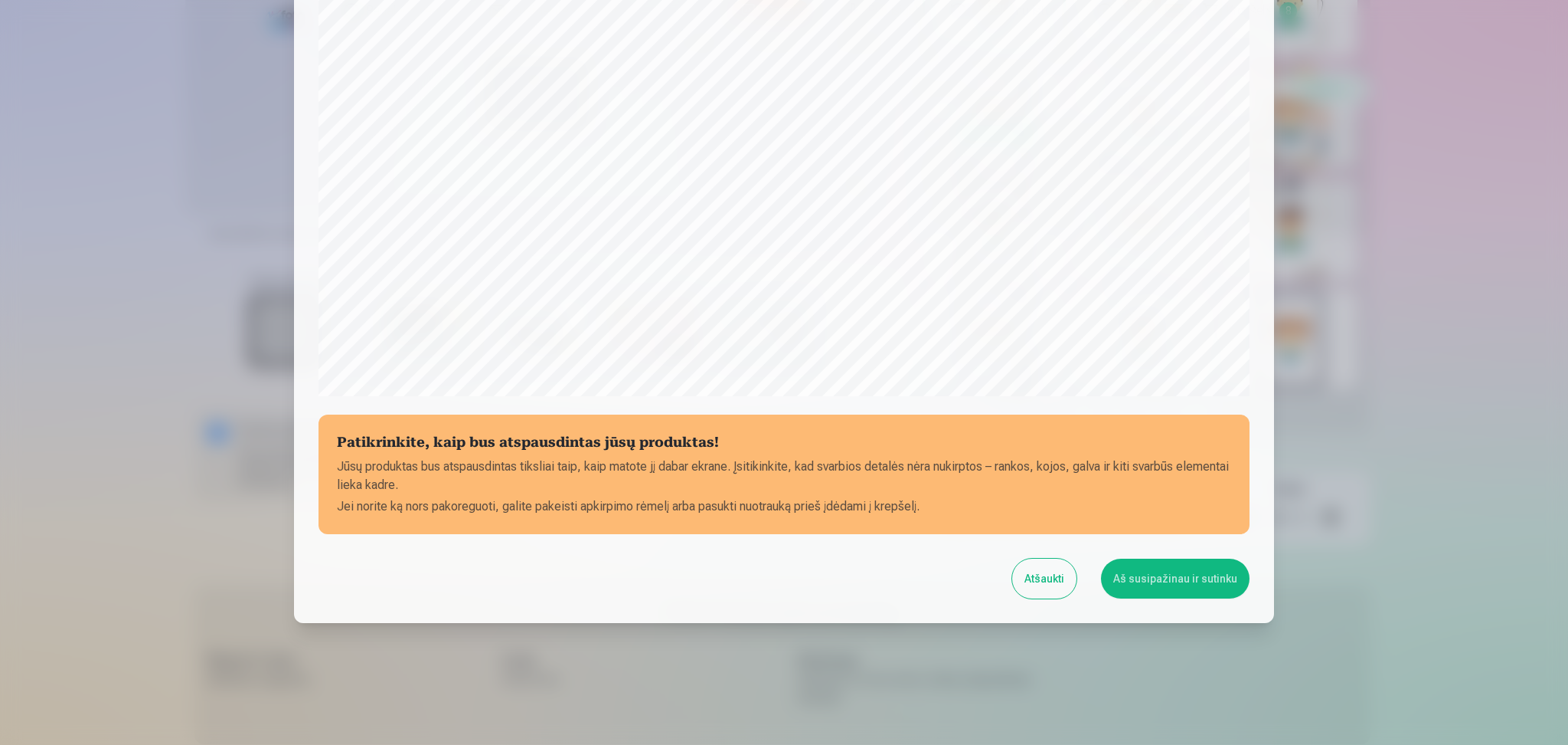
click at [1157, 558] on button "Aš susipažinau ir sutinku" at bounding box center [1175, 578] width 149 height 40
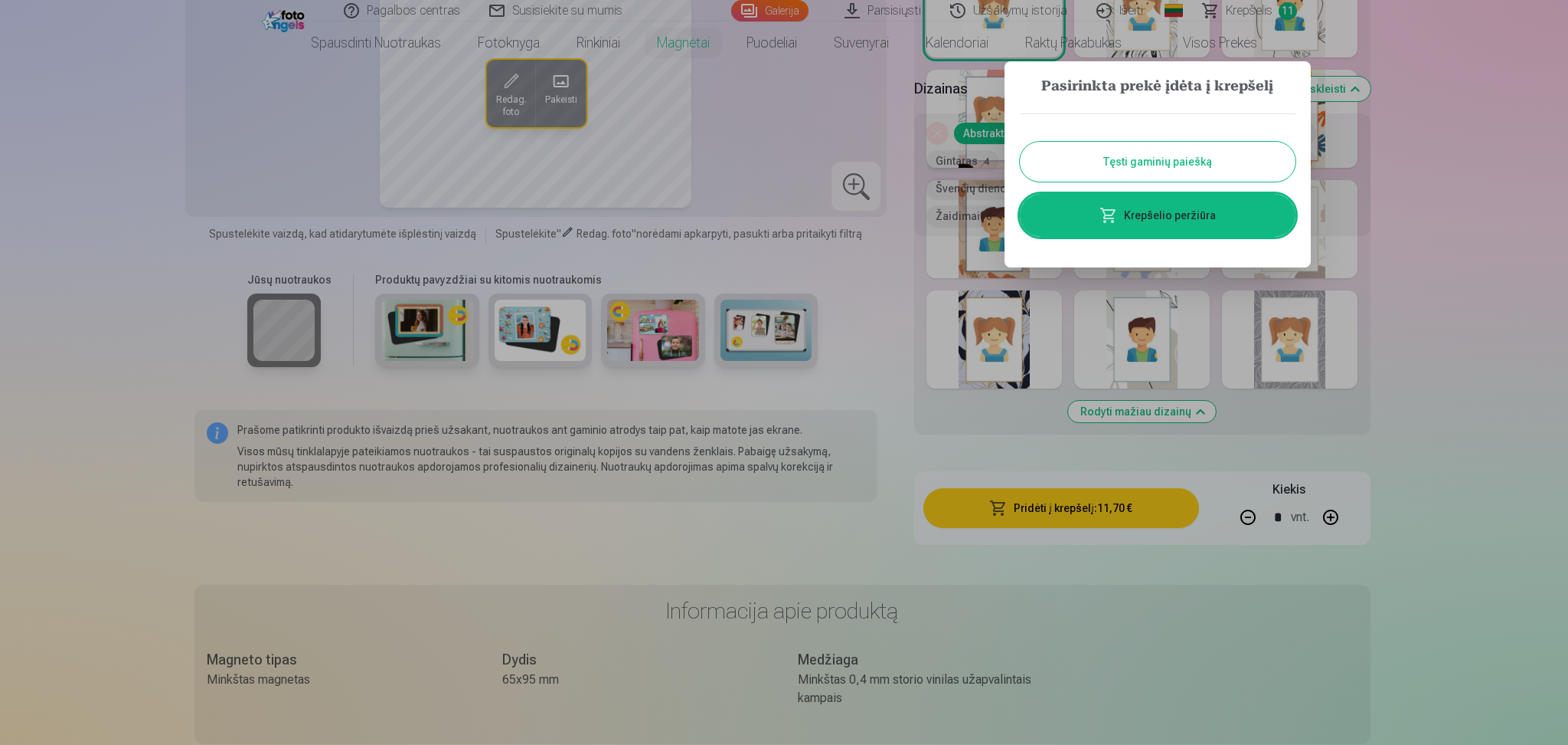
click at [1171, 154] on button "Tęsti gaminių paiešką" at bounding box center [1158, 161] width 276 height 40
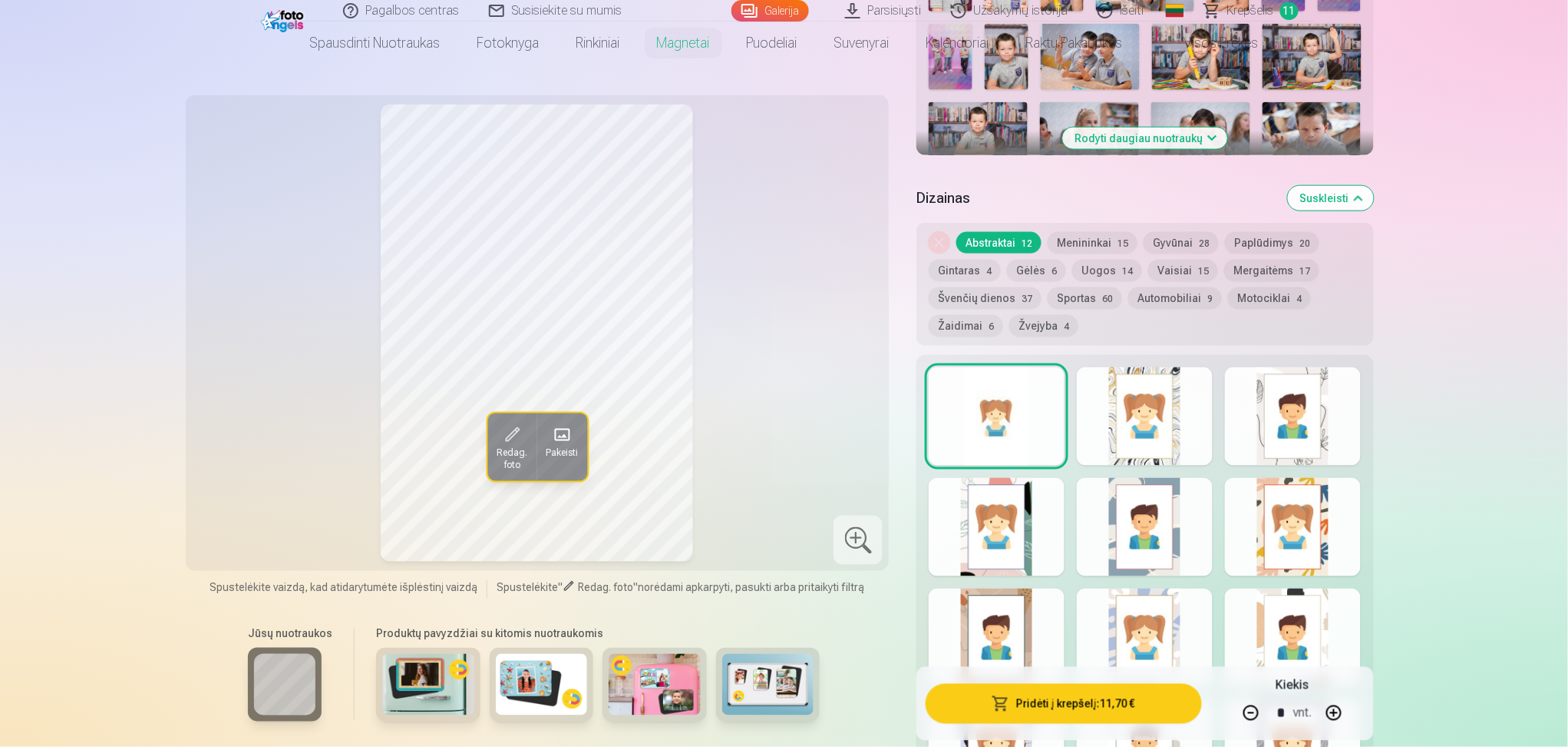
scroll to position [615, 0]
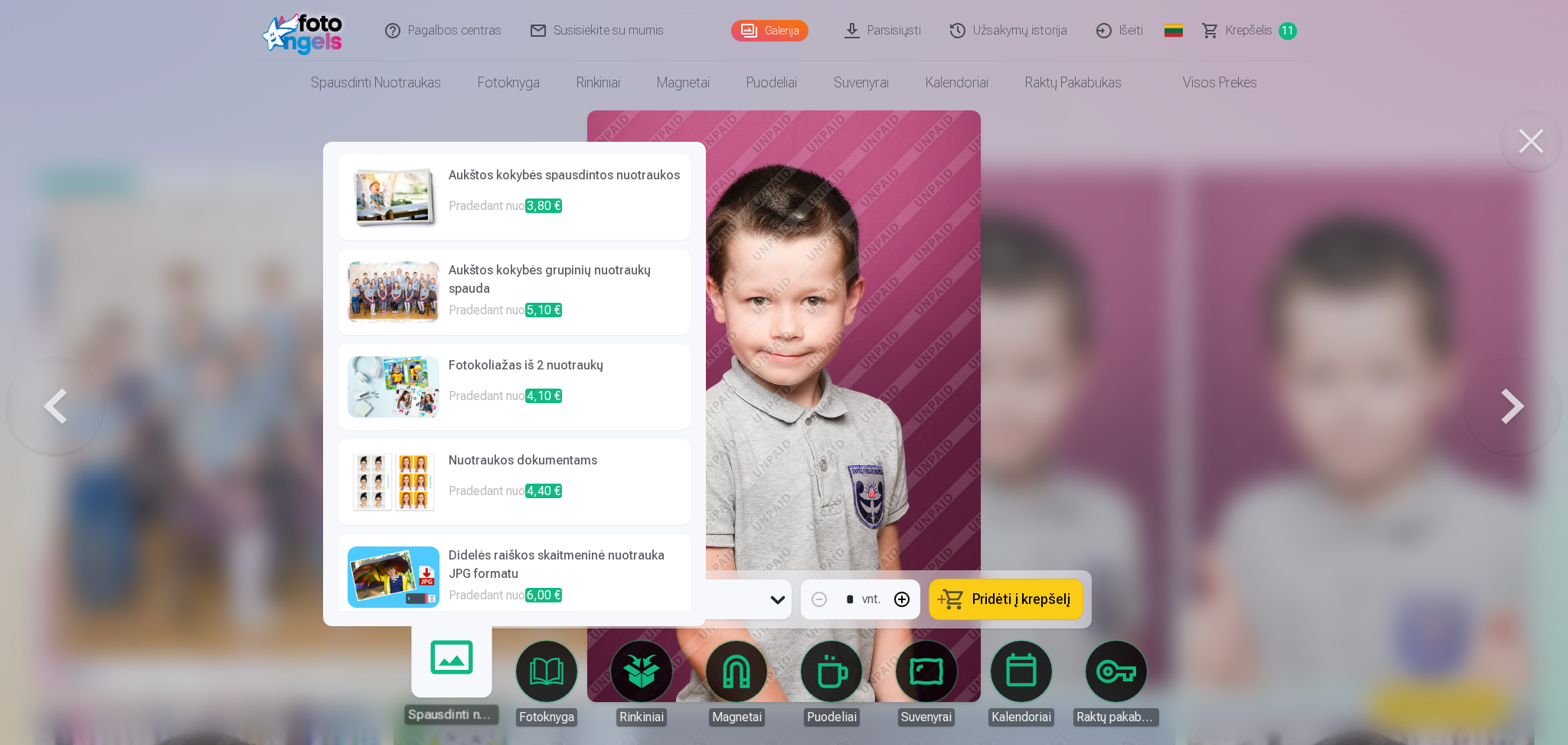
click at [466, 558] on link "Spausdinti nuotraukas" at bounding box center [451, 677] width 94 height 94
drag, startPoint x: 1156, startPoint y: 539, endPoint x: 1156, endPoint y: 531, distance: 8.0
click at [1156, 539] on div at bounding box center [784, 372] width 1568 height 745
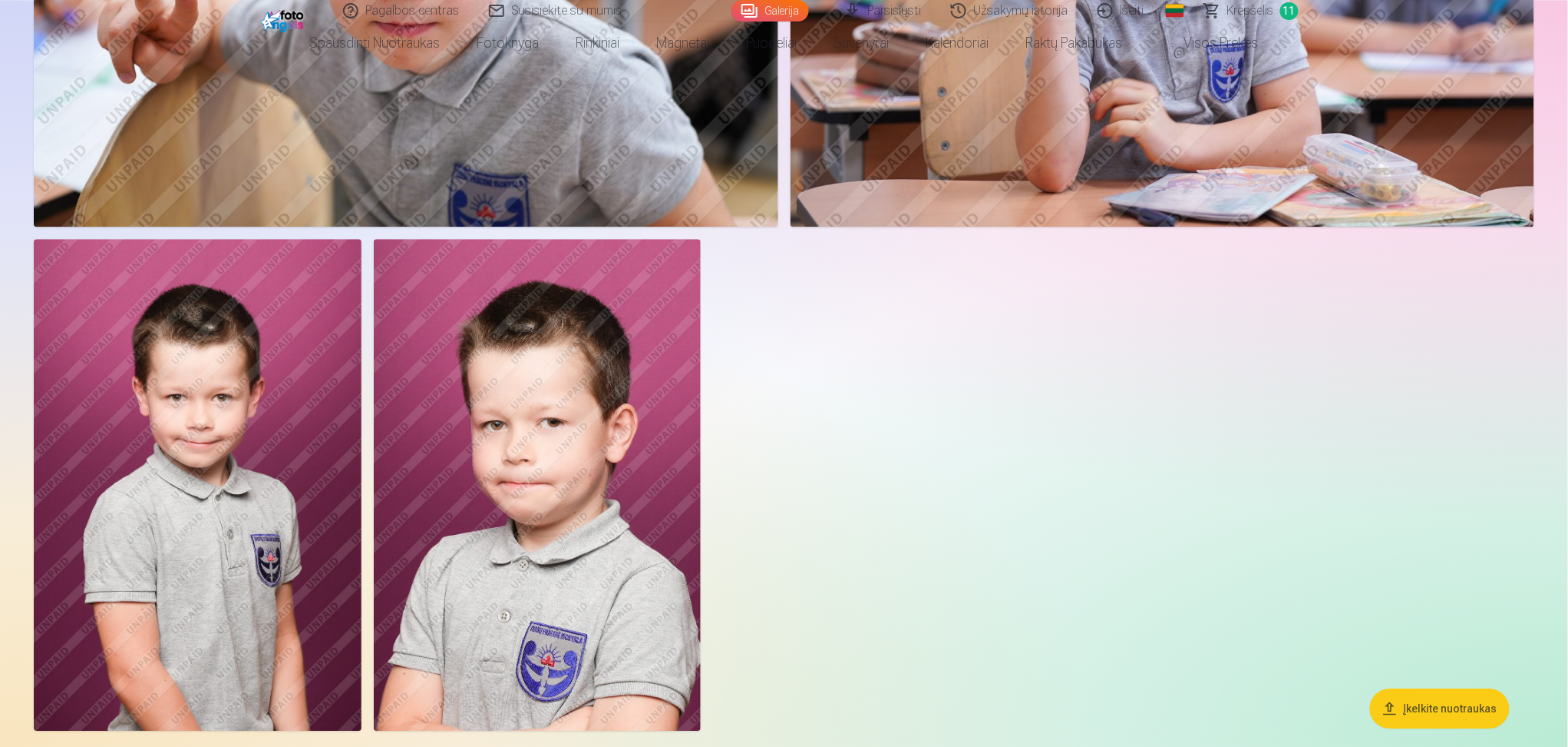
scroll to position [3584, 0]
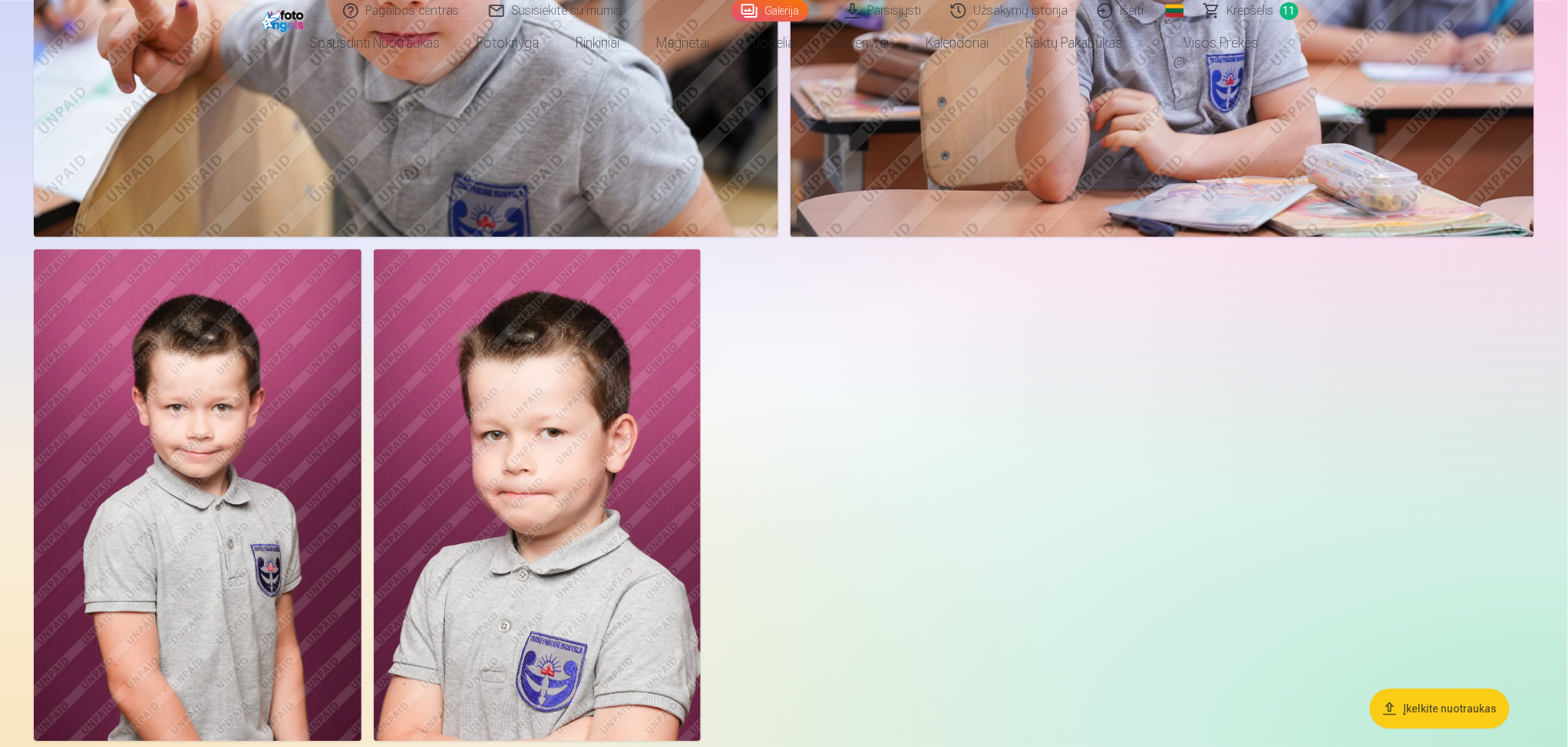
click at [967, 48] on link "Kalendoriai" at bounding box center [958, 43] width 99 height 43
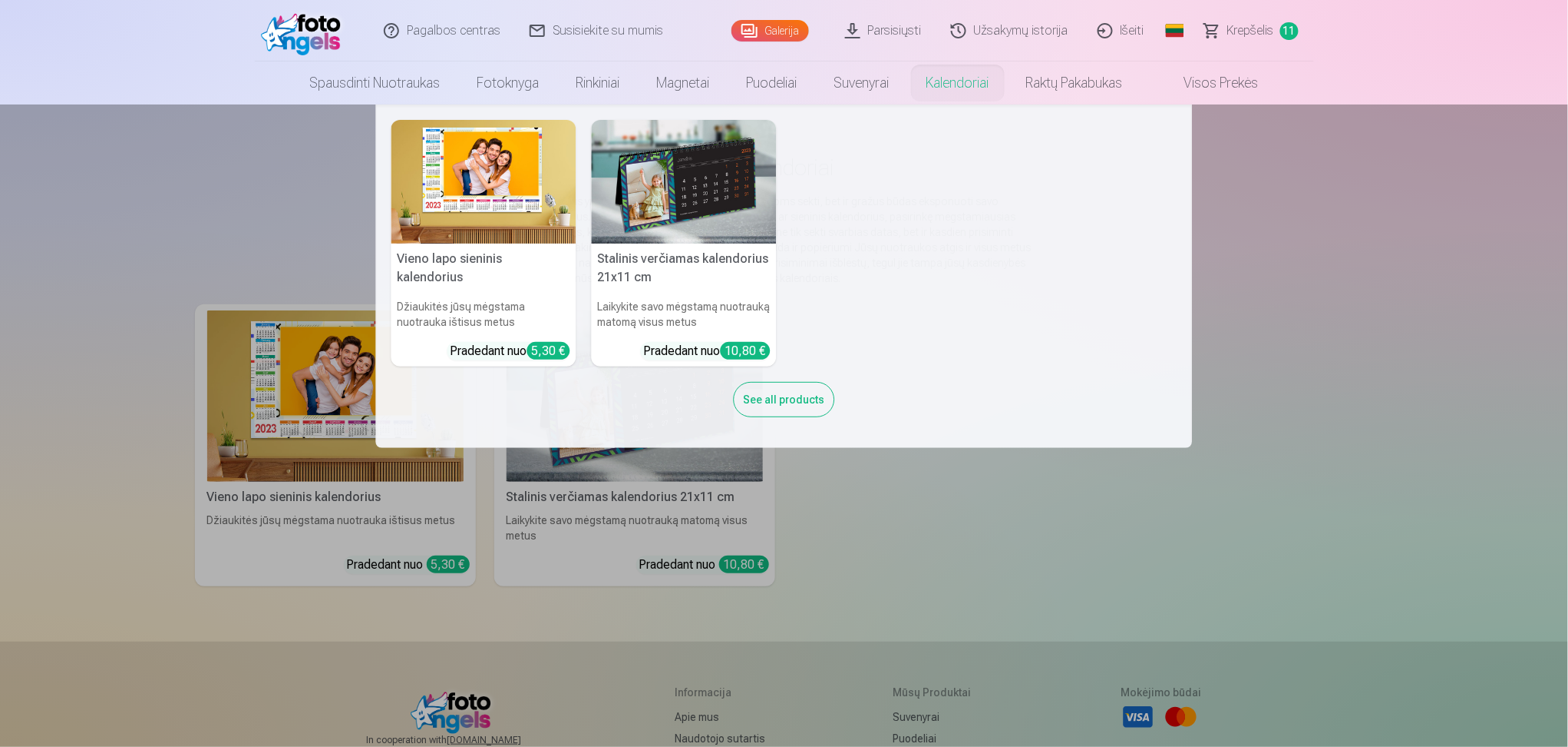
click at [1175, 289] on nav "Vieno lapo sieninis [PERSON_NAME] jūsų mėgstama nuotrauka ištisus metus Pradeda…" at bounding box center [784, 276] width 1568 height 343
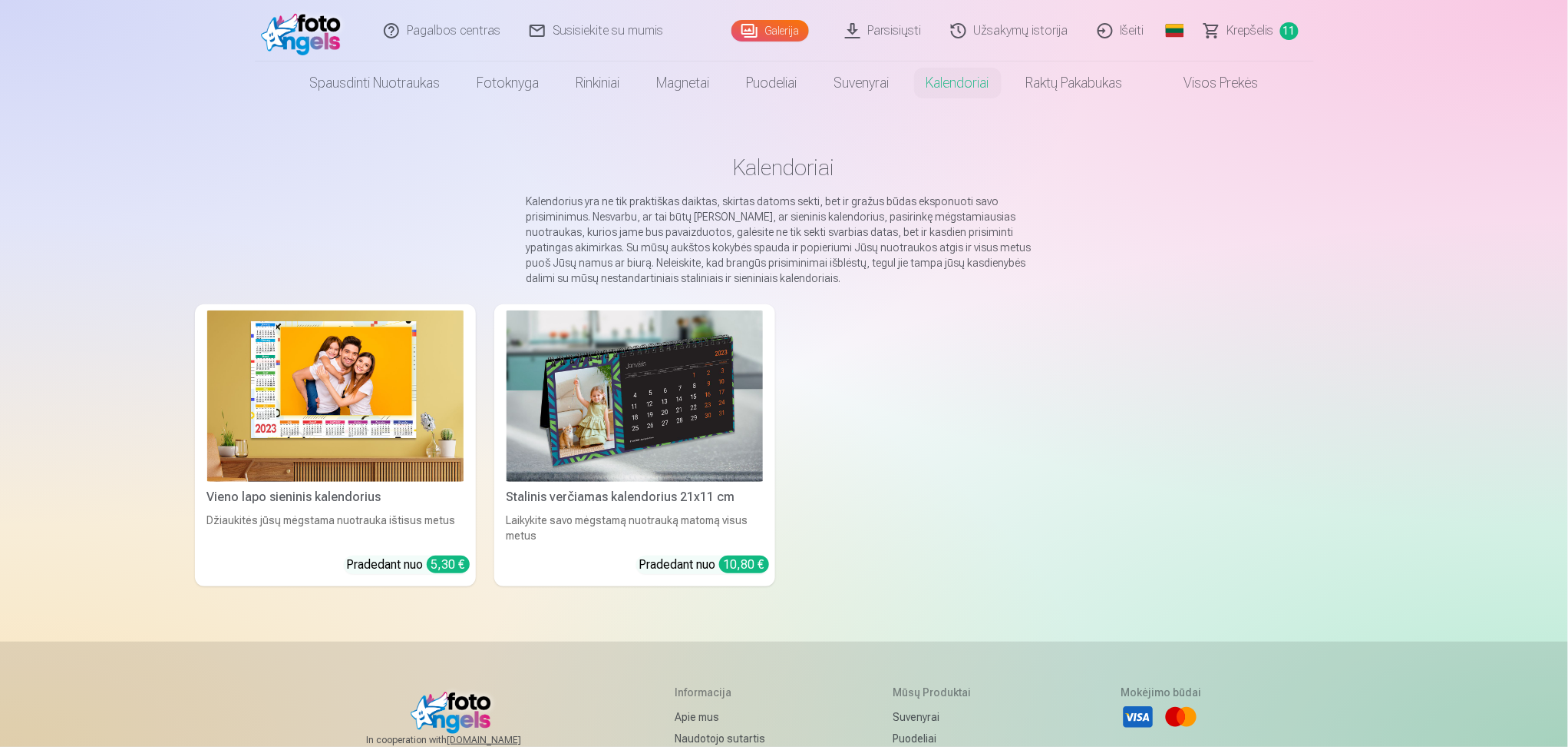
click at [731, 379] on img at bounding box center [634, 395] width 256 height 171
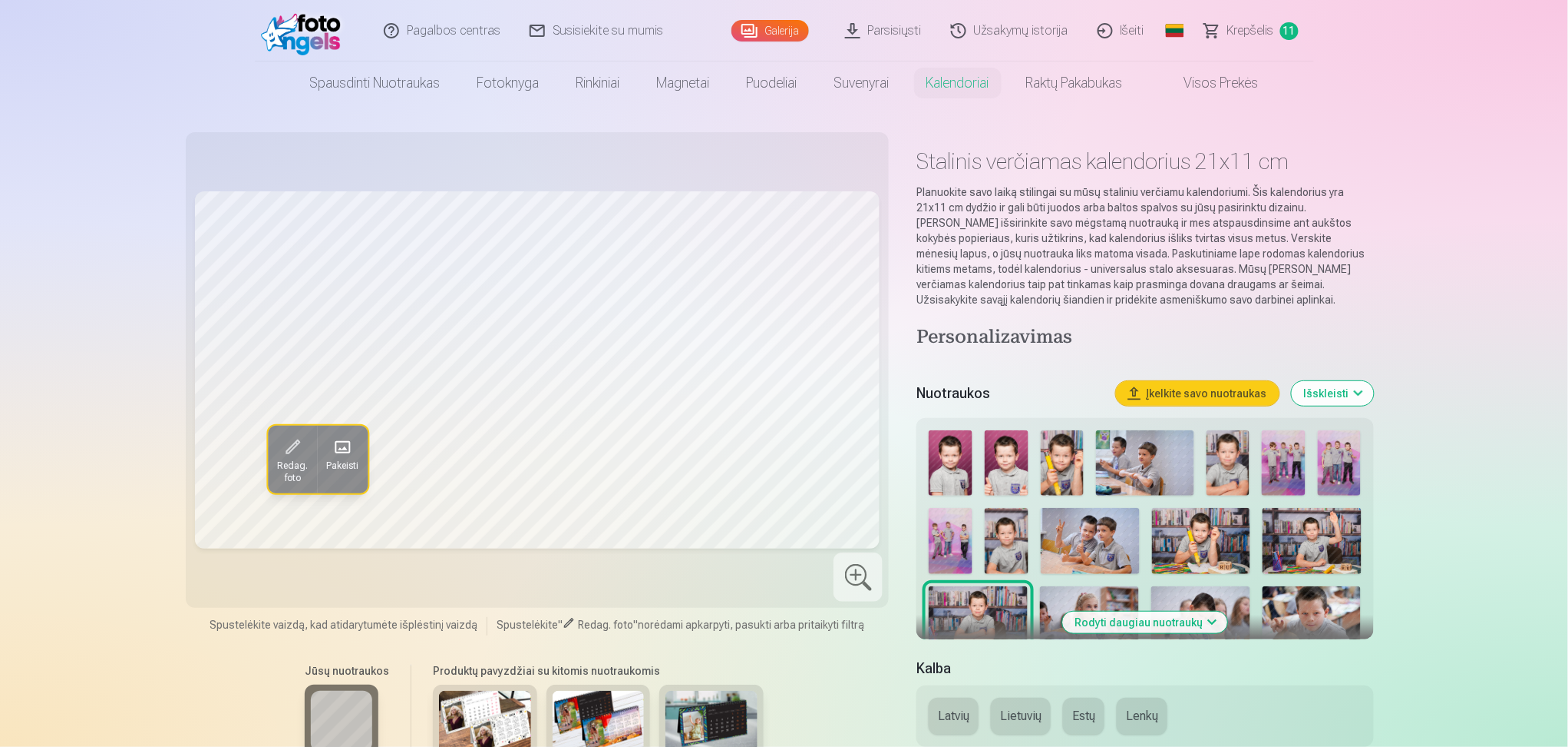
click at [955, 462] on img at bounding box center [950, 462] width 44 height 65
click at [998, 464] on img at bounding box center [1007, 462] width 44 height 65
click at [966, 470] on img at bounding box center [950, 462] width 44 height 65
click at [1175, 472] on img at bounding box center [1228, 462] width 44 height 65
click at [1175, 472] on img at bounding box center [1284, 462] width 44 height 65
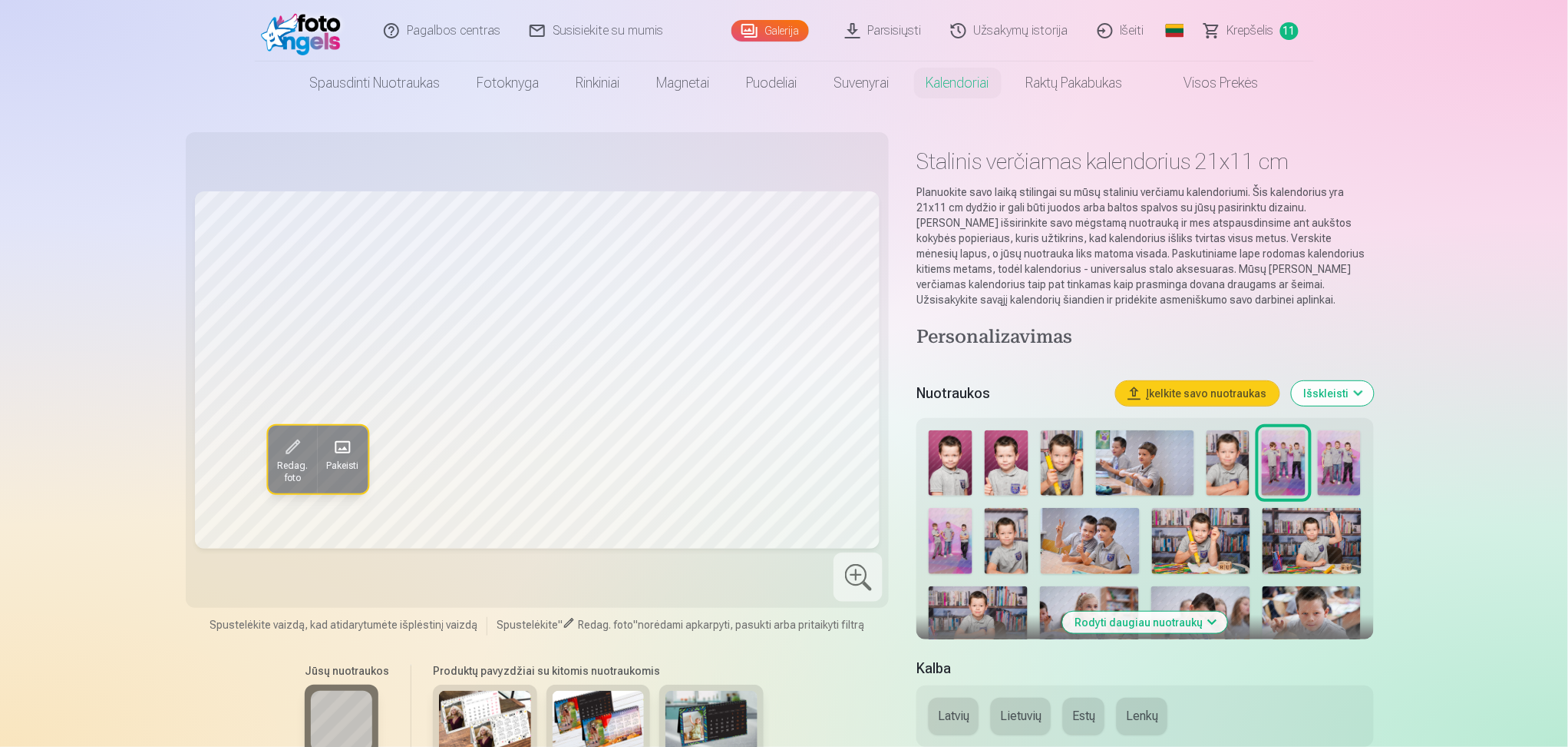
click at [1175, 472] on img at bounding box center [1340, 462] width 44 height 65
click at [1014, 532] on img at bounding box center [1007, 540] width 44 height 66
click at [1157, 542] on img at bounding box center [1201, 540] width 99 height 66
click at [1175, 545] on img at bounding box center [1312, 540] width 99 height 66
click at [964, 560] on img at bounding box center [978, 619] width 99 height 66
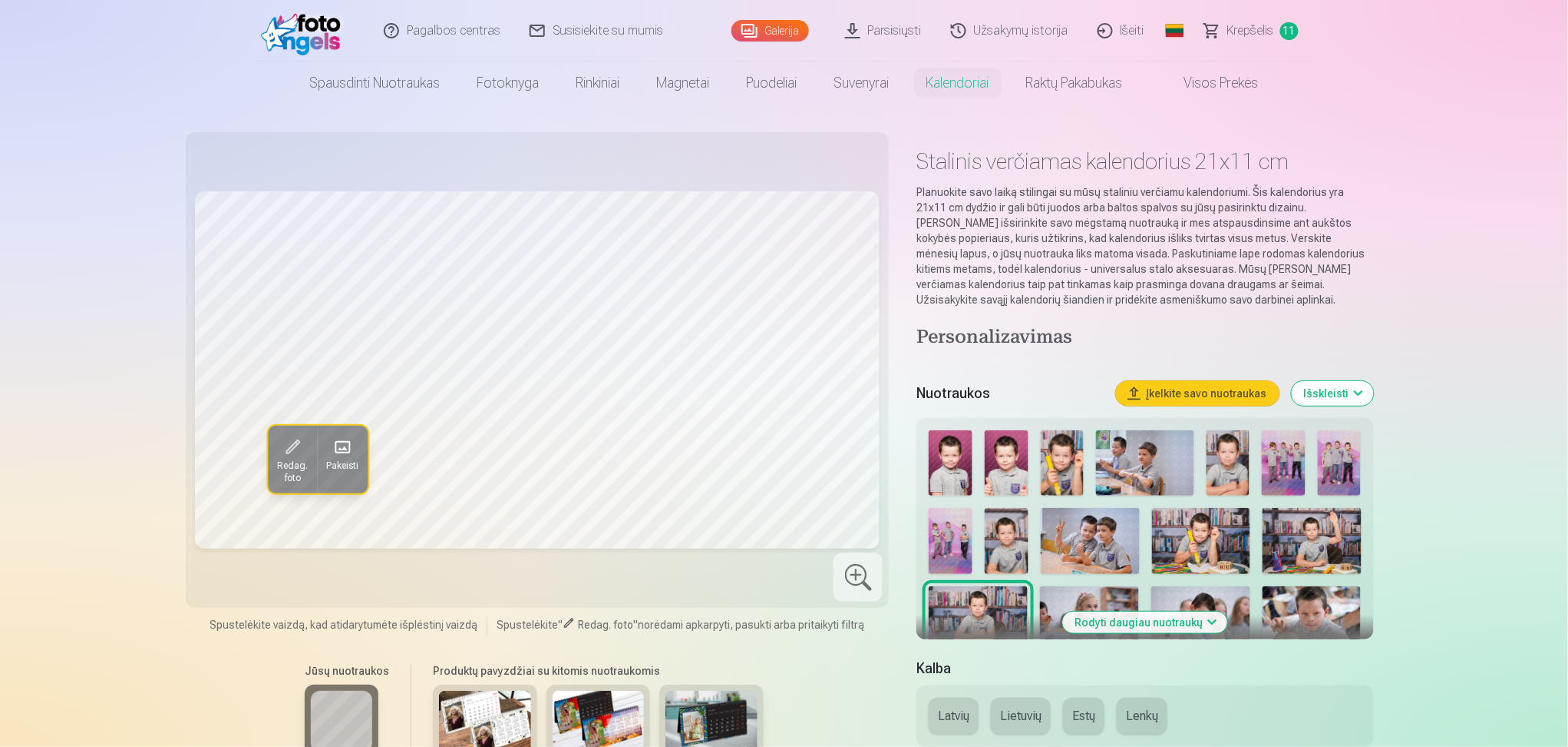
click at [1062, 560] on img at bounding box center [1089, 619] width 99 height 66
click at [1175, 560] on img at bounding box center [1201, 619] width 99 height 66
click at [1175, 560] on img at bounding box center [1313, 619] width 99 height 66
click at [1175, 560] on img at bounding box center [1201, 619] width 99 height 66
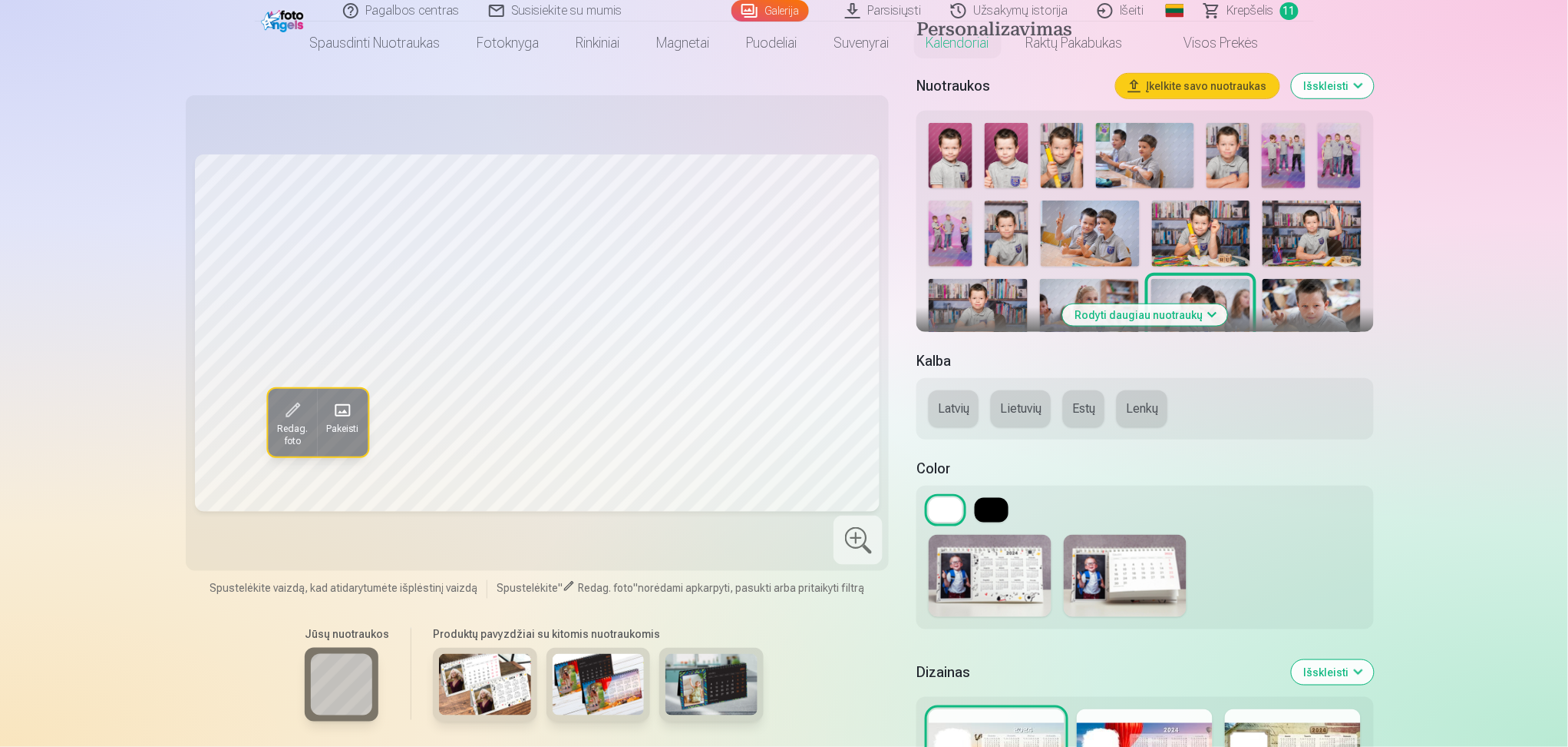
scroll to position [204, 0]
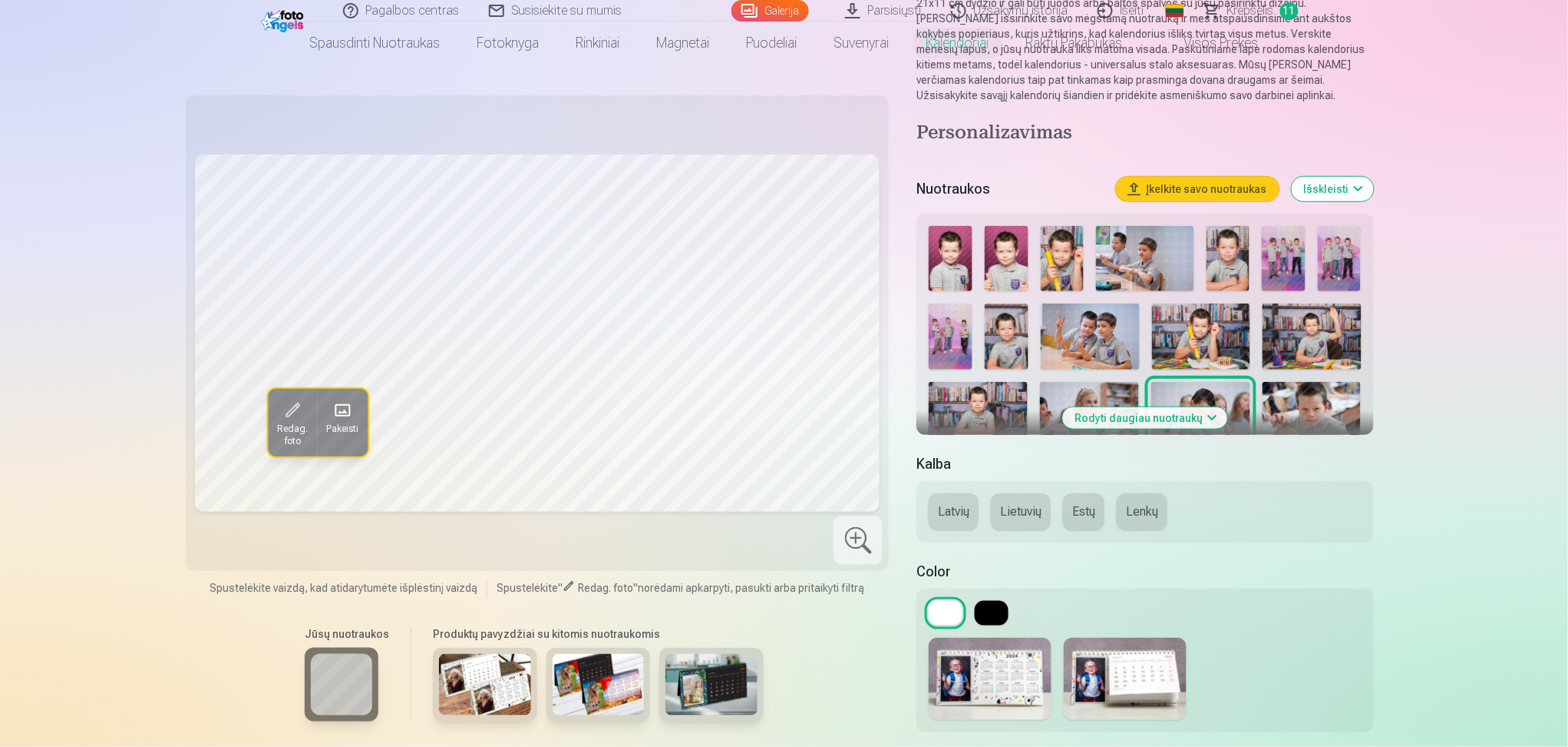
click at [505, 560] on img at bounding box center [484, 684] width 92 height 62
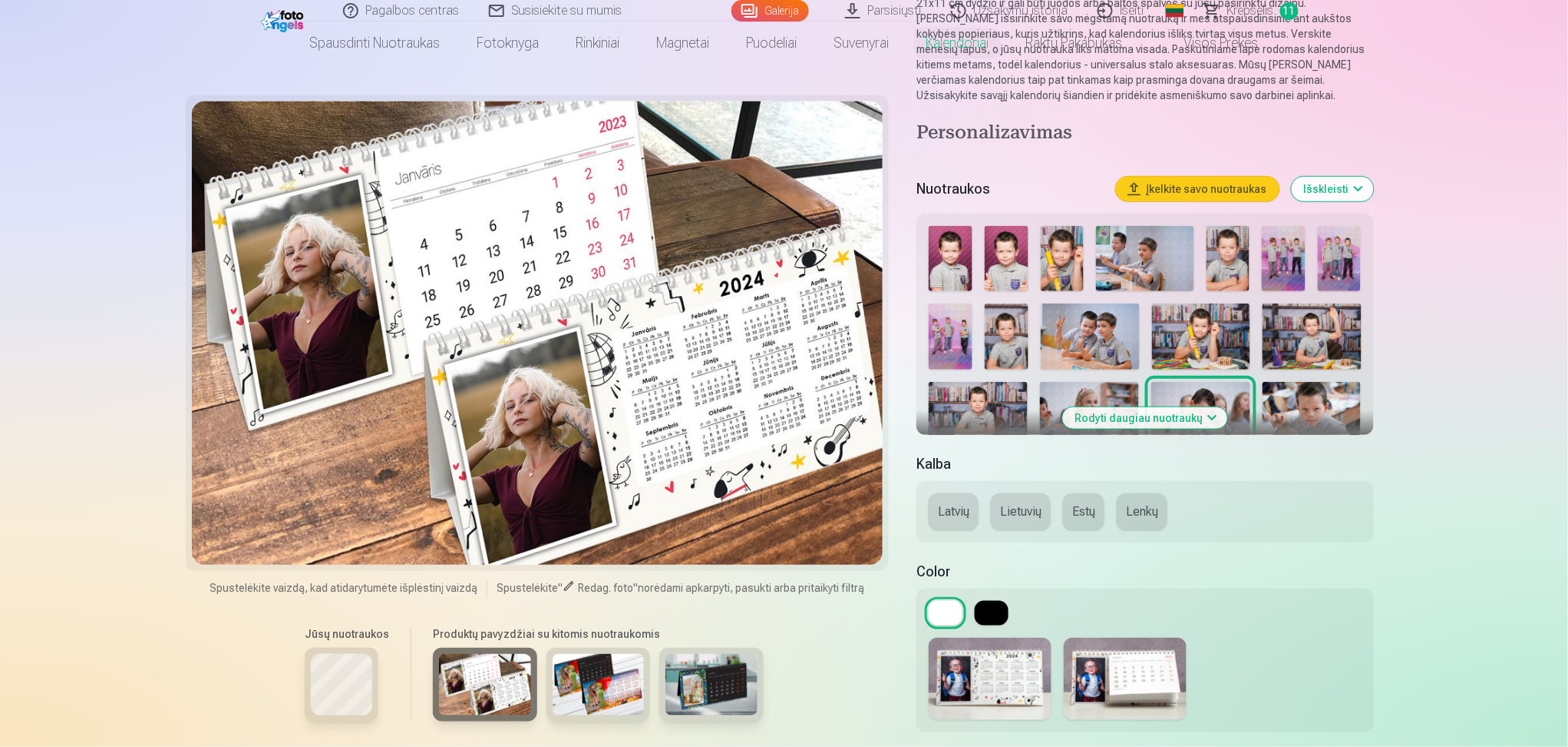
click at [602, 560] on img at bounding box center [598, 684] width 92 height 62
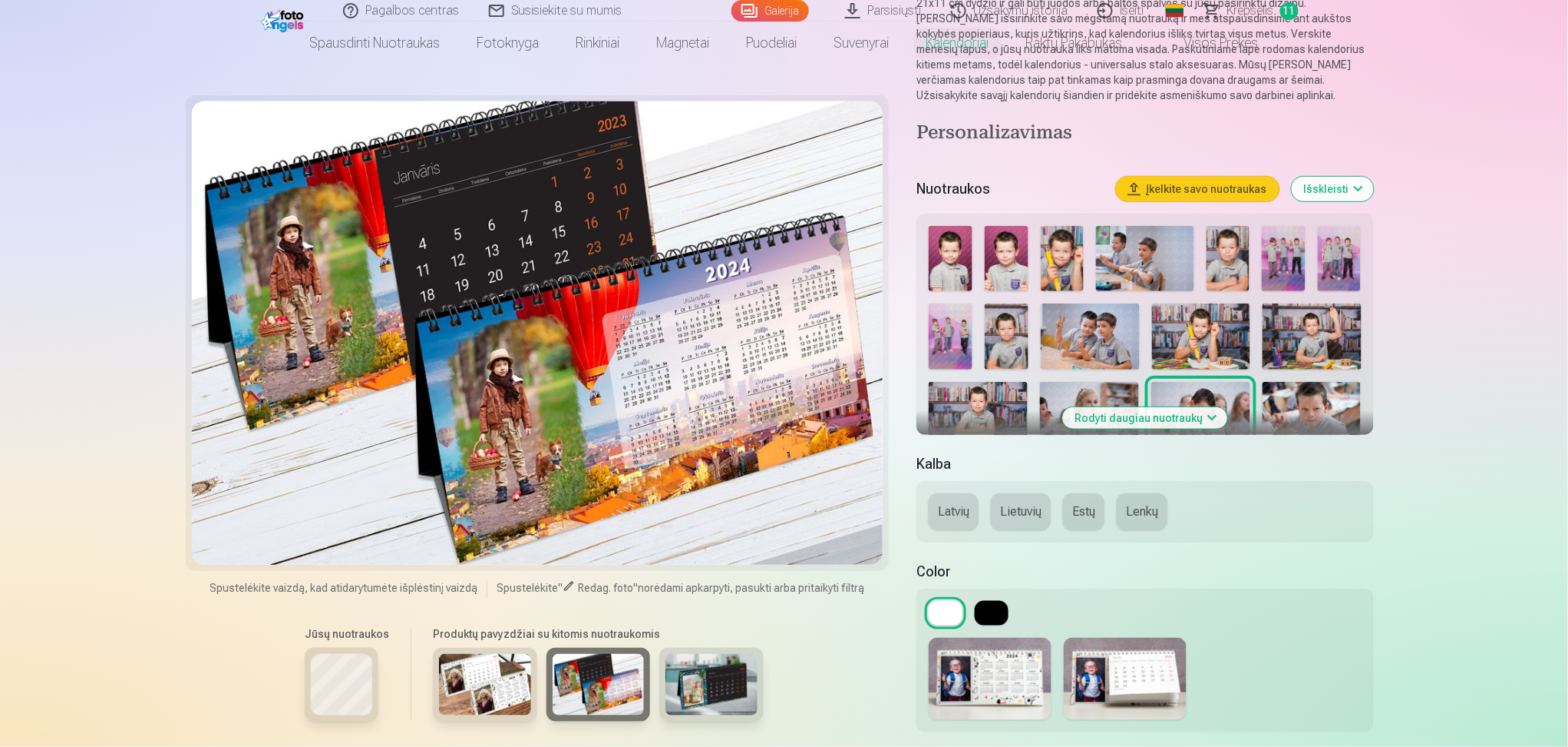
click at [704, 560] on img at bounding box center [711, 684] width 92 height 62
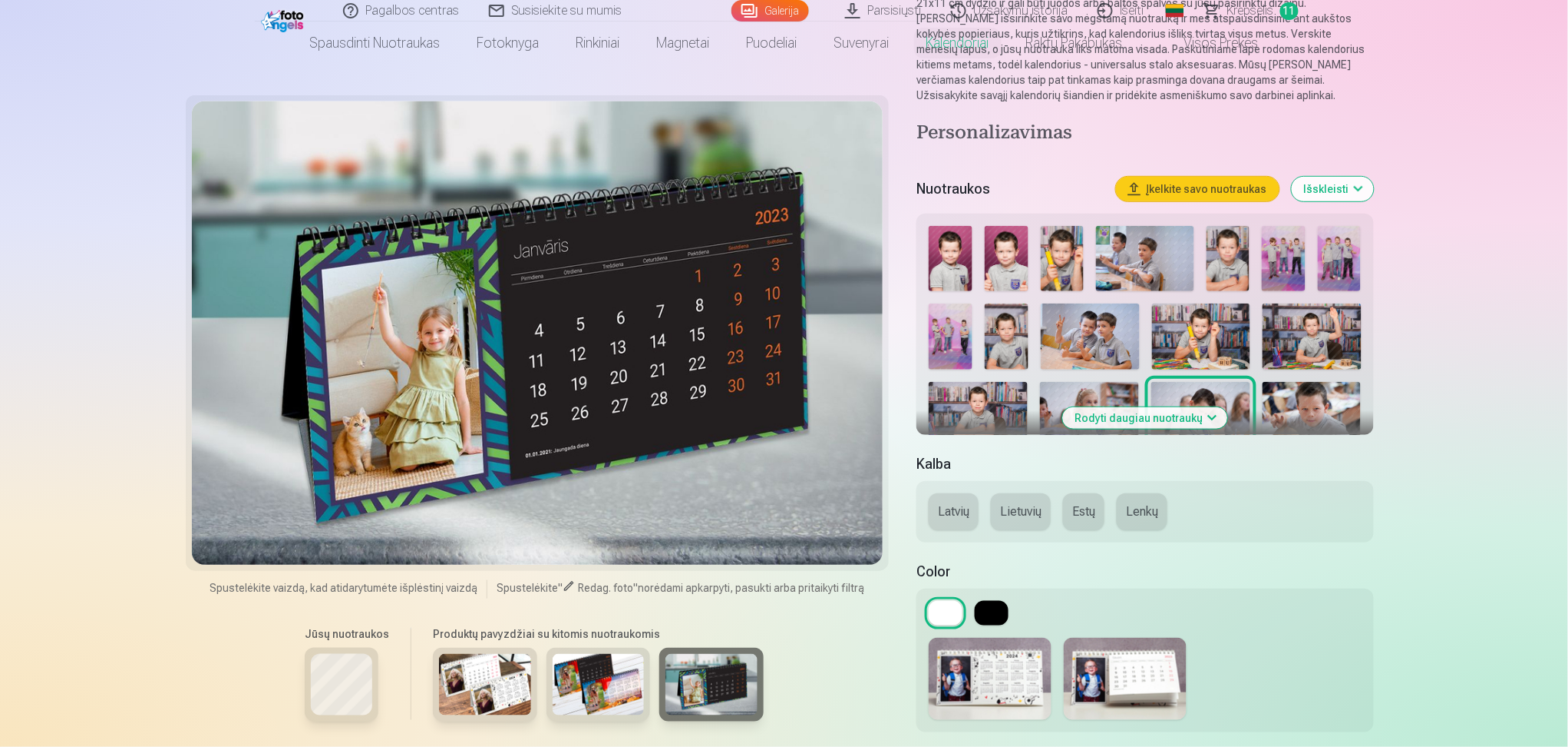
click at [993, 560] on button at bounding box center [992, 612] width 34 height 24
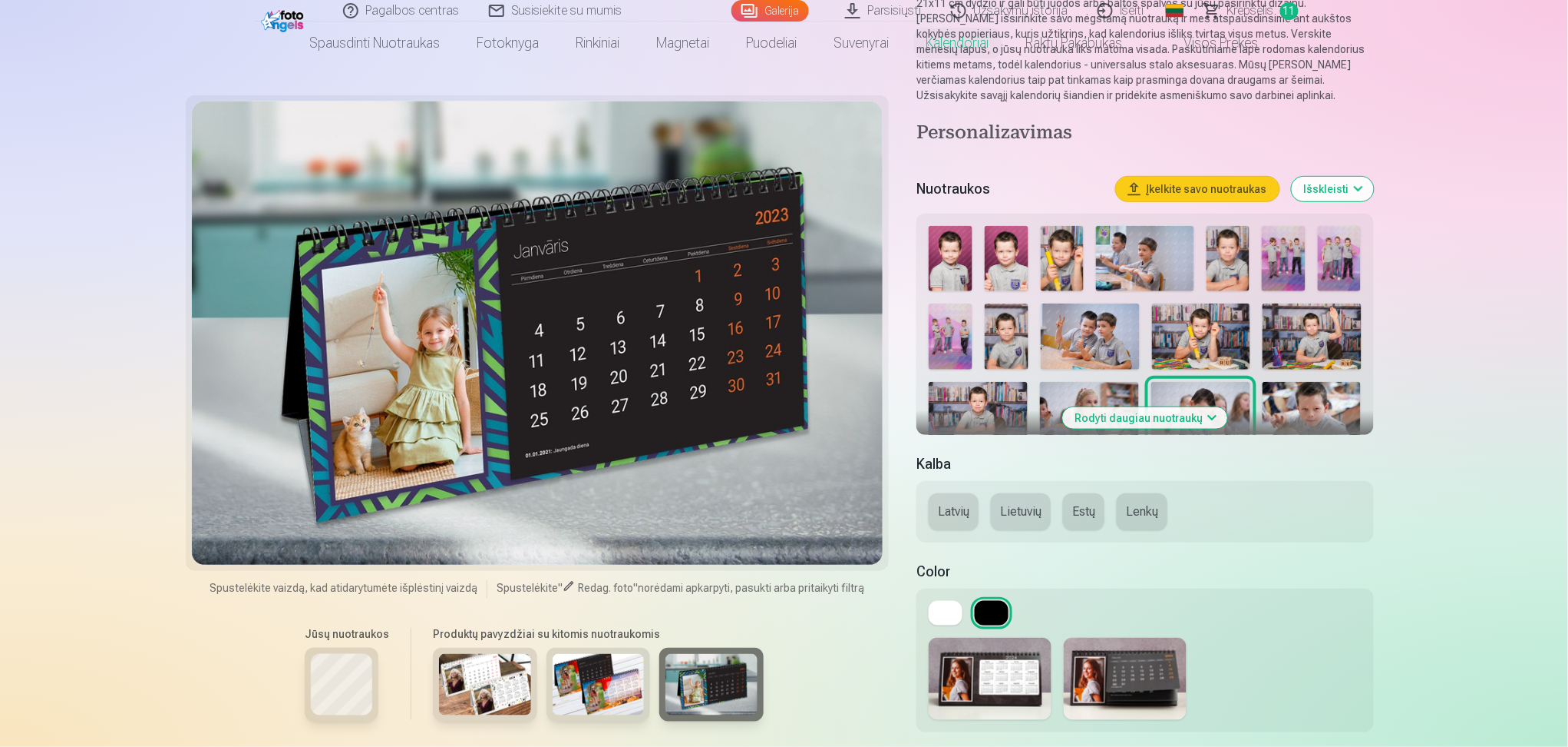
click at [963, 252] on img at bounding box center [950, 258] width 44 height 65
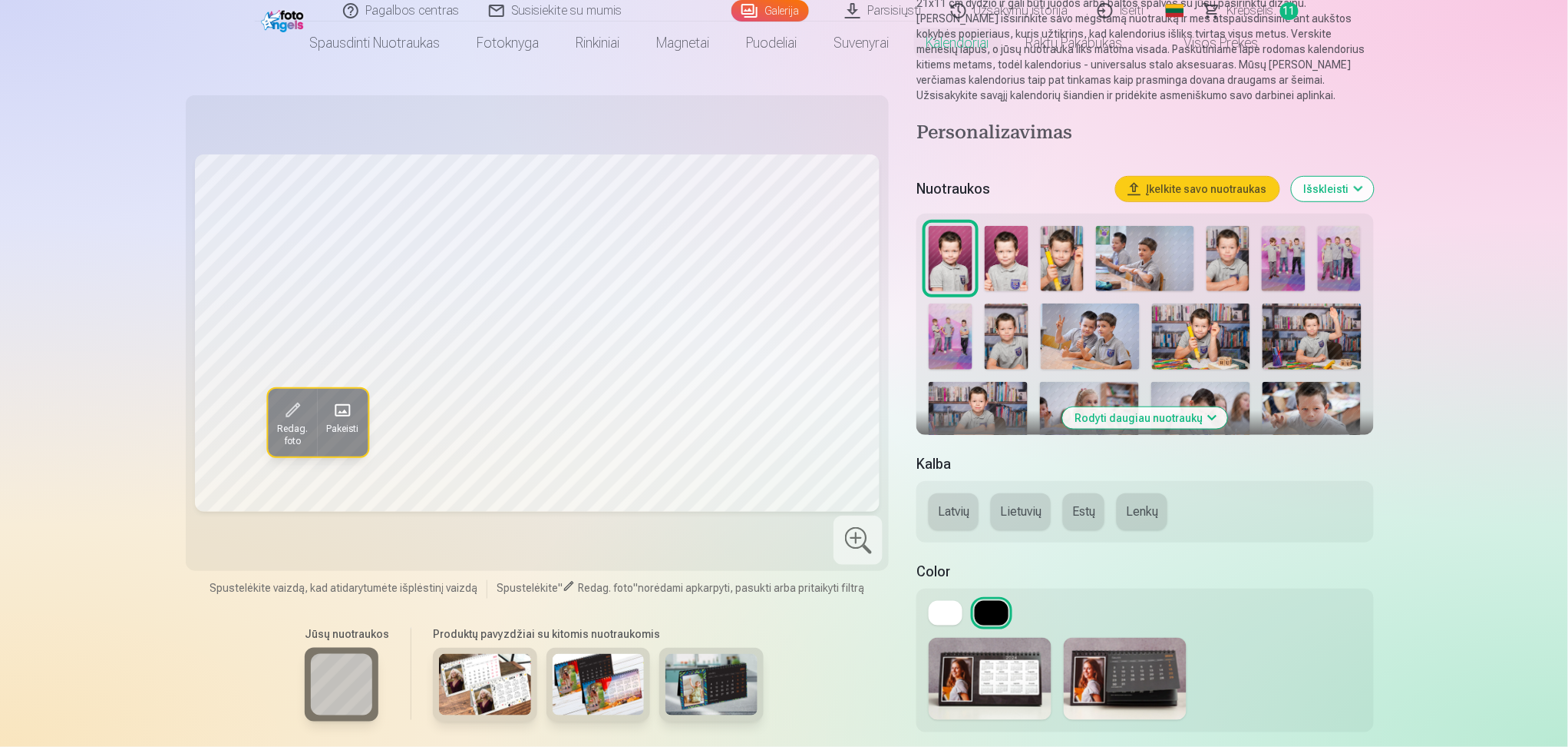
click at [1005, 259] on img at bounding box center [1007, 258] width 44 height 65
click at [989, 560] on button at bounding box center [992, 612] width 34 height 24
click at [701, 560] on img at bounding box center [711, 684] width 92 height 62
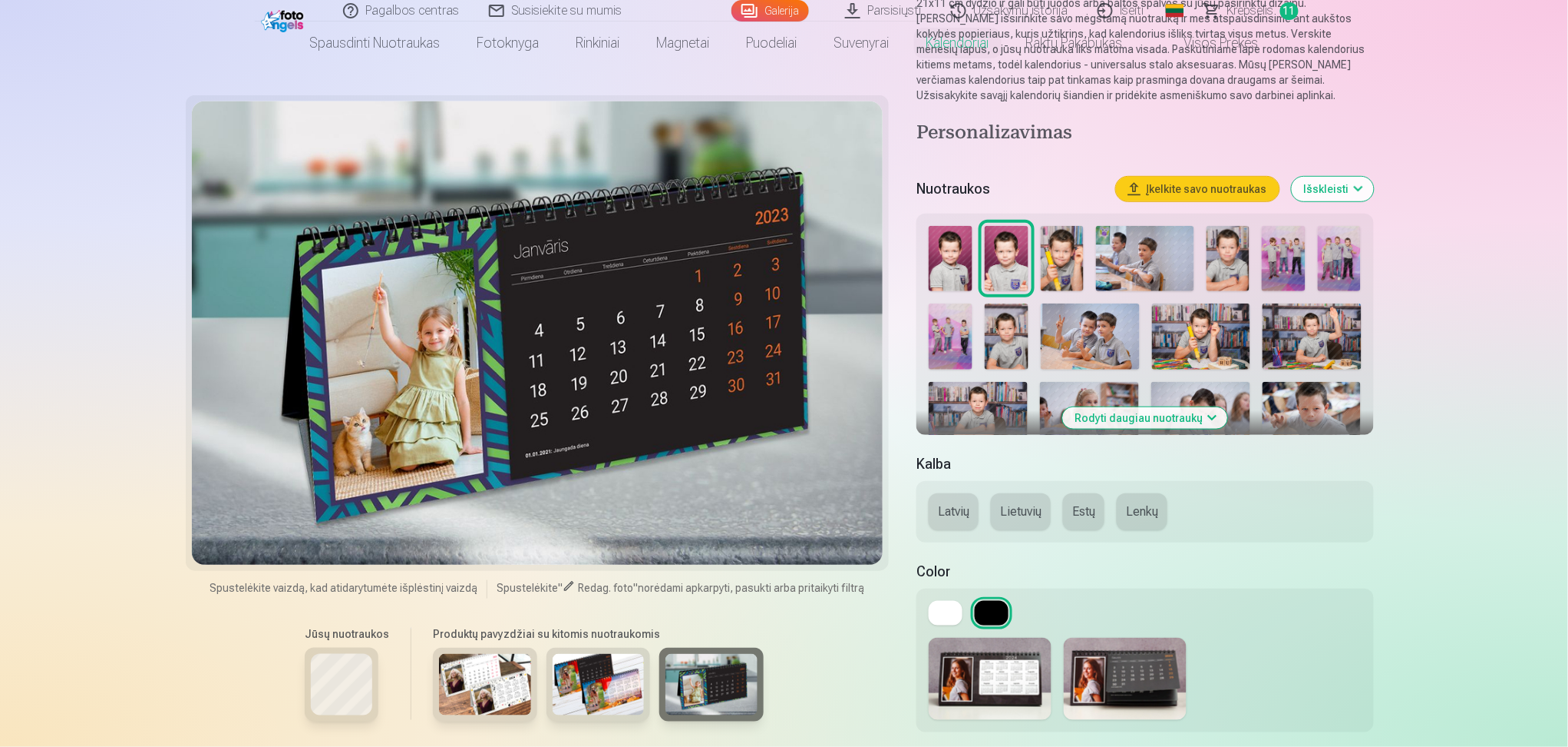
click at [962, 241] on img at bounding box center [950, 258] width 44 height 65
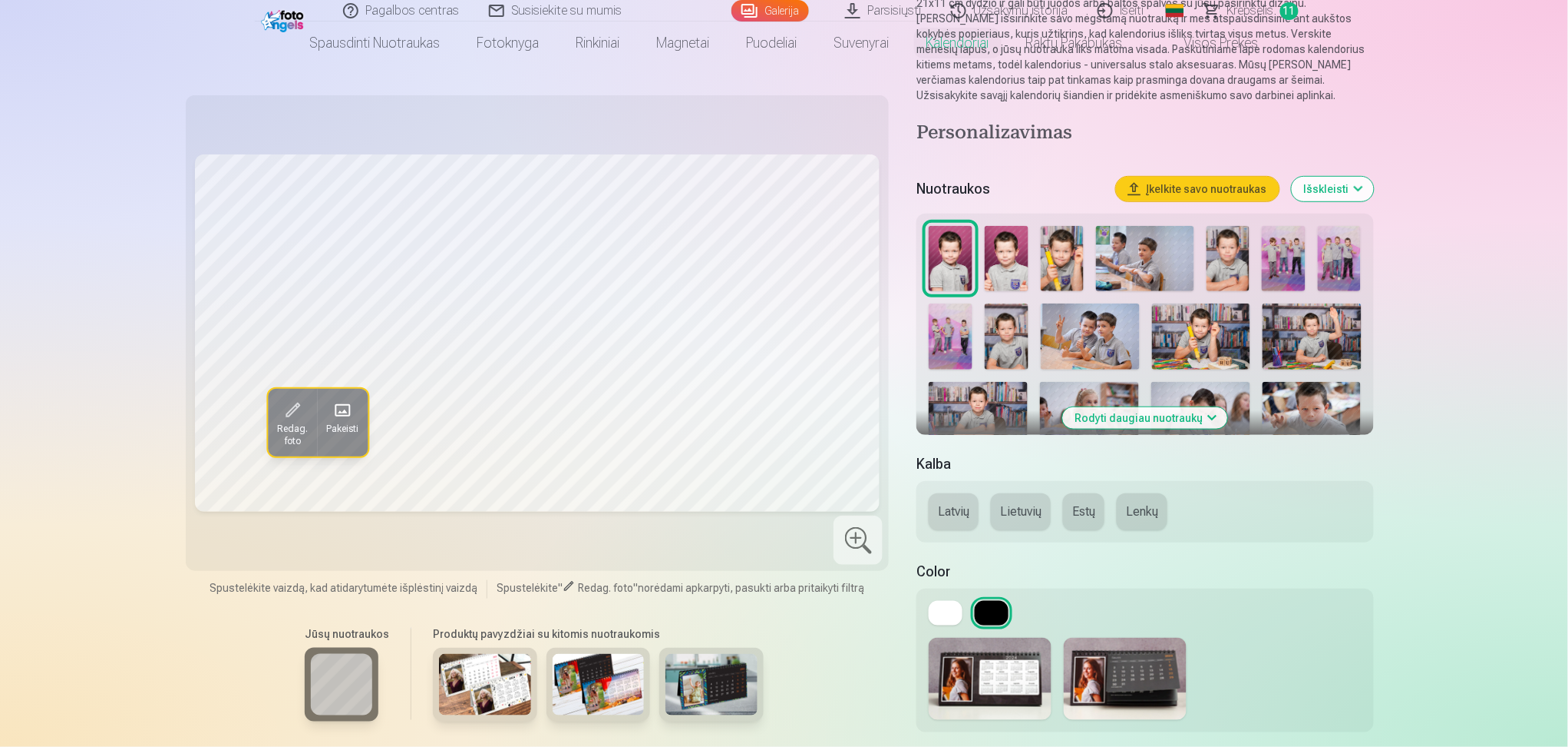
click at [1066, 246] on img at bounding box center [1062, 258] width 44 height 65
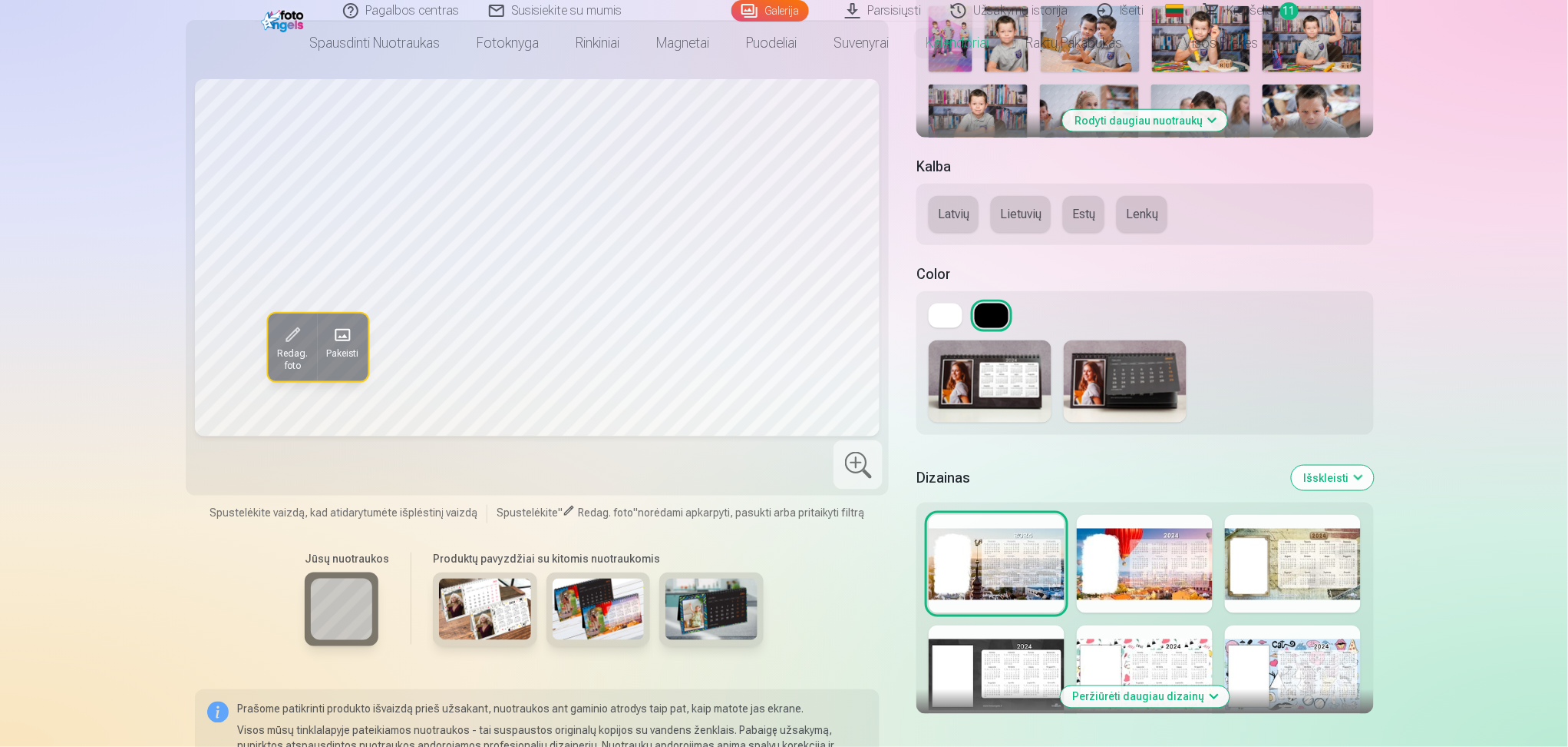
scroll to position [512, 0]
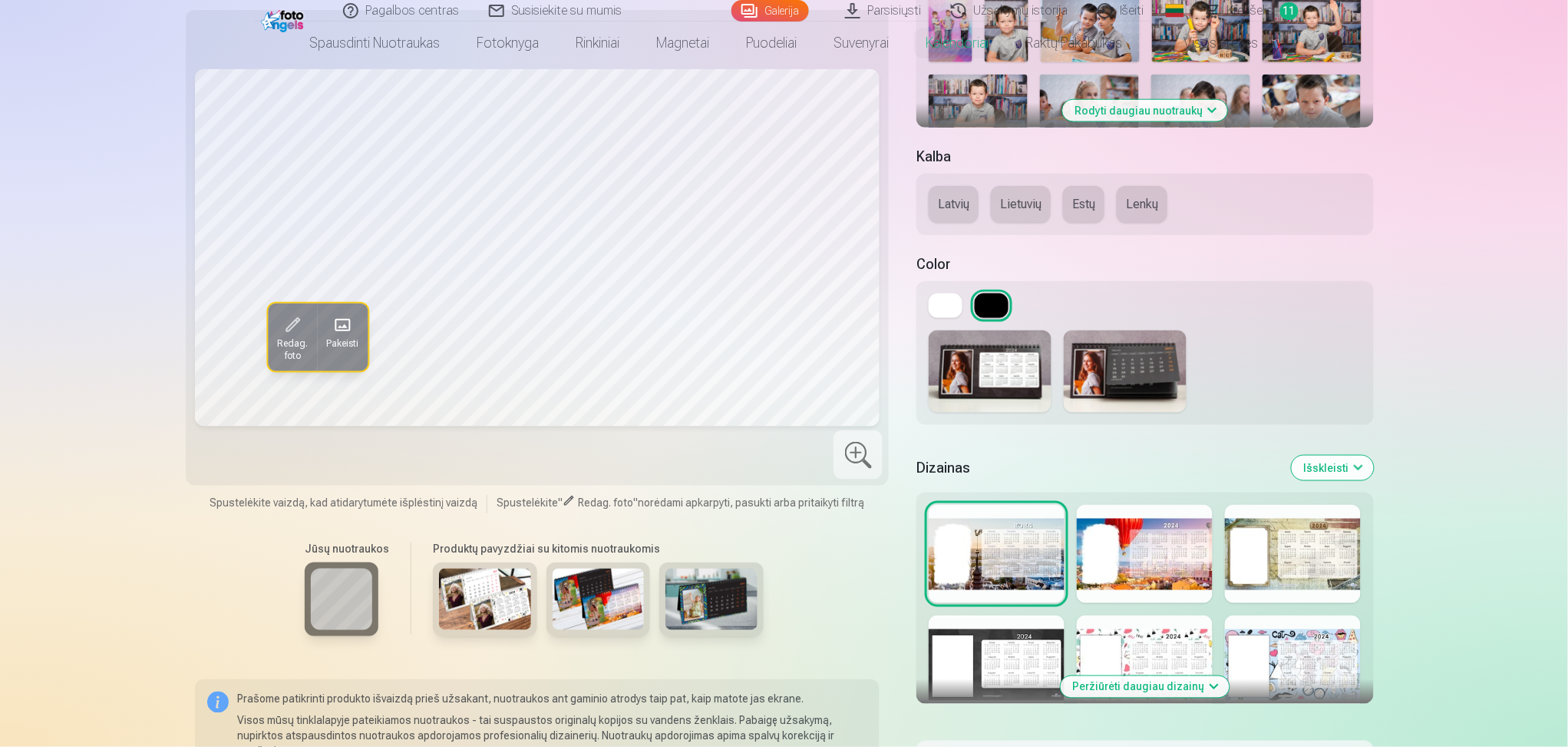
click at [960, 560] on div at bounding box center [996, 664] width 136 height 99
click at [1117, 548] on div at bounding box center [1144, 554] width 136 height 99
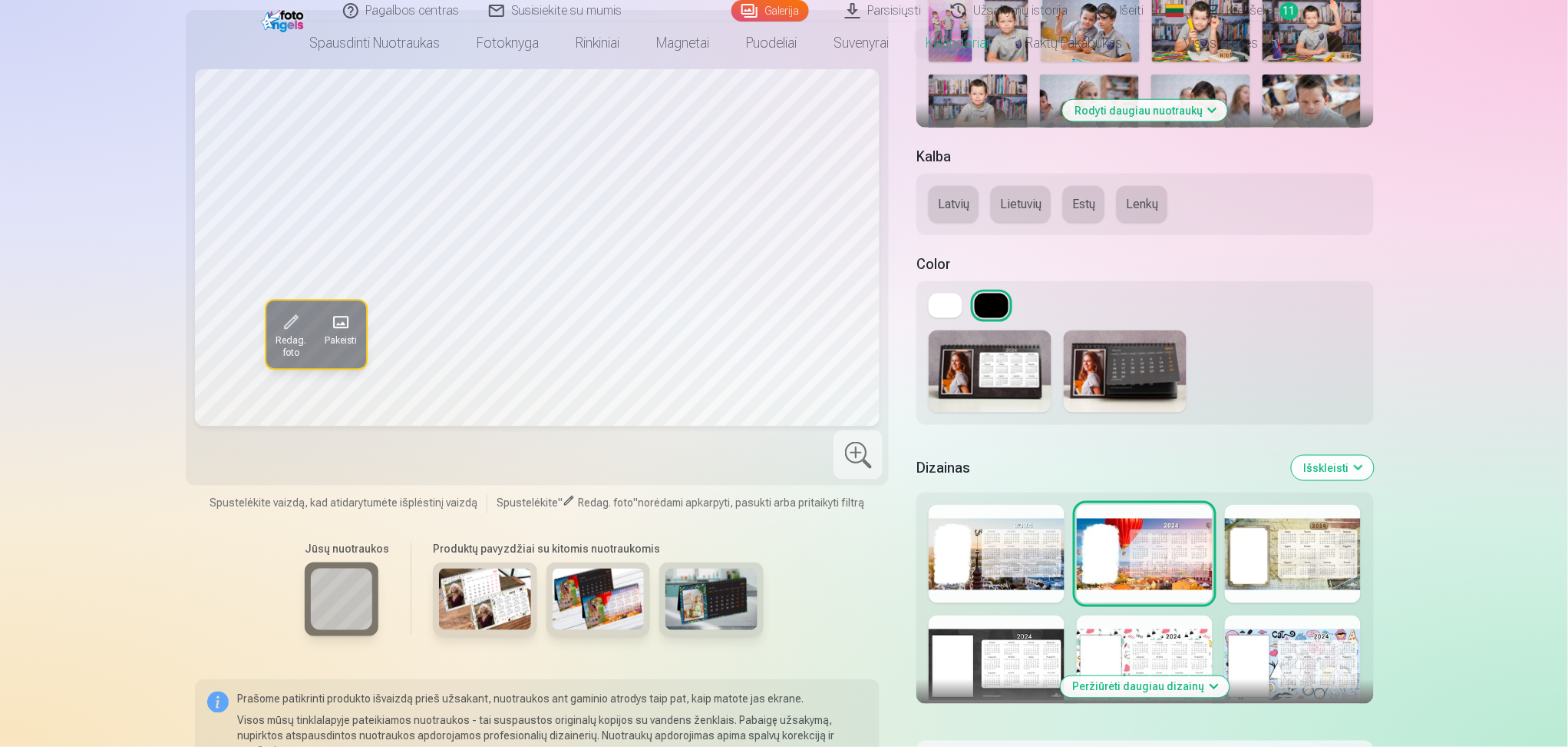
click at [1175, 545] on div at bounding box center [1292, 554] width 136 height 99
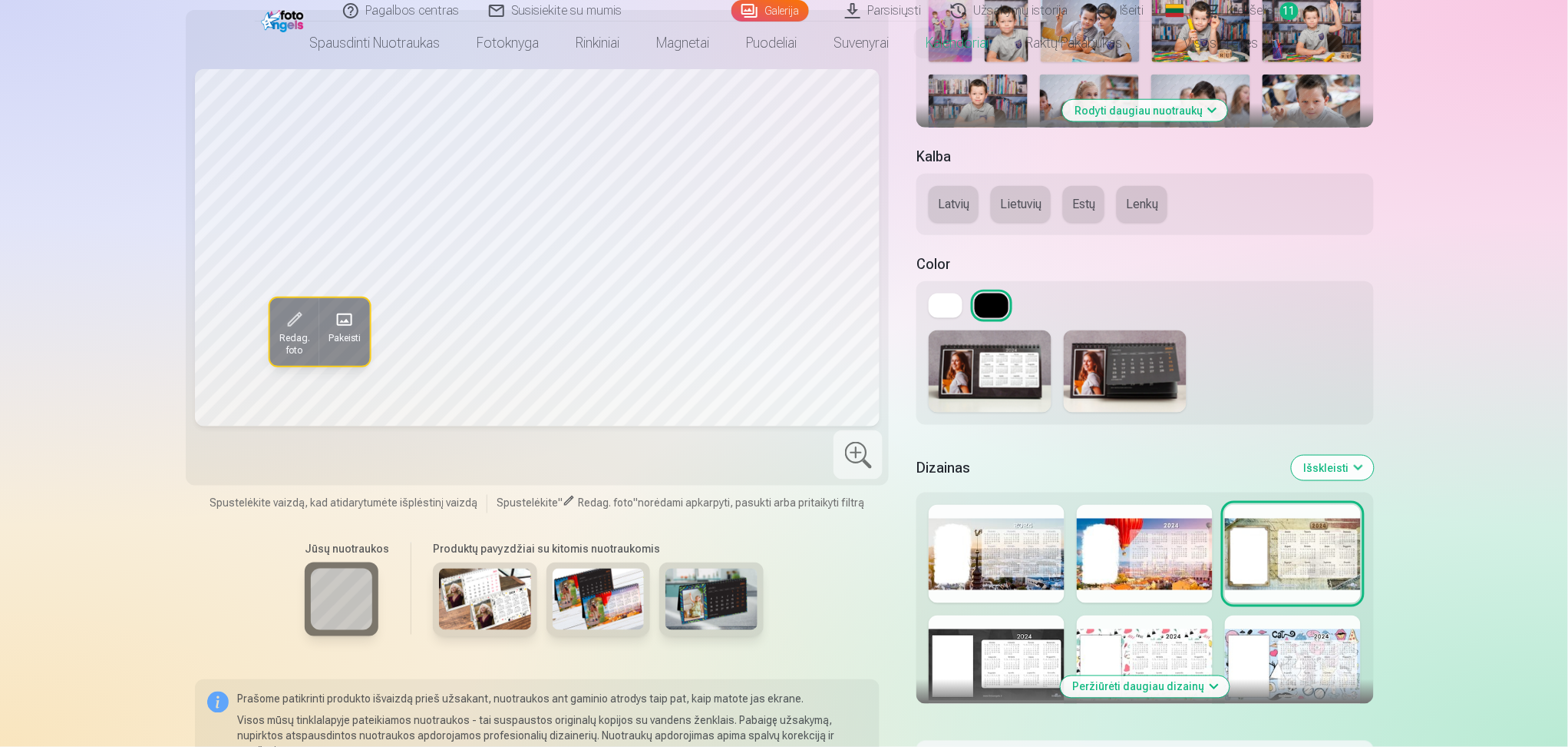
click at [1175, 560] on div at bounding box center [1292, 664] width 136 height 99
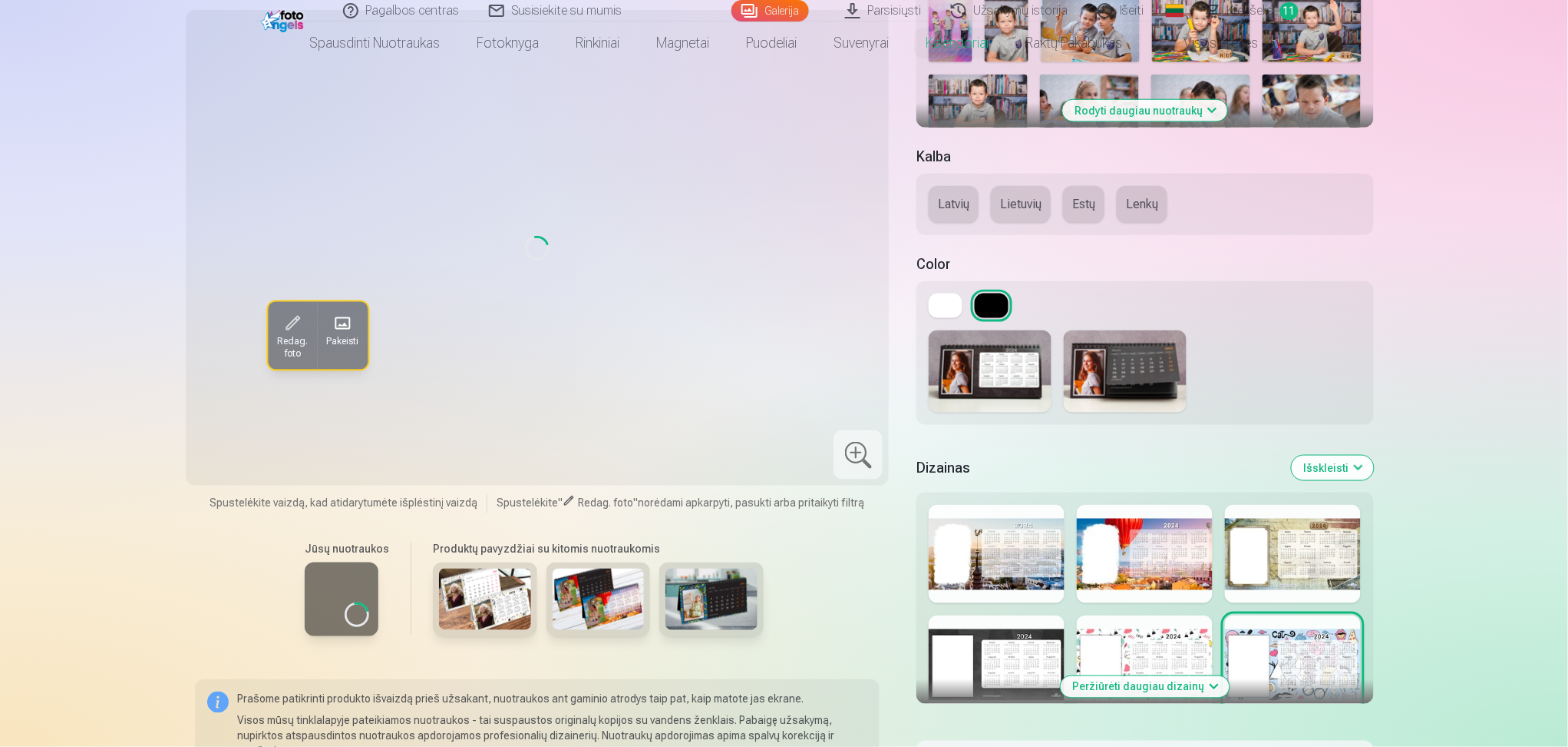
click at [1175, 560] on div at bounding box center [1292, 664] width 136 height 99
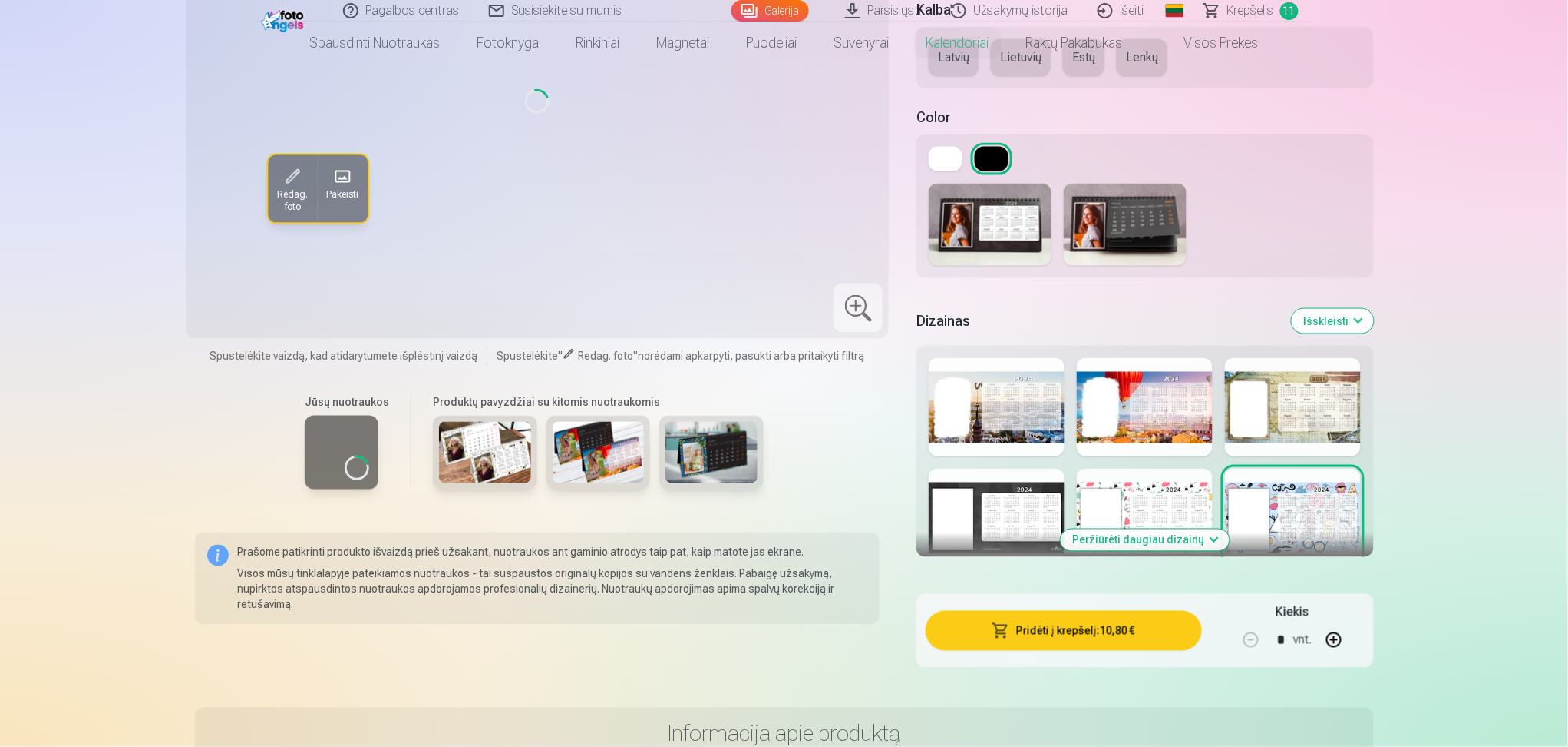
scroll to position [819, 0]
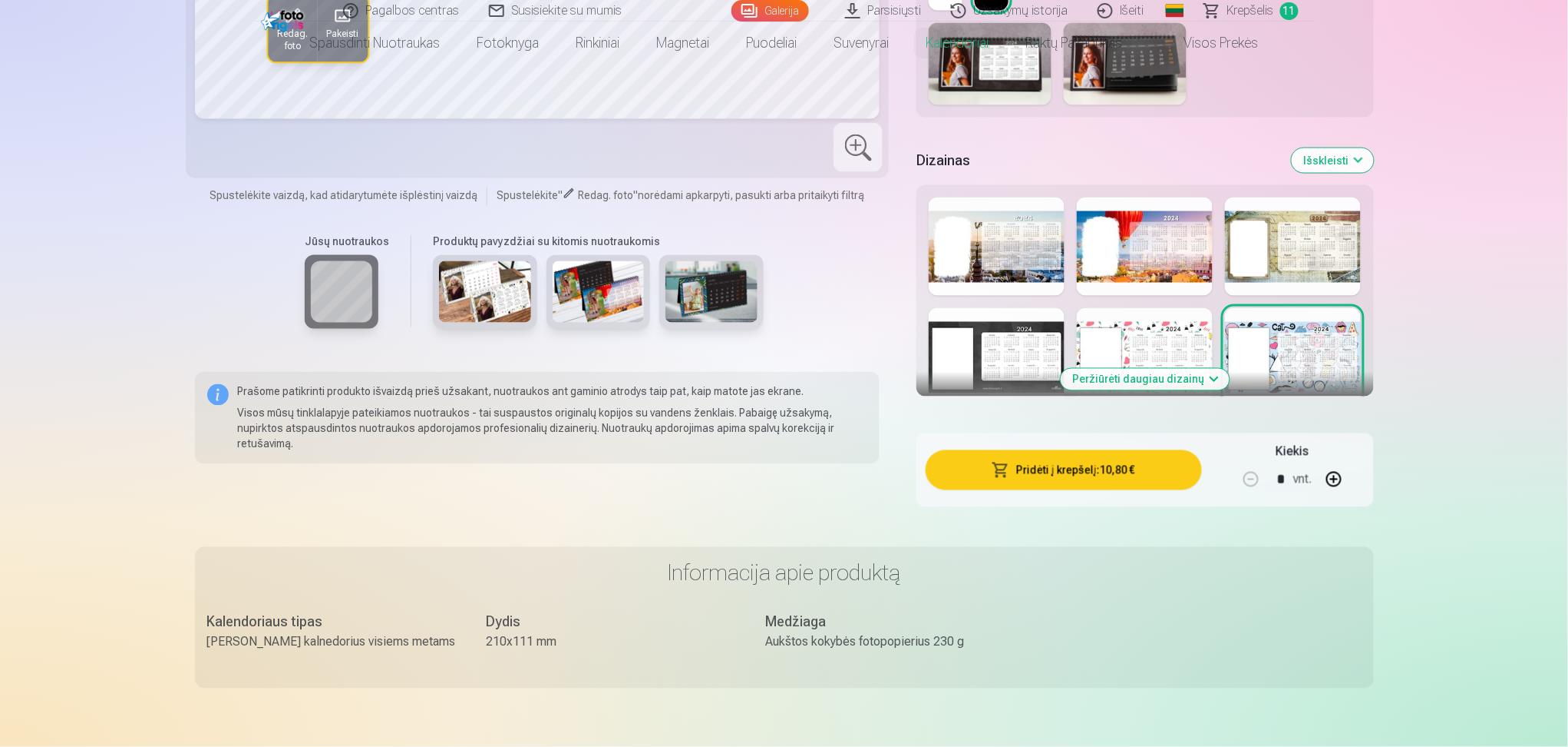
click at [1158, 378] on button "Peržiūrėti daugiau dizainų" at bounding box center [1145, 379] width 169 height 22
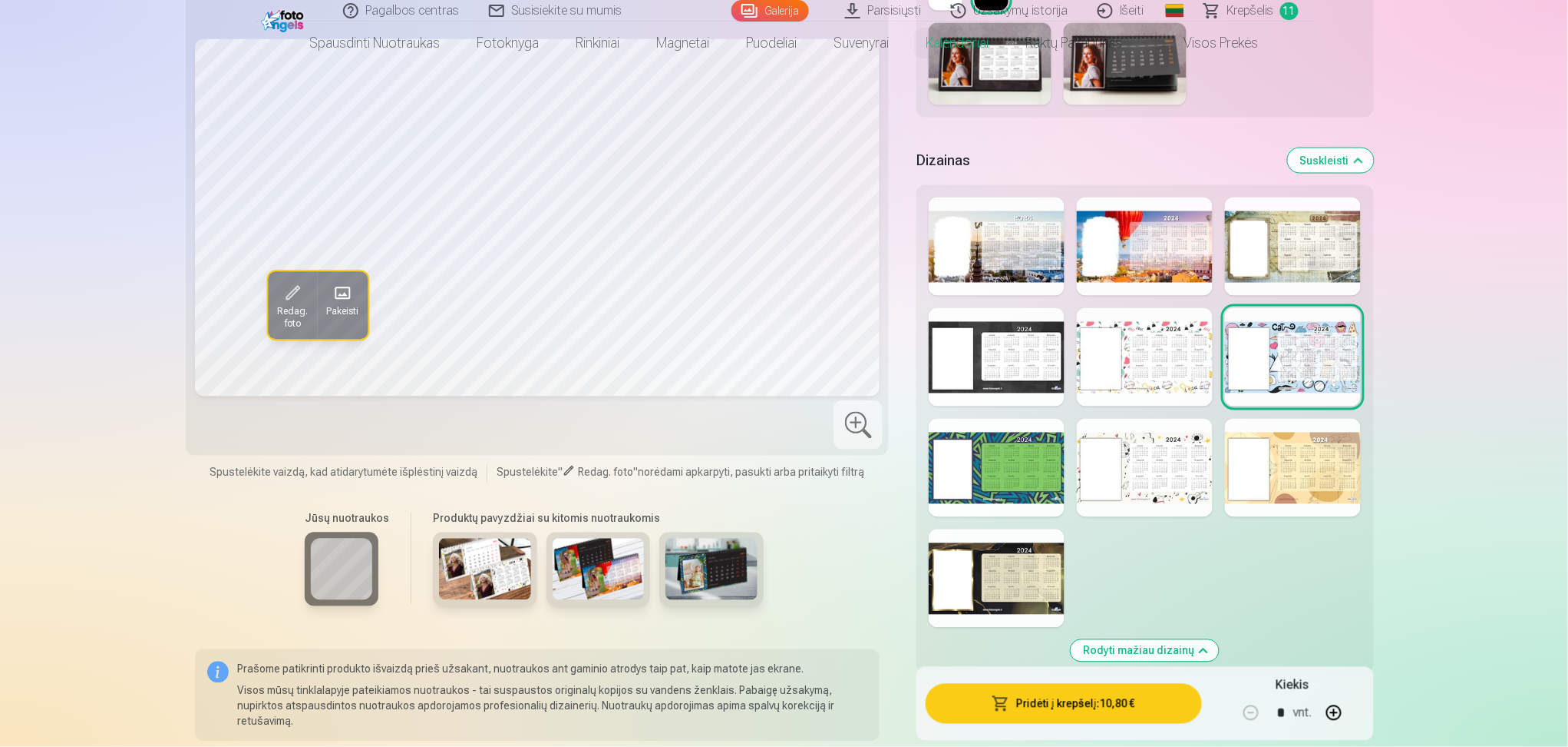
click at [1033, 535] on div at bounding box center [996, 578] width 136 height 99
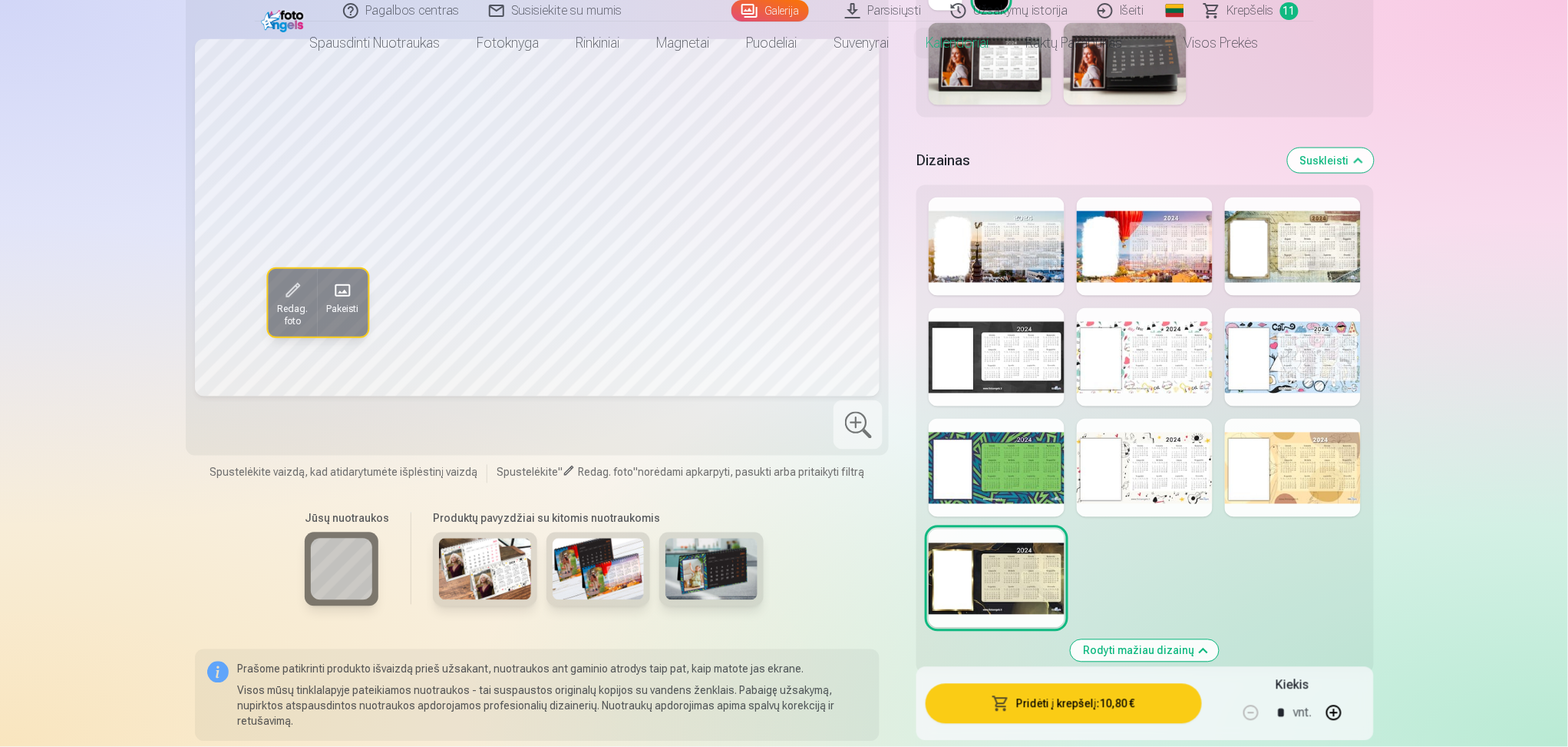
click at [1030, 449] on div at bounding box center [996, 468] width 136 height 99
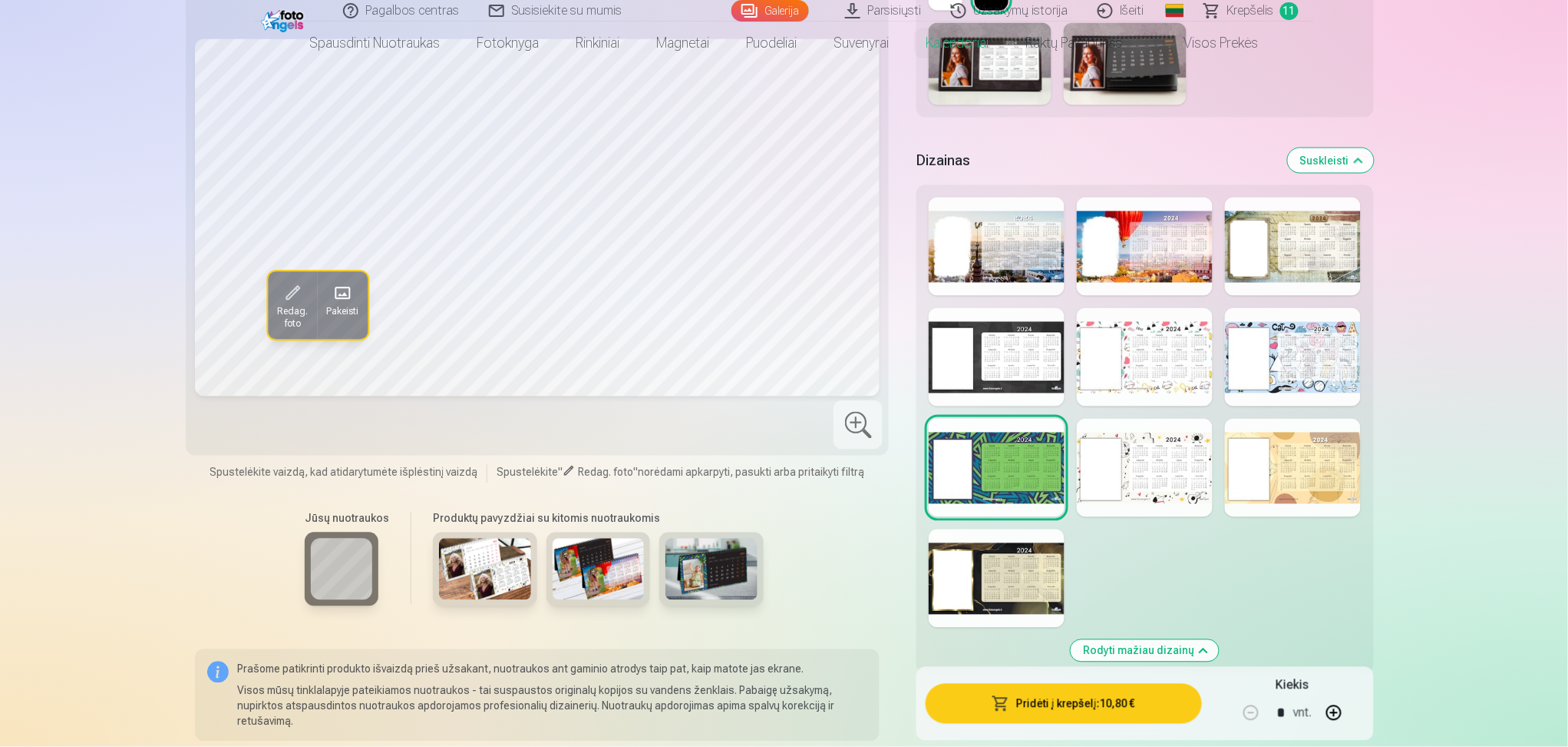
click at [1031, 361] on div at bounding box center [996, 357] width 136 height 99
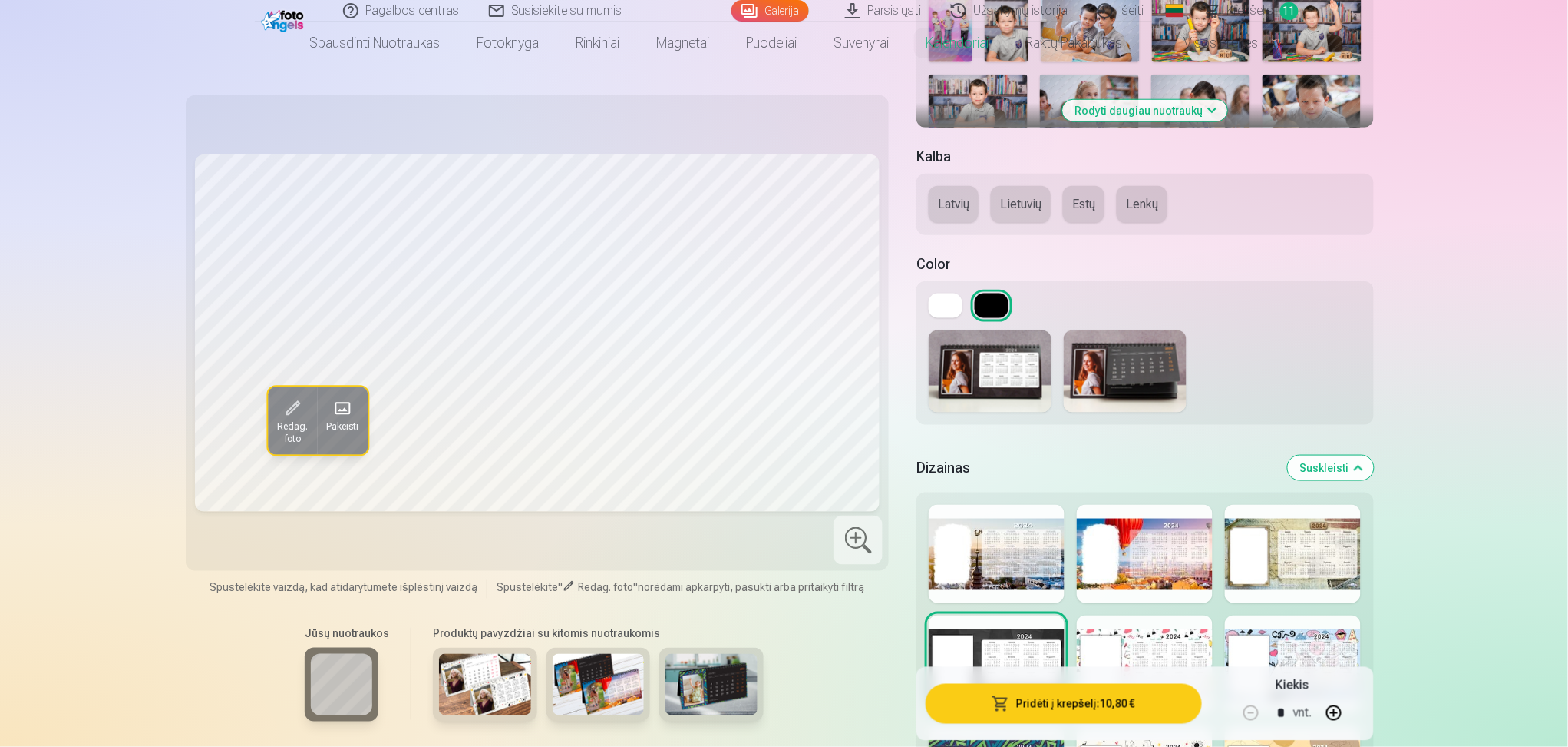
click at [1002, 18] on link "Užsakymų istorija" at bounding box center [1010, 11] width 147 height 22
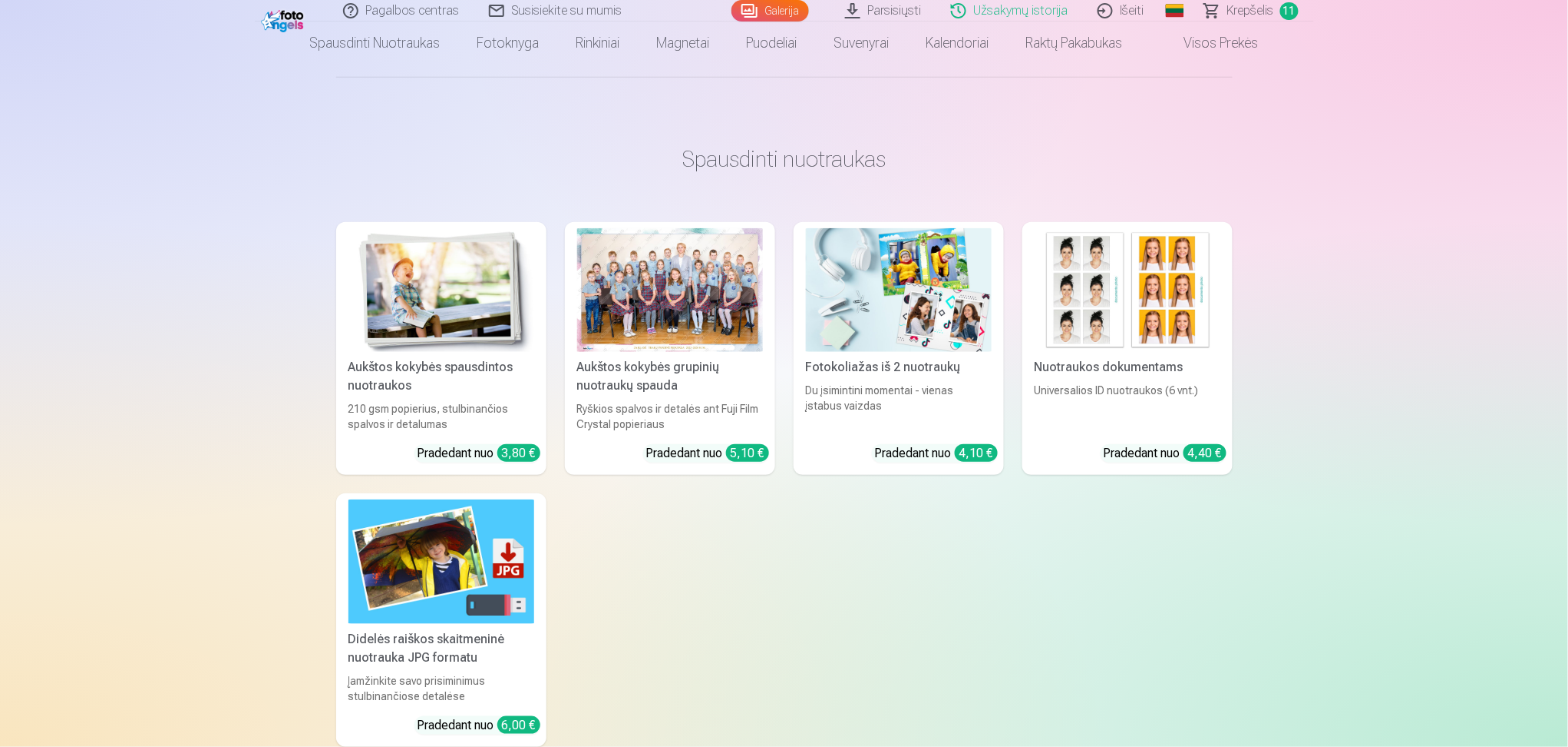
scroll to position [307, 0]
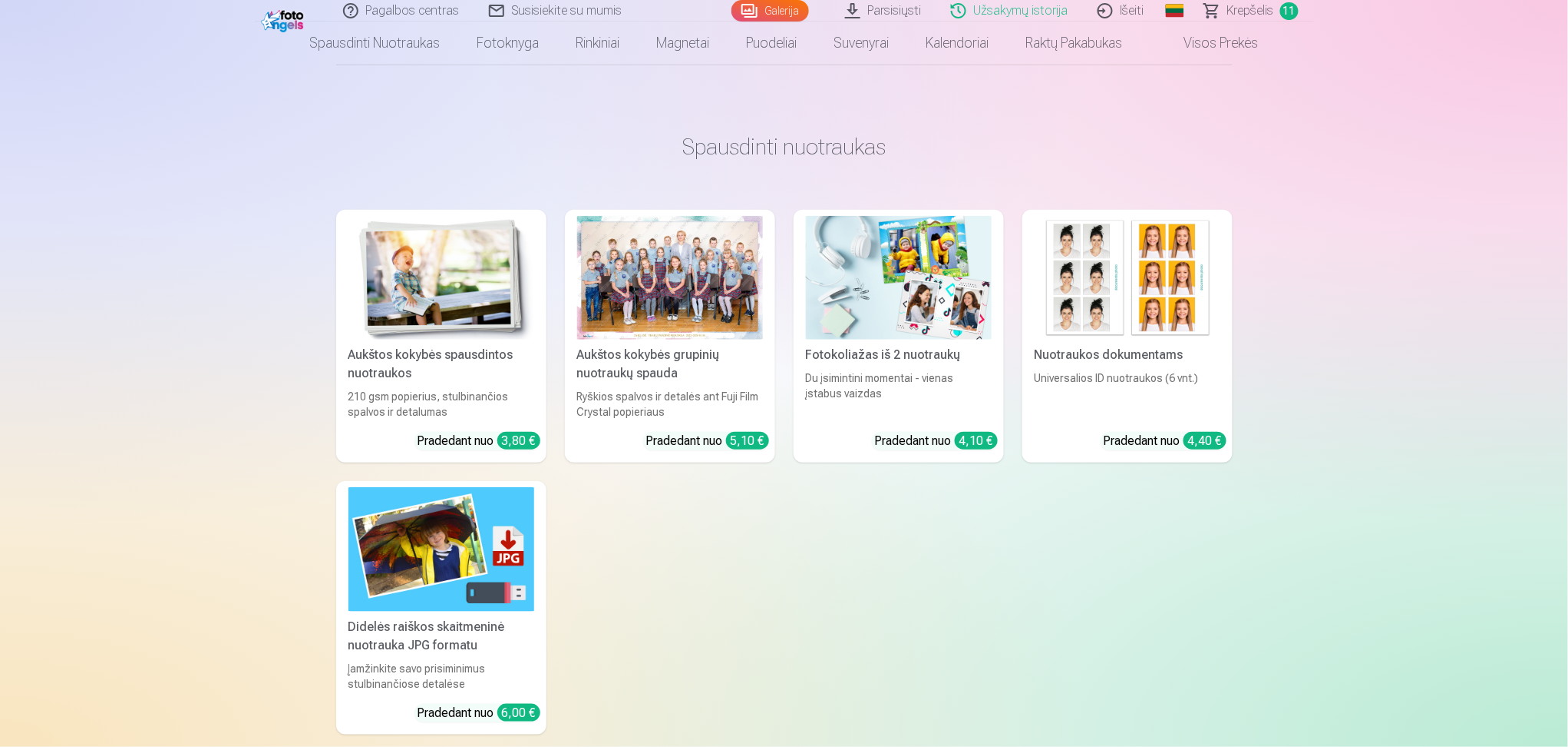
click at [1139, 311] on img at bounding box center [1127, 277] width 185 height 124
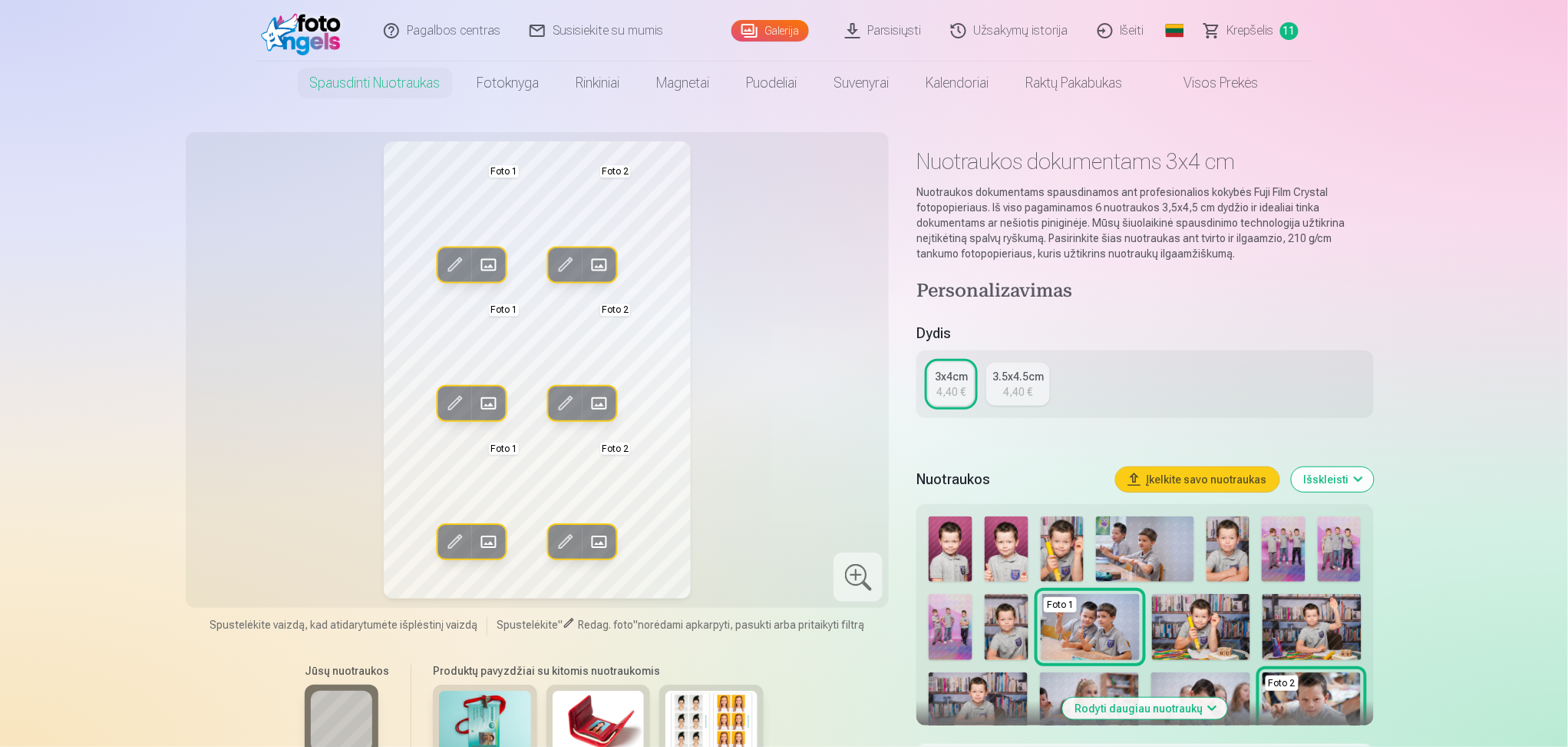
click at [1001, 548] on img at bounding box center [1007, 548] width 44 height 65
click at [1000, 545] on img at bounding box center [1007, 548] width 44 height 65
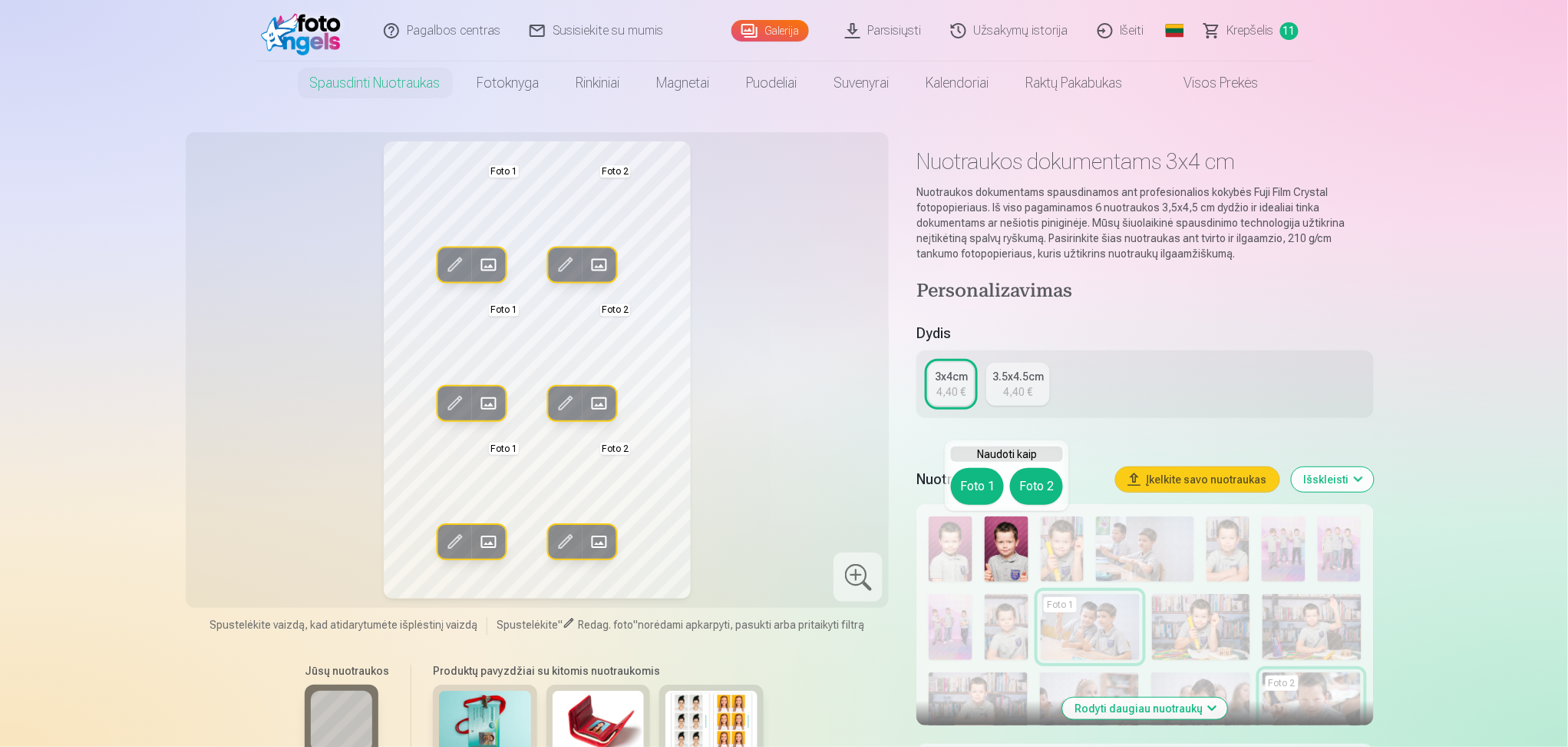
click at [989, 496] on button "Foto 1" at bounding box center [977, 486] width 53 height 37
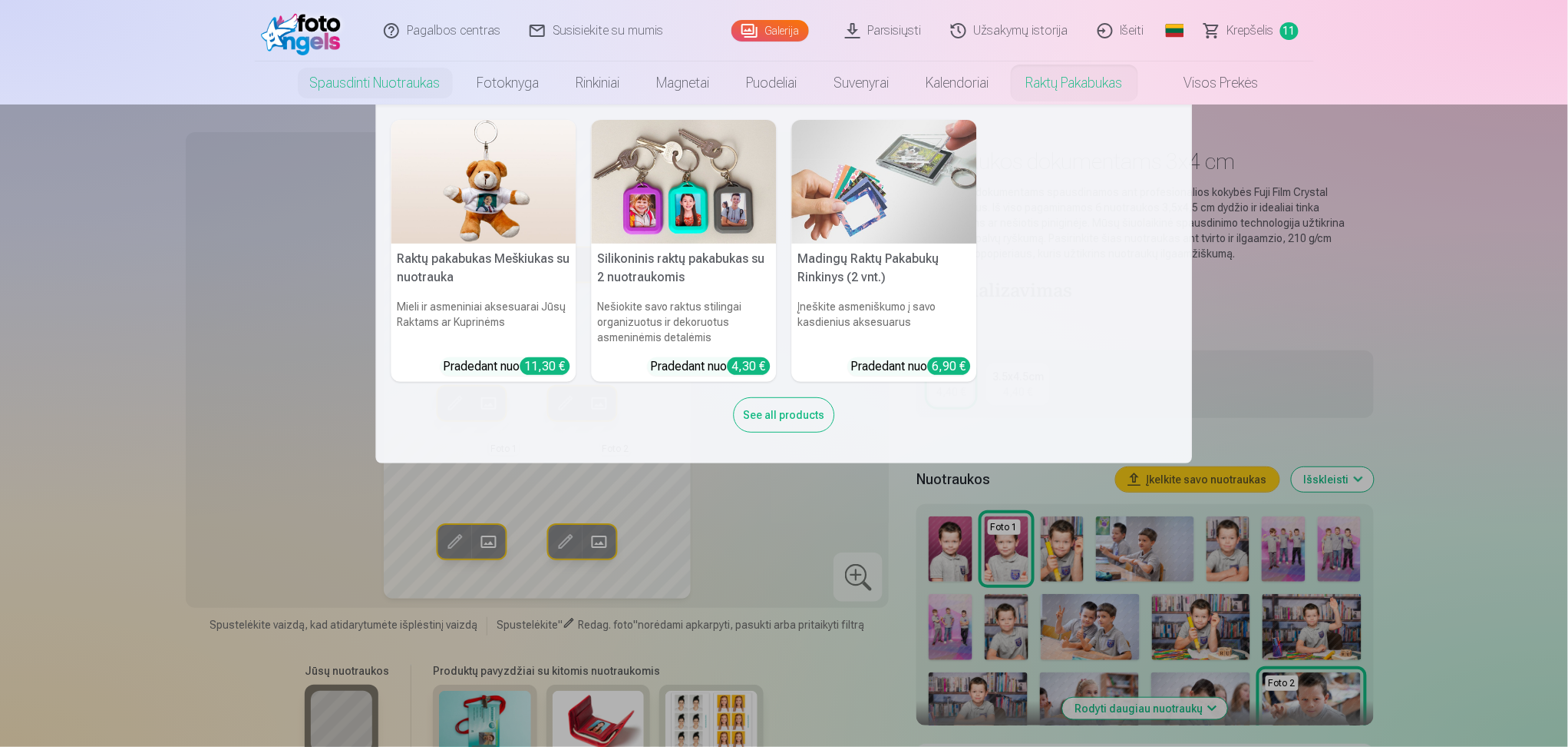
click at [1068, 85] on link "Raktų pakabukas" at bounding box center [1074, 83] width 134 height 43
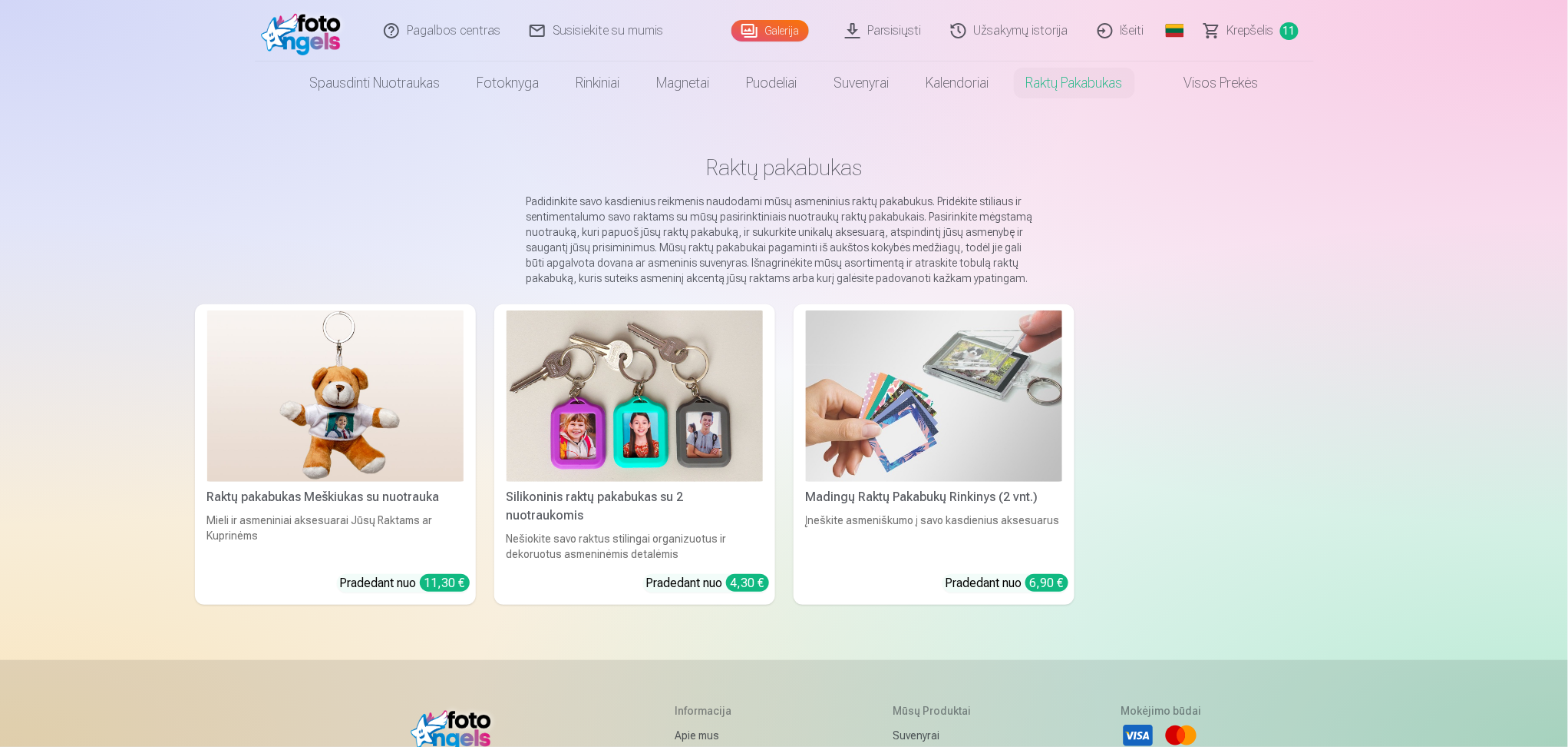
click at [314, 452] on img at bounding box center [335, 395] width 256 height 171
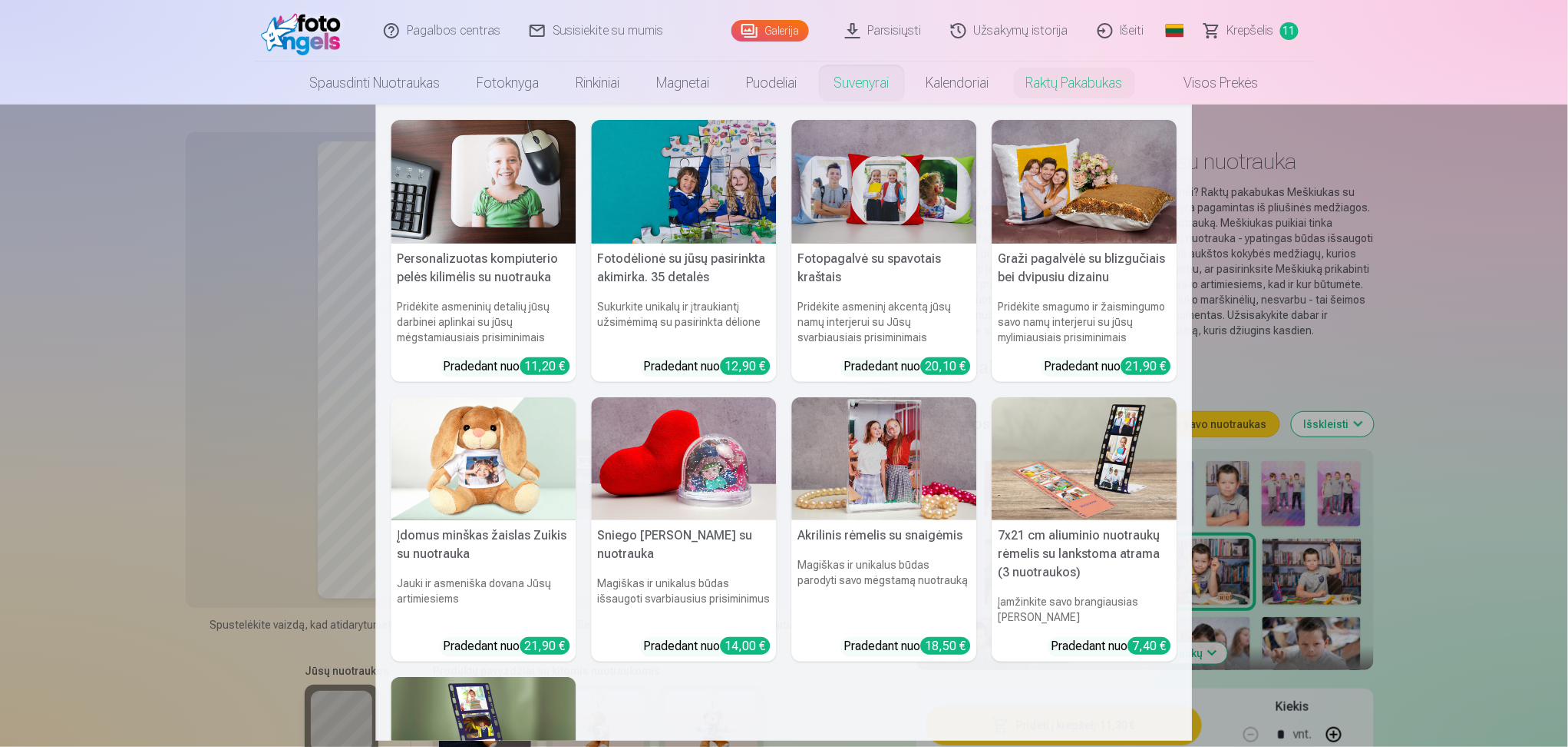
click at [867, 88] on link "Suvenyrai" at bounding box center [861, 83] width 92 height 43
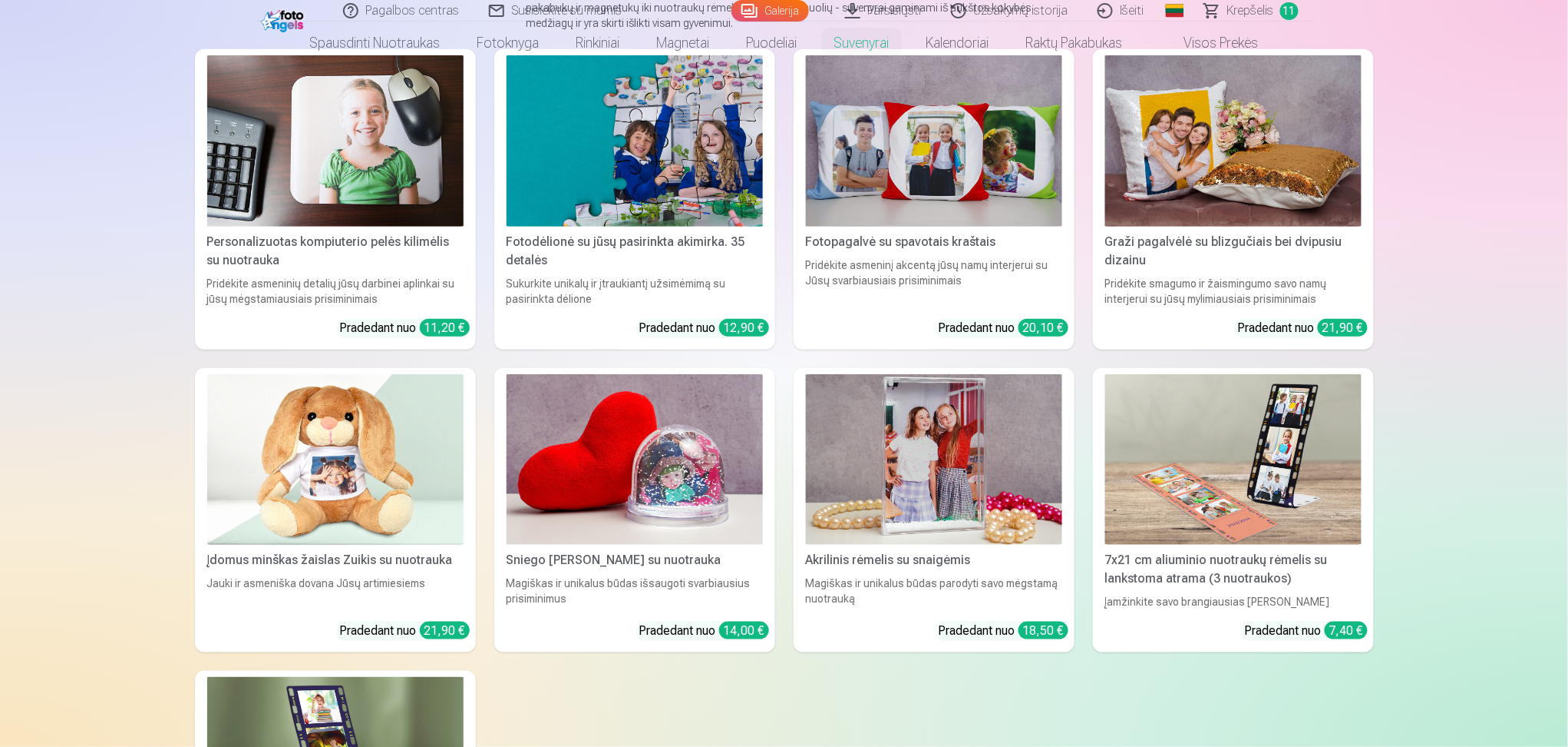
scroll to position [307, 0]
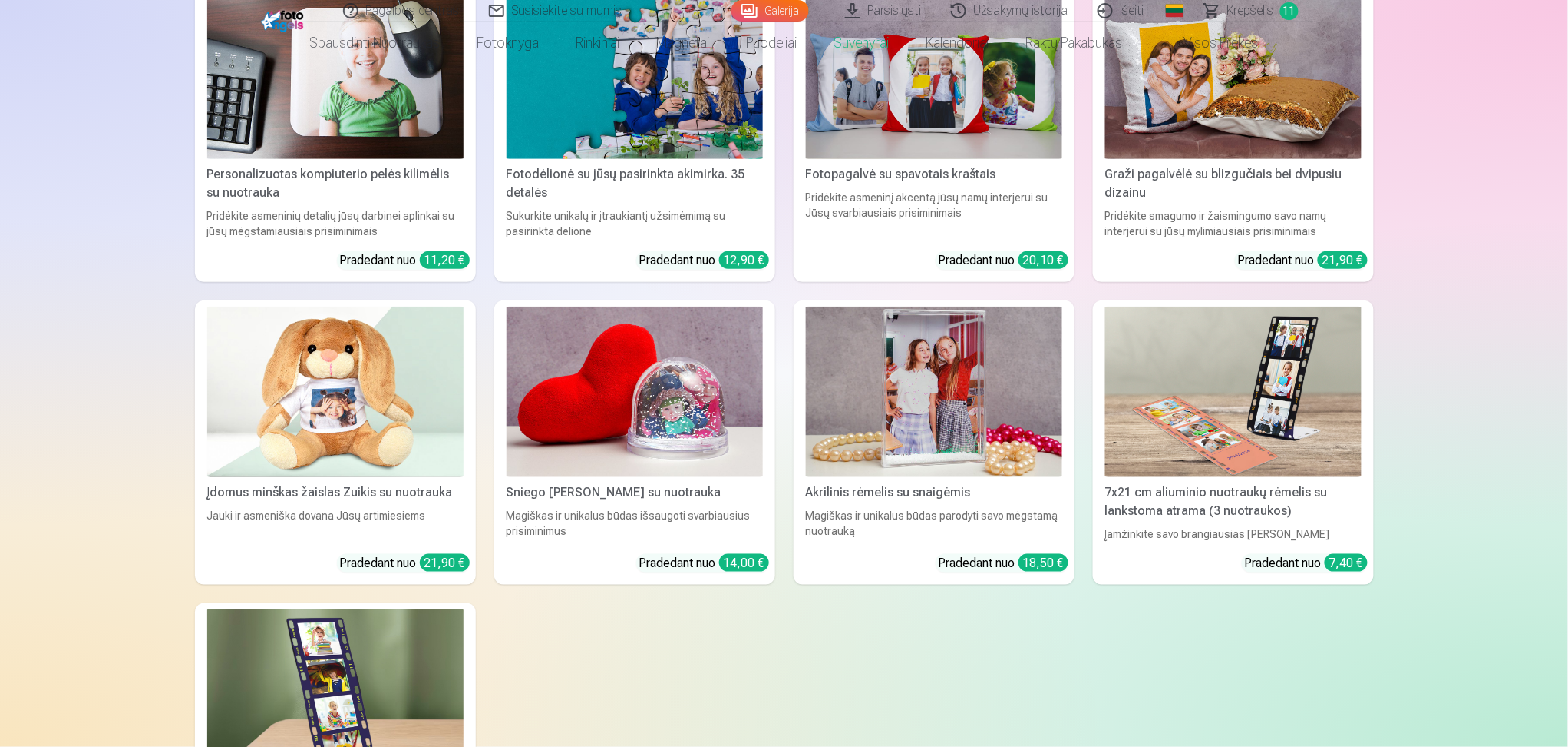
click at [1175, 420] on img at bounding box center [1234, 392] width 256 height 171
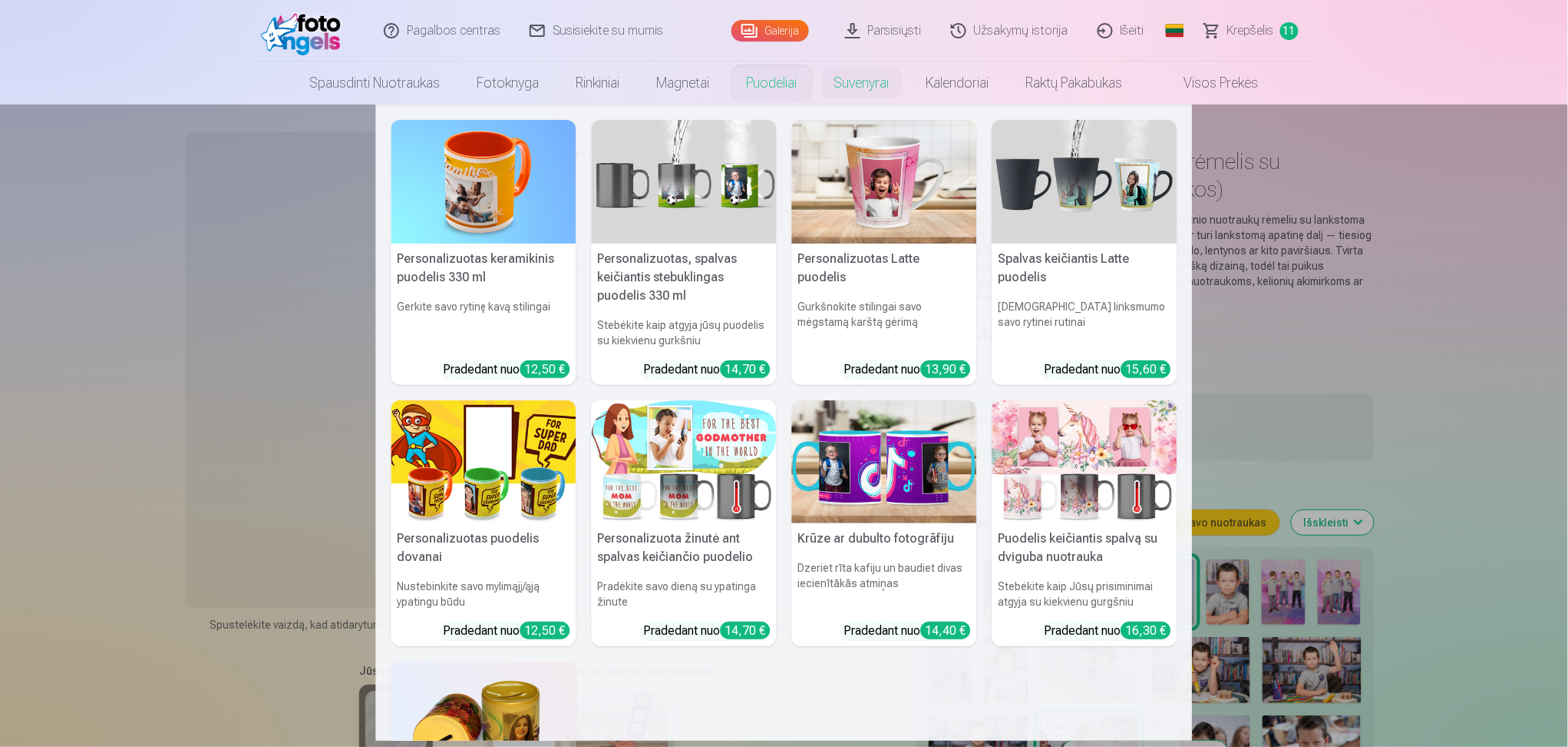
click at [782, 83] on link "Puodeliai" at bounding box center [773, 83] width 88 height 43
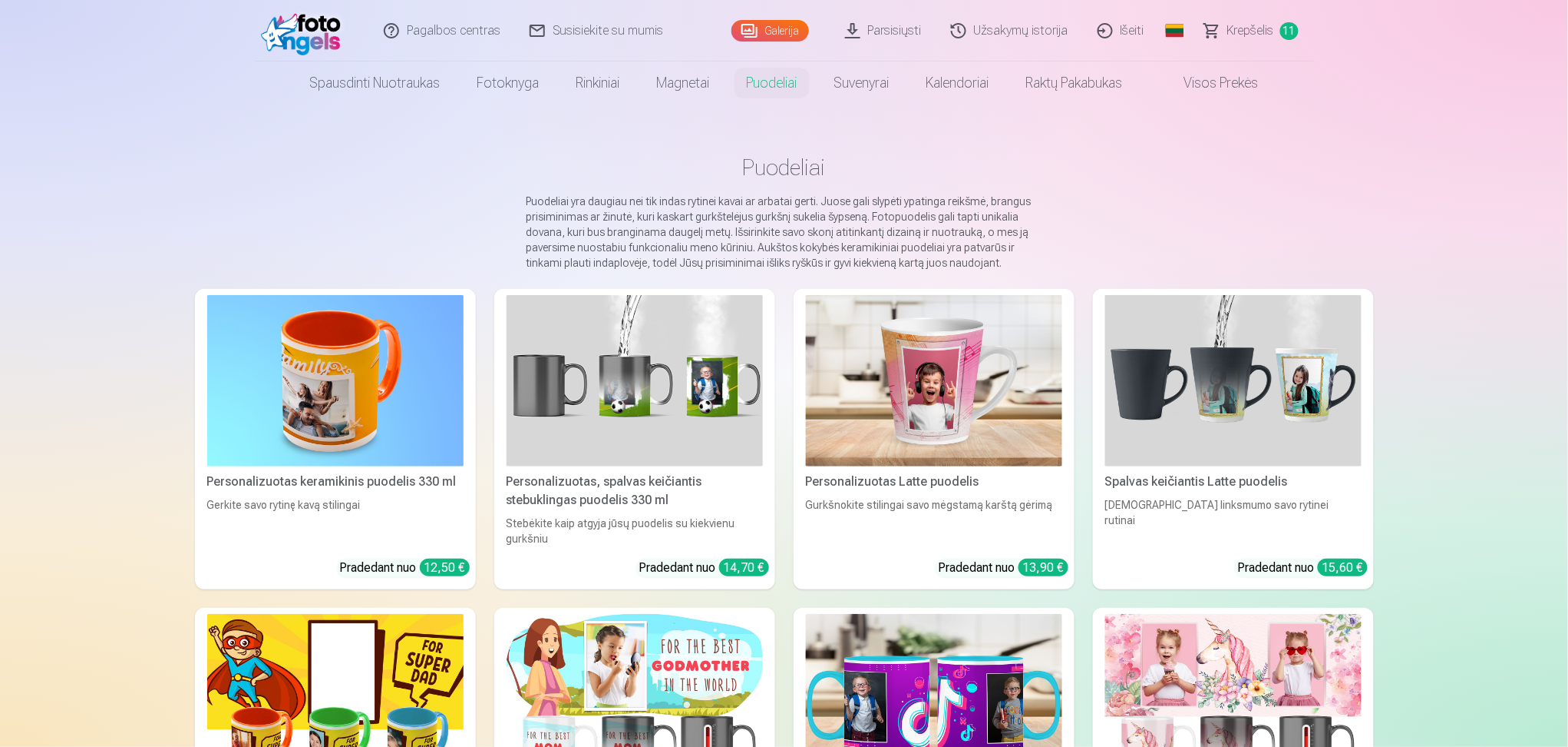
click at [690, 441] on img at bounding box center [634, 380] width 256 height 171
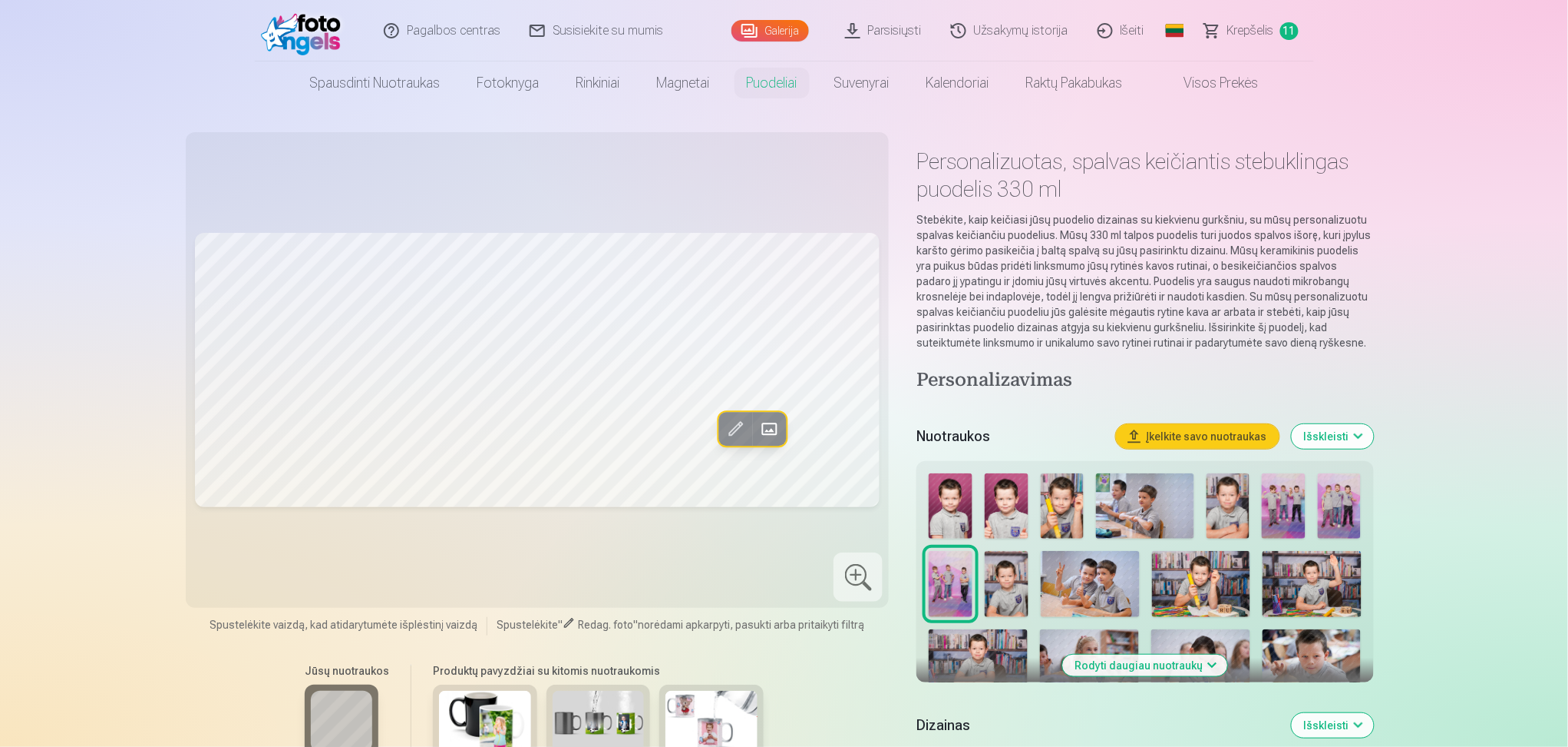
click at [1014, 513] on img at bounding box center [1007, 505] width 44 height 65
click at [1132, 508] on img at bounding box center [1145, 505] width 98 height 65
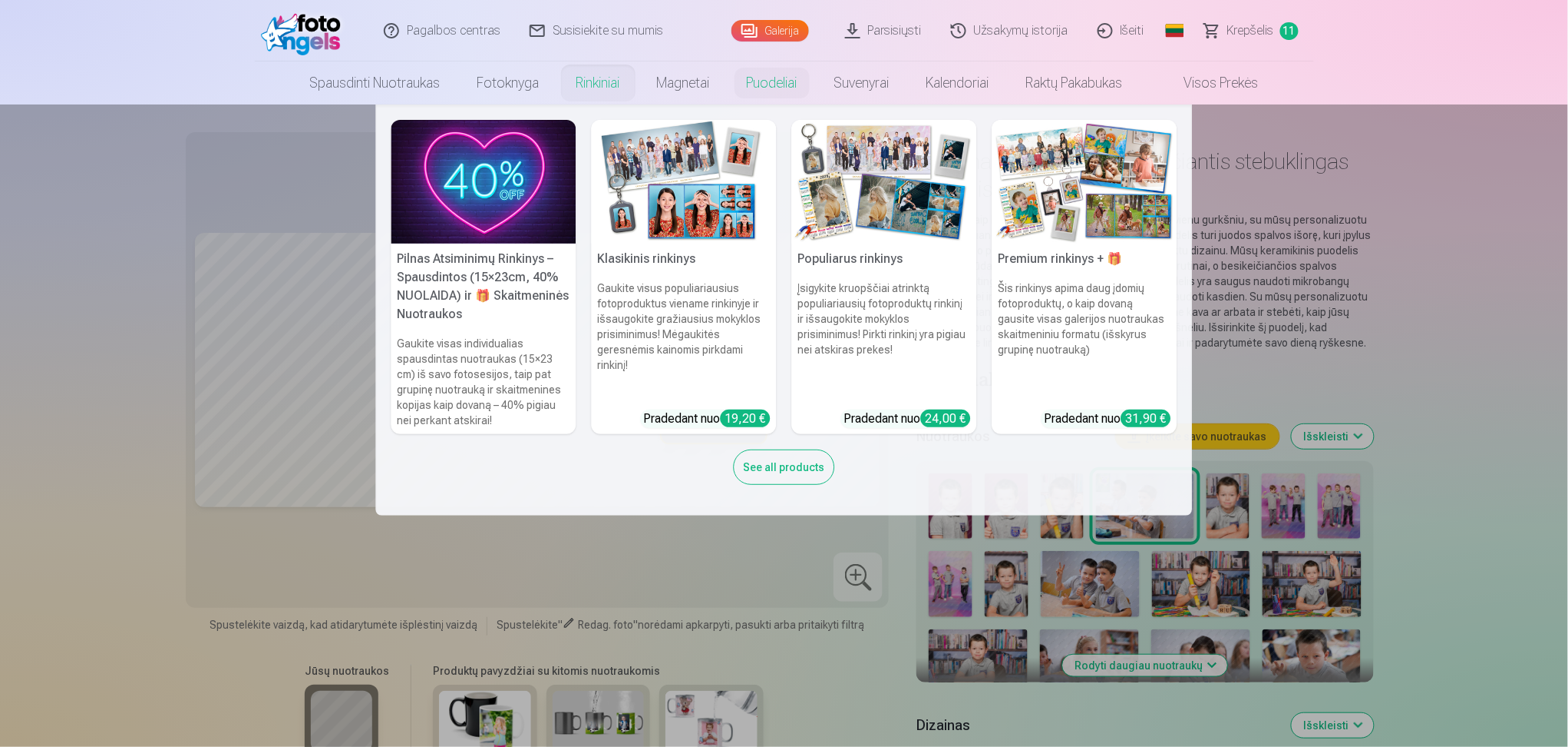
click at [612, 85] on link "Rinkiniai" at bounding box center [598, 83] width 81 height 43
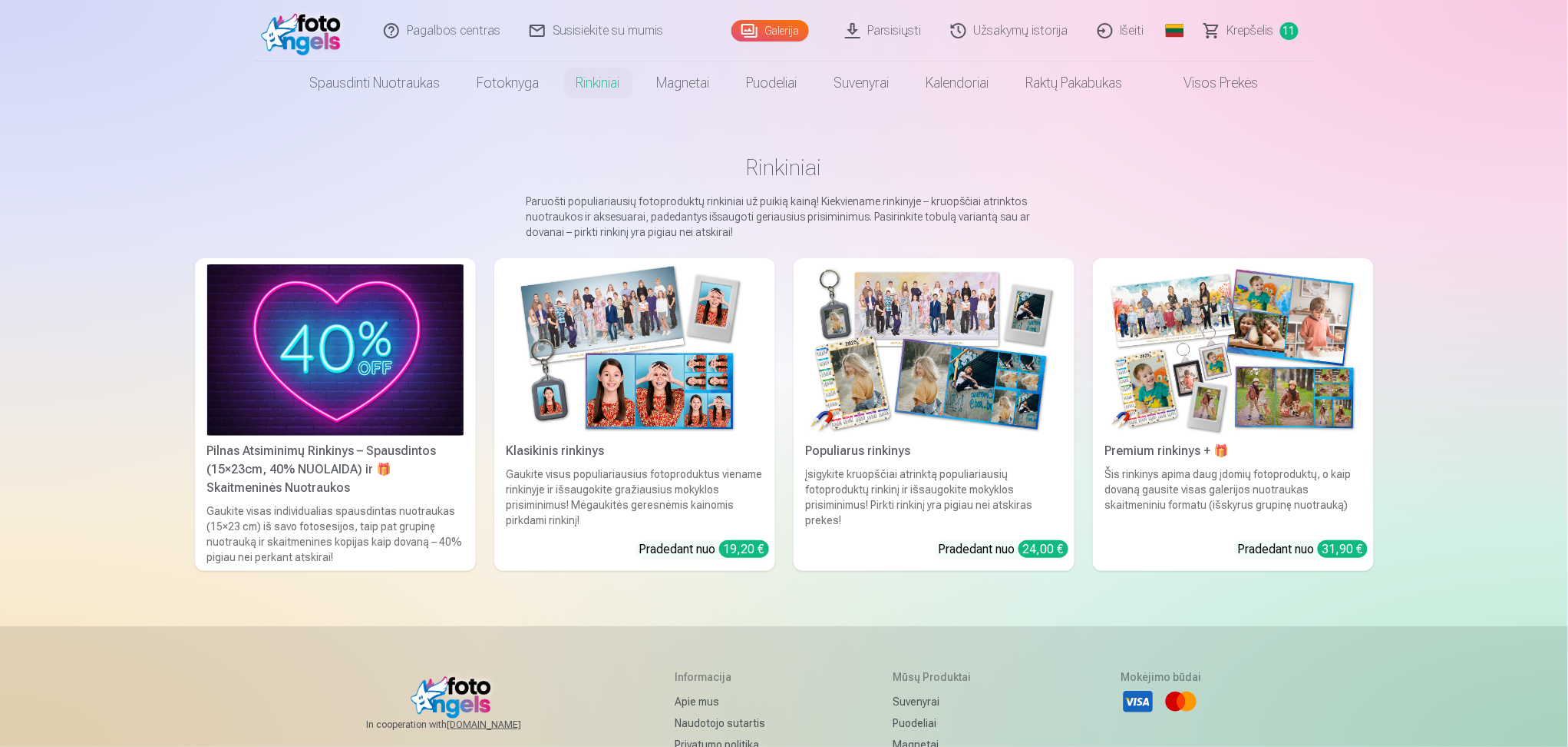
click at [511, 375] on img at bounding box center [634, 349] width 256 height 171
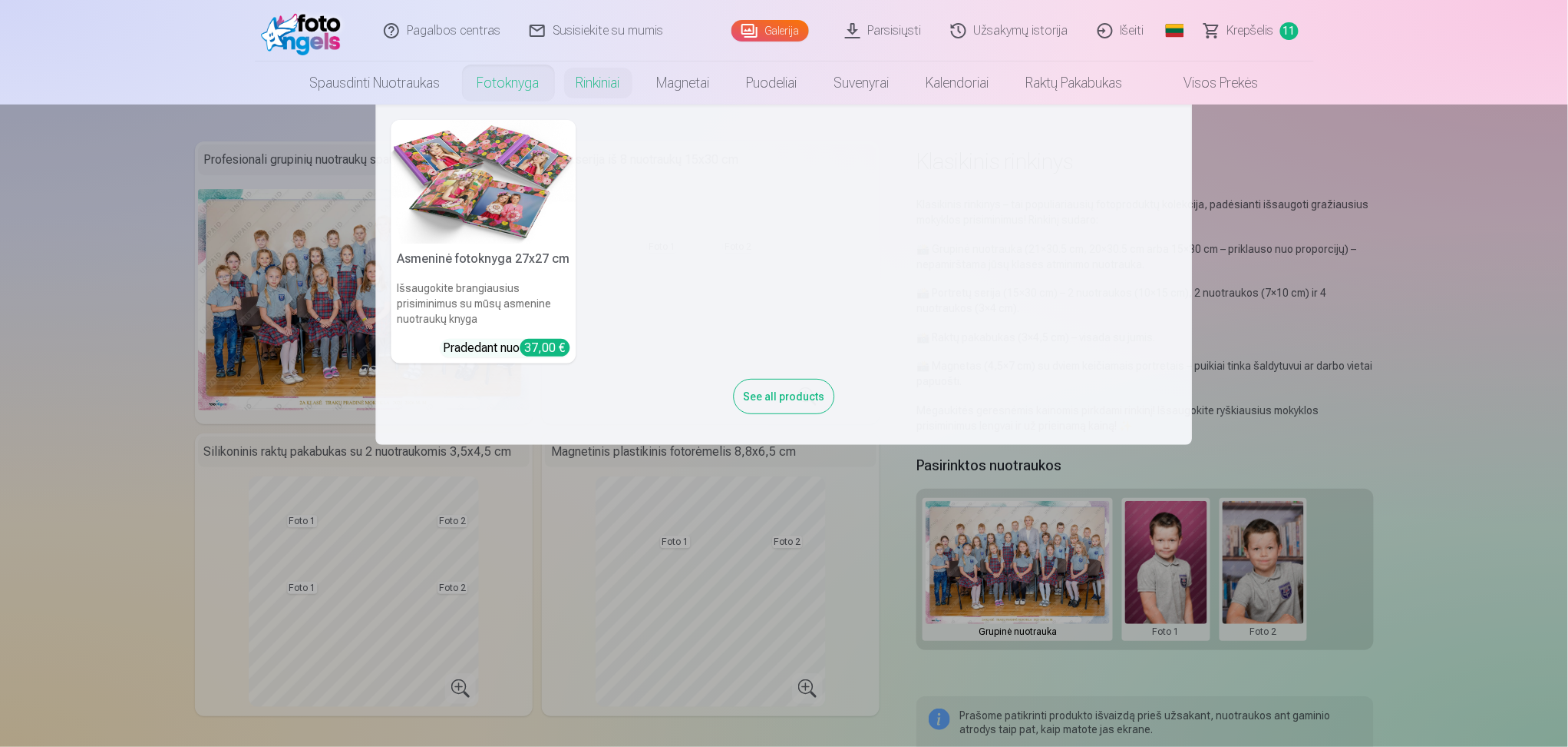
click at [521, 84] on link "Fotoknyga" at bounding box center [509, 83] width 99 height 43
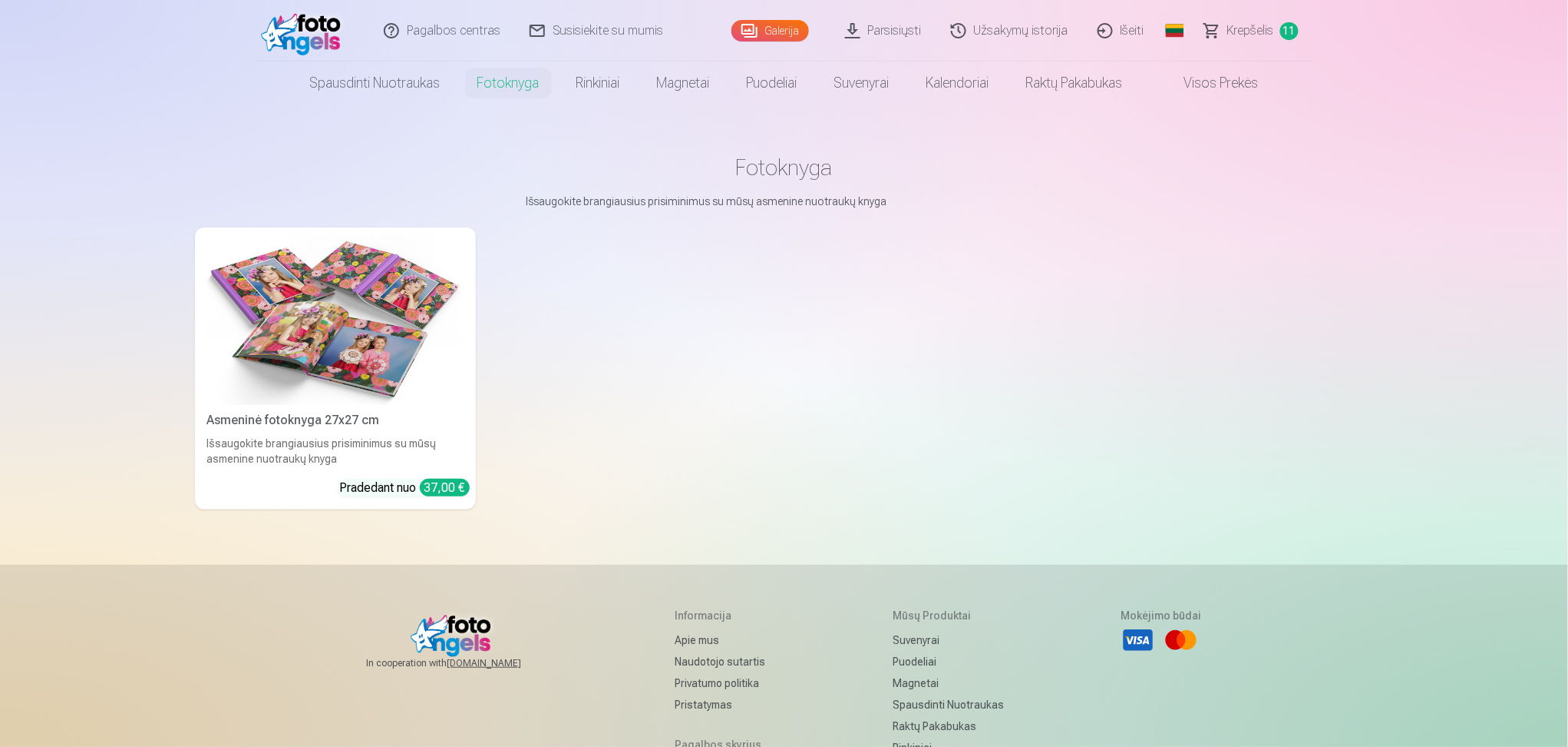
click at [749, 30] on link "Galerija" at bounding box center [770, 31] width 78 height 22
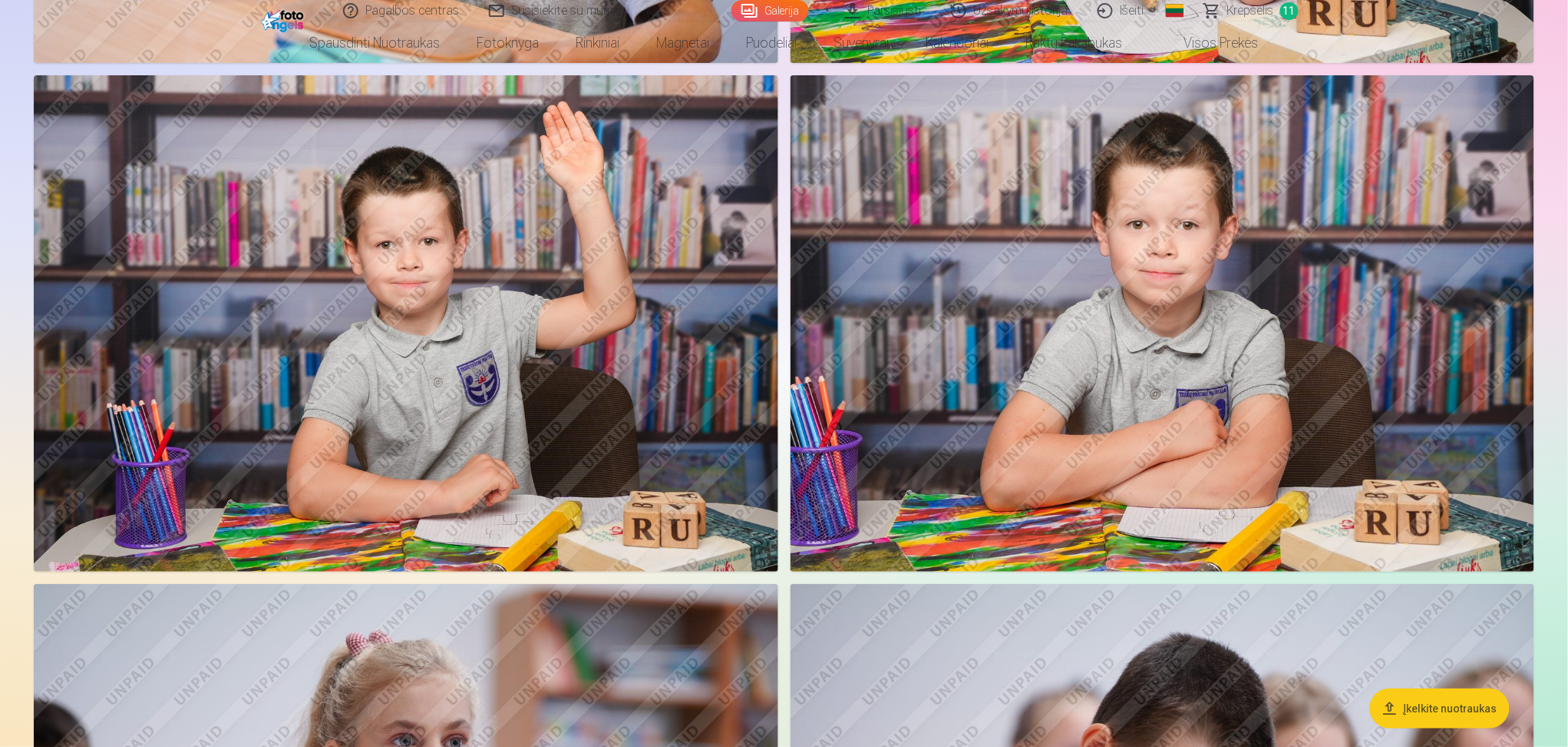
scroll to position [2355, 0]
